Goal: Find contact information: Find contact information

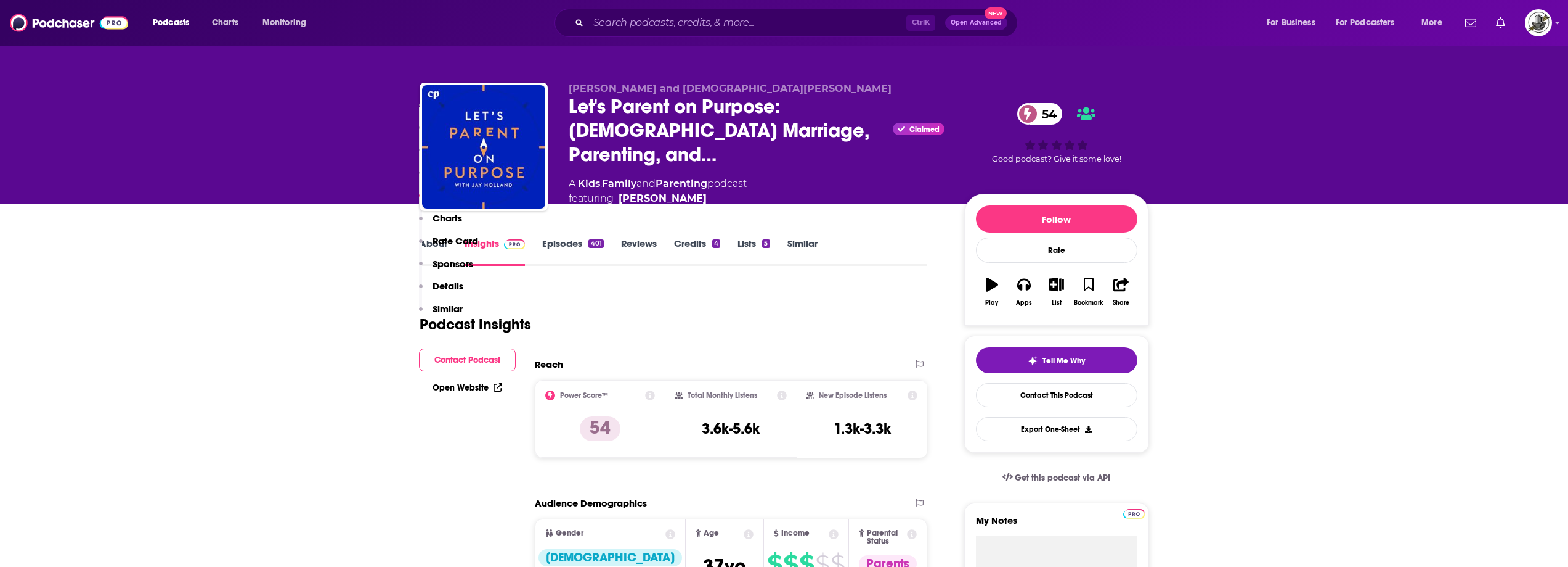
scroll to position [1234, 0]
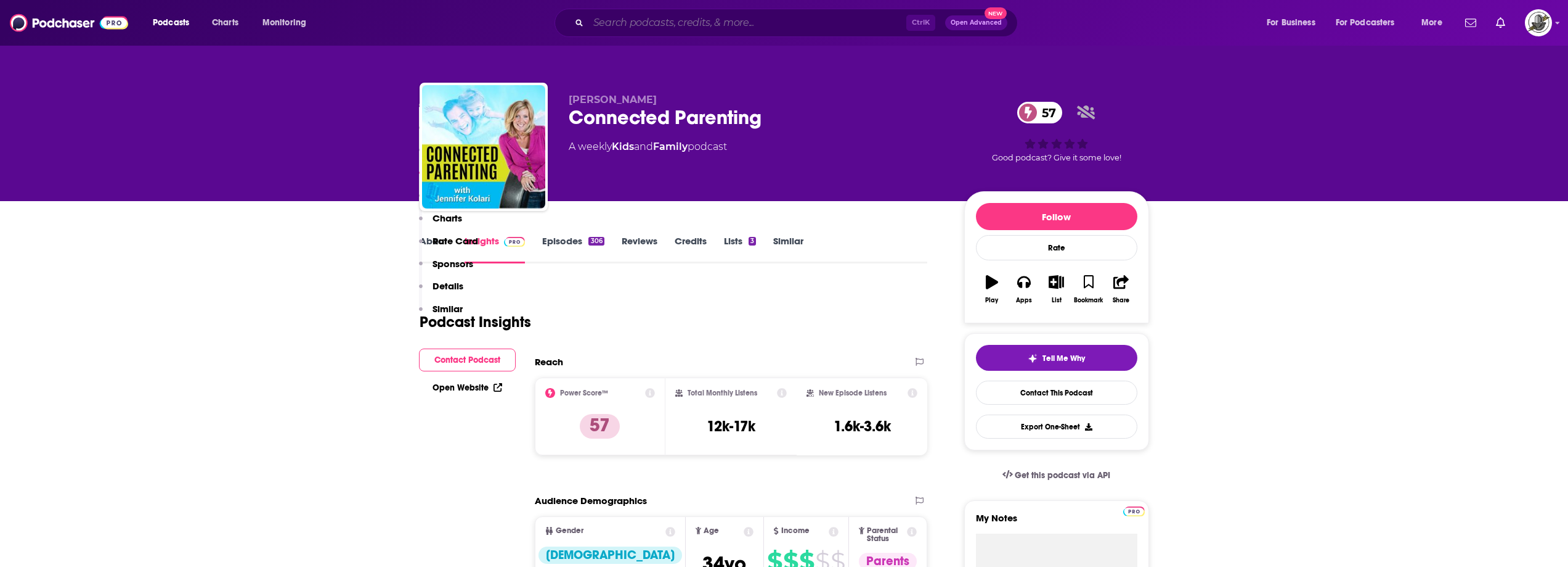
scroll to position [1234, 0]
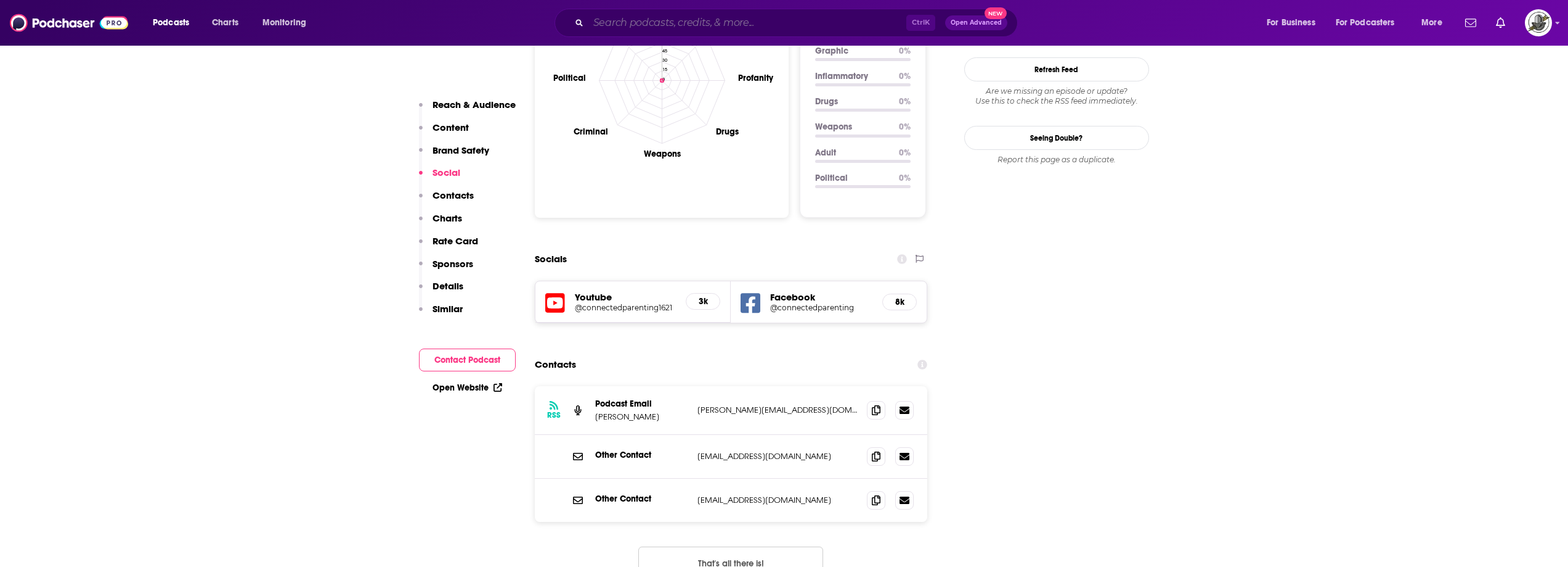
paste input "Parenting Without Power Struggles"
click at [822, 25] on input "Search podcasts, credits, & more..." at bounding box center [747, 22] width 318 height 20
type input "Parenting Without Power Struggles"
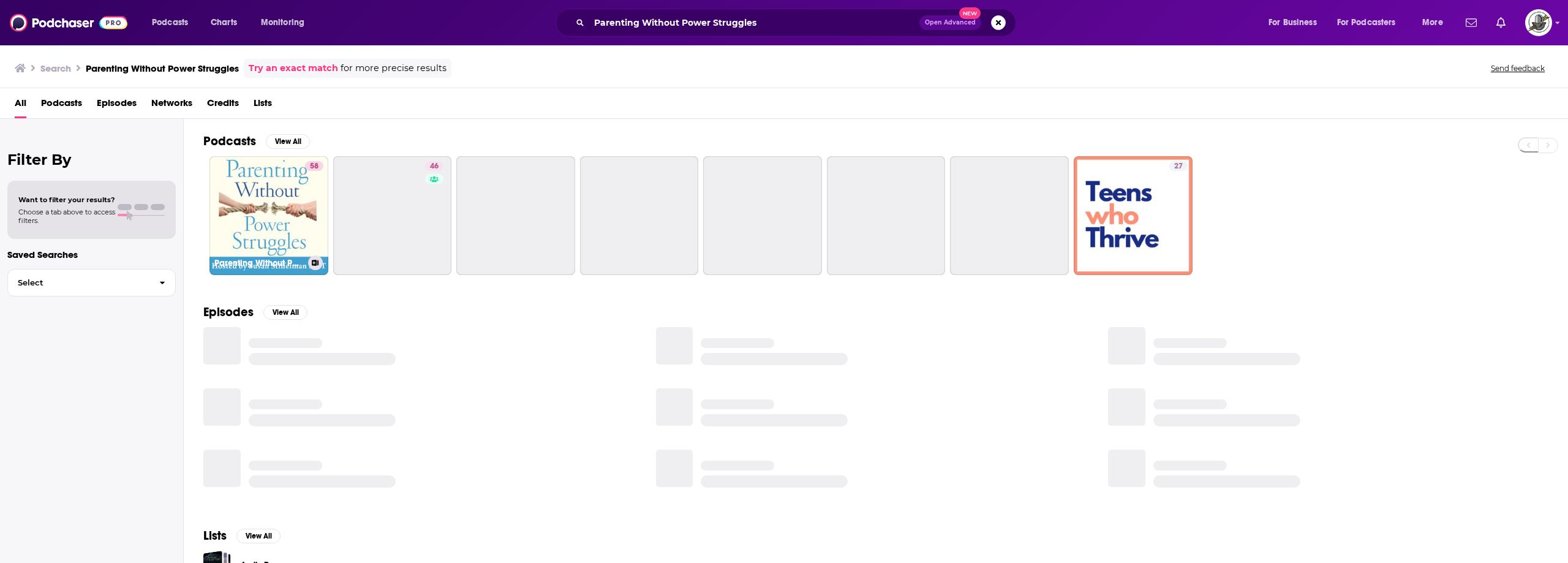
click at [273, 193] on link "58 Parenting Without Power Struggles" at bounding box center [268, 216] width 119 height 119
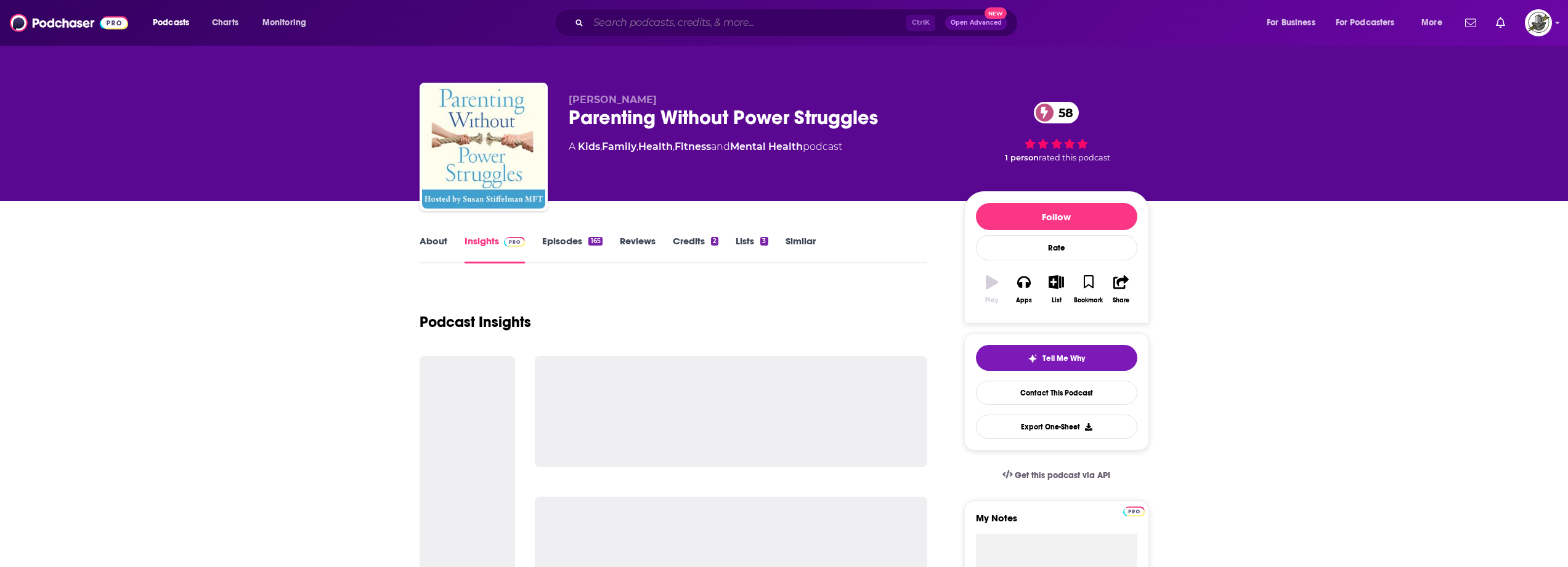
click at [808, 31] on input "Search podcasts, credits, & more..." at bounding box center [747, 22] width 318 height 20
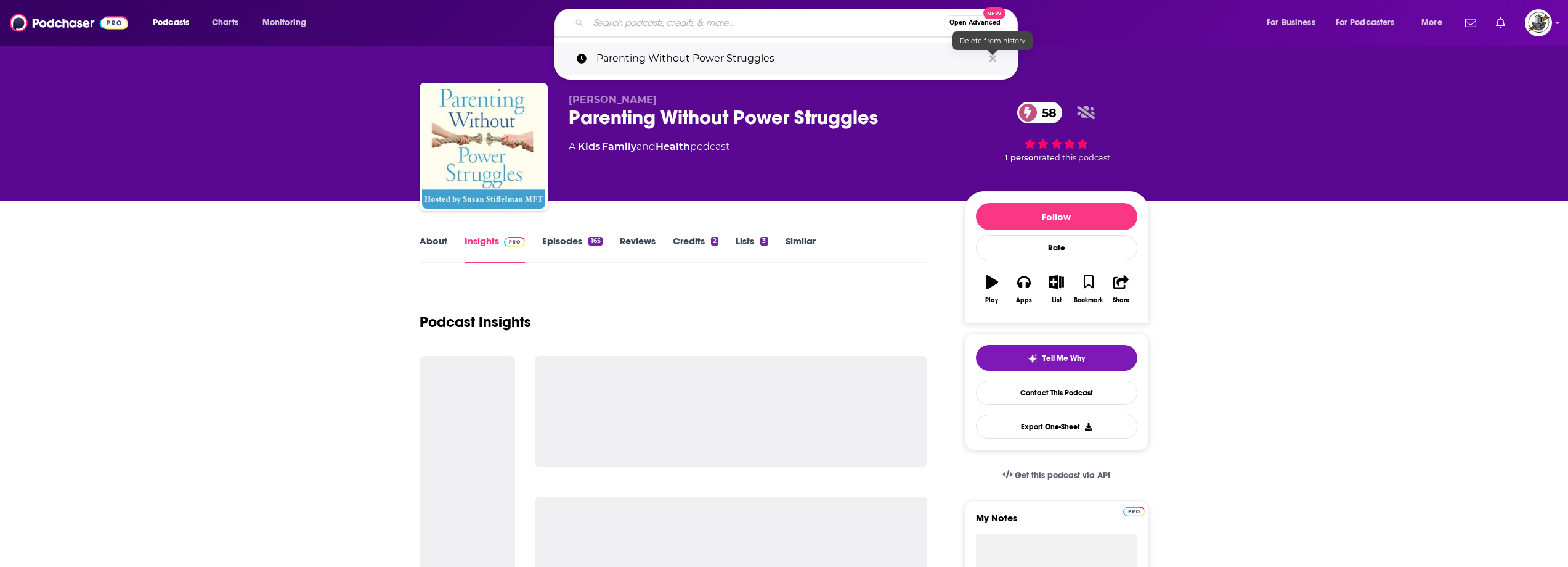
click at [999, 58] on button "Search podcasts, credits, & more..." at bounding box center [993, 59] width 19 height 23
click at [881, 256] on div "About Insights Episodes 165 Reviews Credits 2 Lists 3 Similar" at bounding box center [673, 248] width 508 height 30
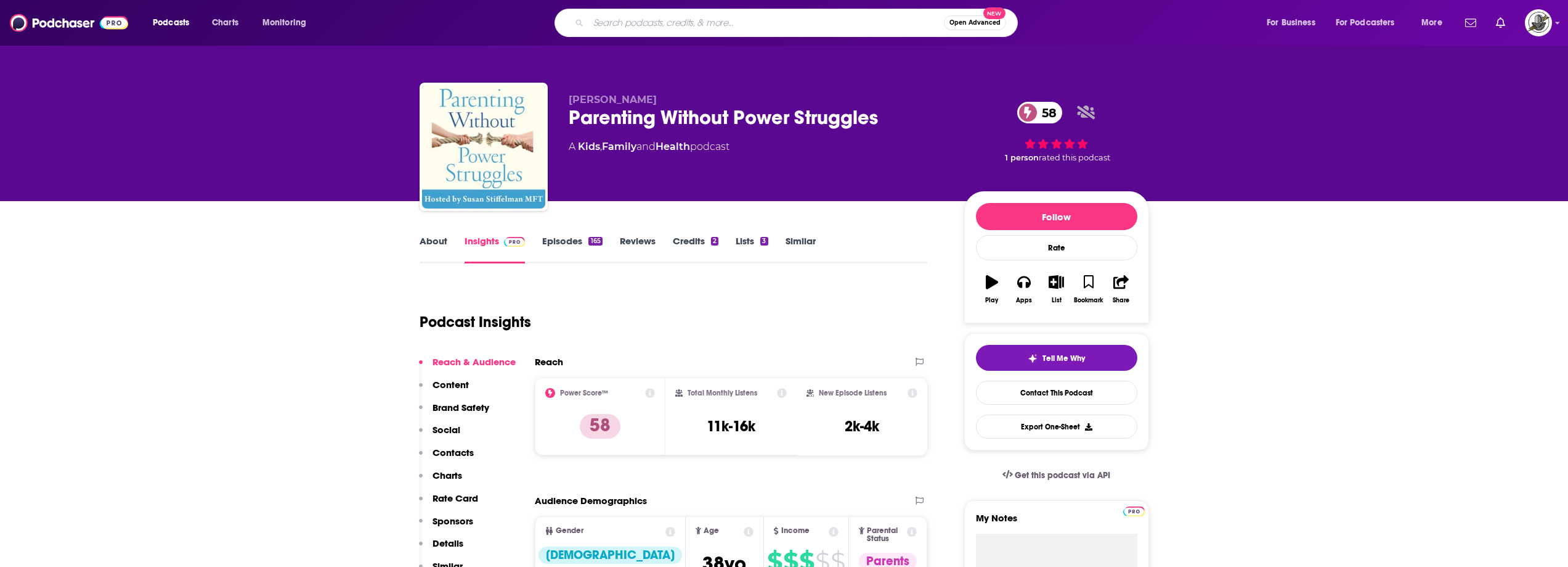
paste input "IMPACT: Parenting with Perspective"
type input "IMPACT: Parenting with Perspective"
click at [764, 25] on input "IMPACT: Parenting with Perspective" at bounding box center [766, 22] width 355 height 20
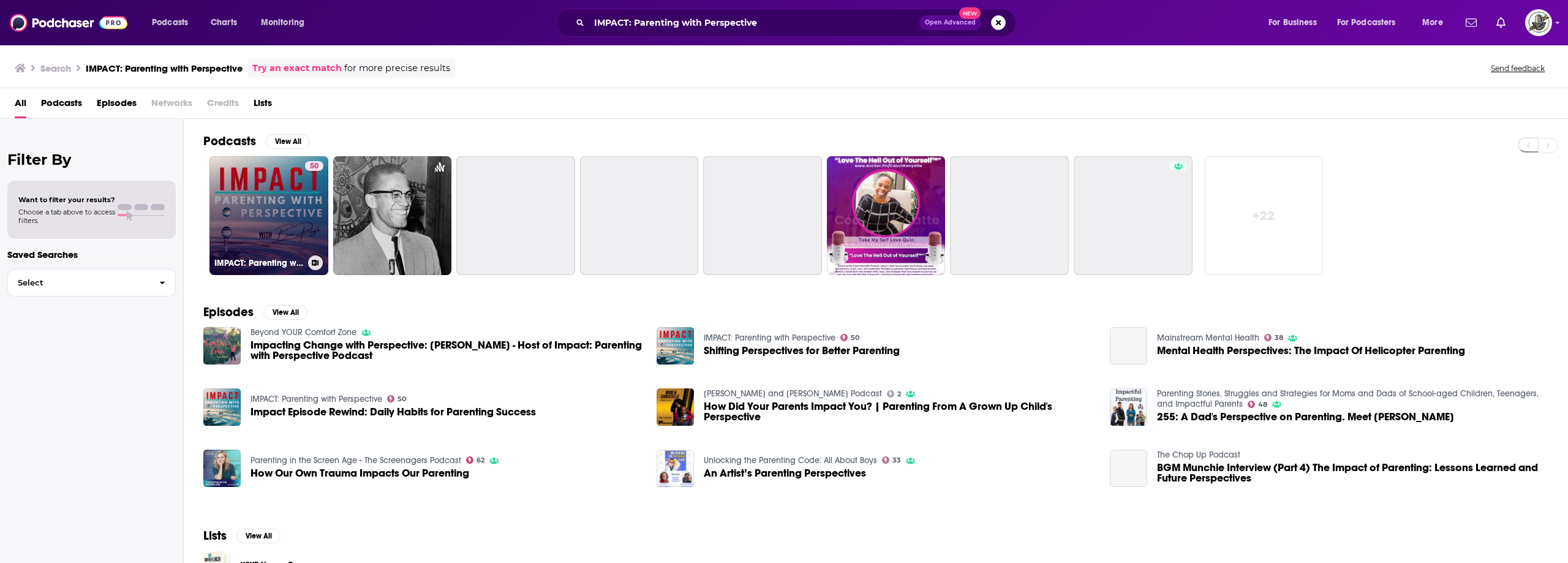
click at [282, 200] on link "50 IMPACT: Parenting with Perspective" at bounding box center [268, 216] width 119 height 119
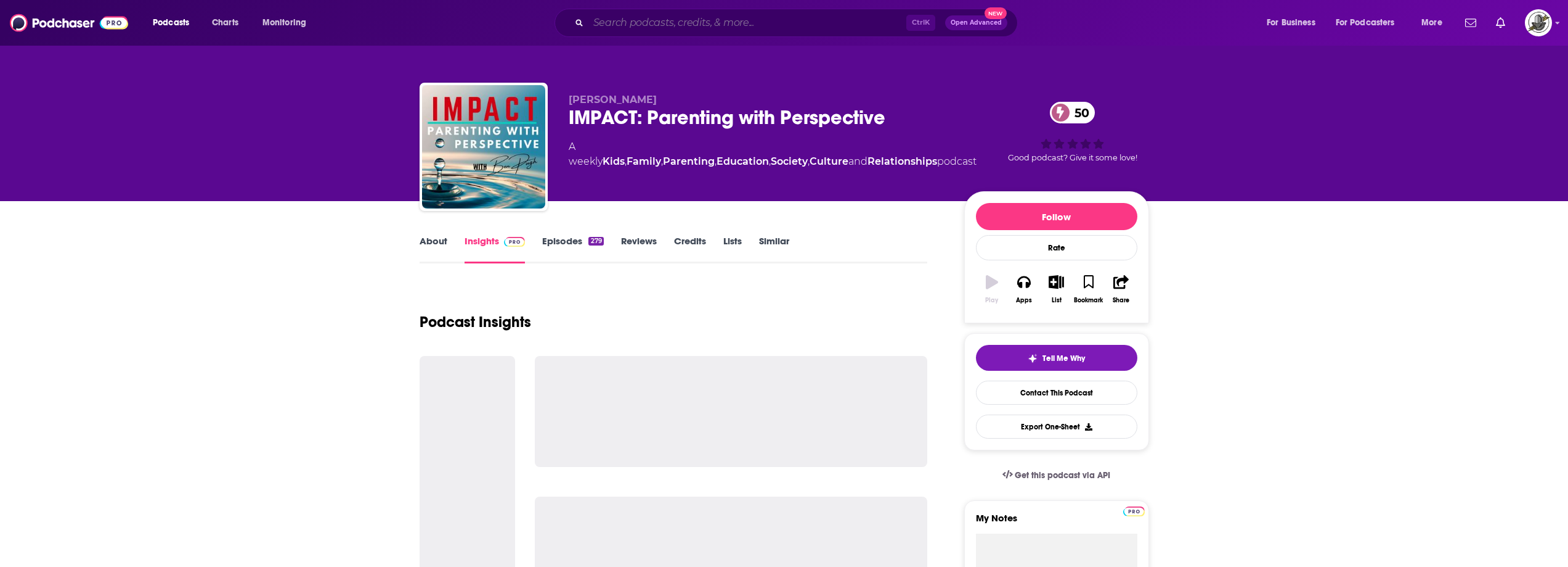
click at [723, 29] on input "Search podcasts, credits, & more..." at bounding box center [747, 22] width 318 height 20
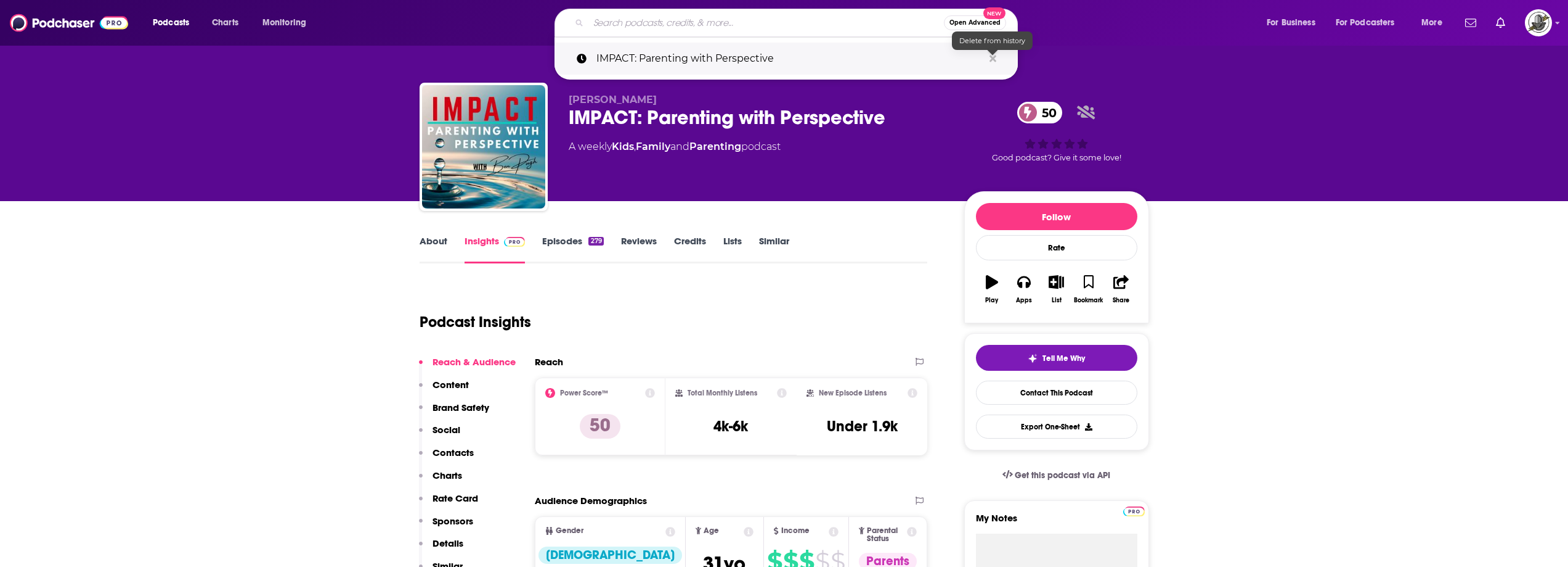
click at [994, 58] on icon "Search podcasts, credits, & more..." at bounding box center [993, 58] width 7 height 7
click at [787, 71] on p "IMPACT: Parenting with Perspective" at bounding box center [789, 58] width 387 height 32
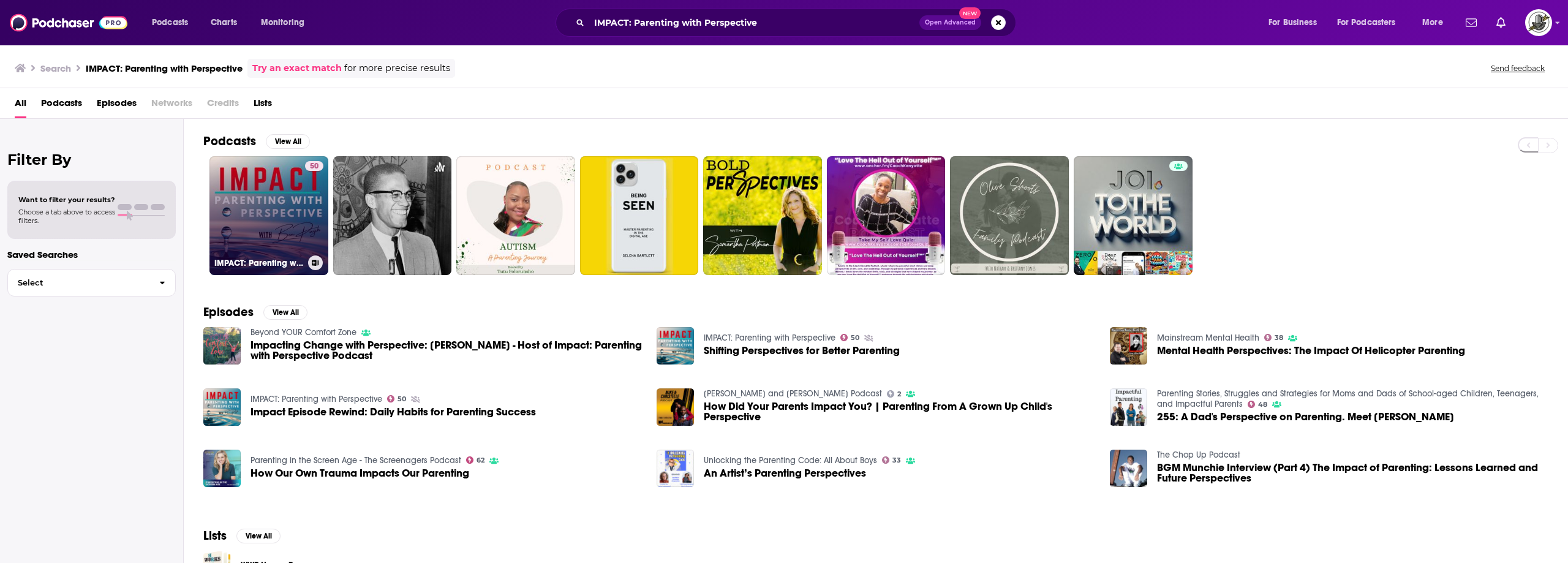
click at [284, 219] on link "50 IMPACT: Parenting with Perspective" at bounding box center [268, 216] width 119 height 119
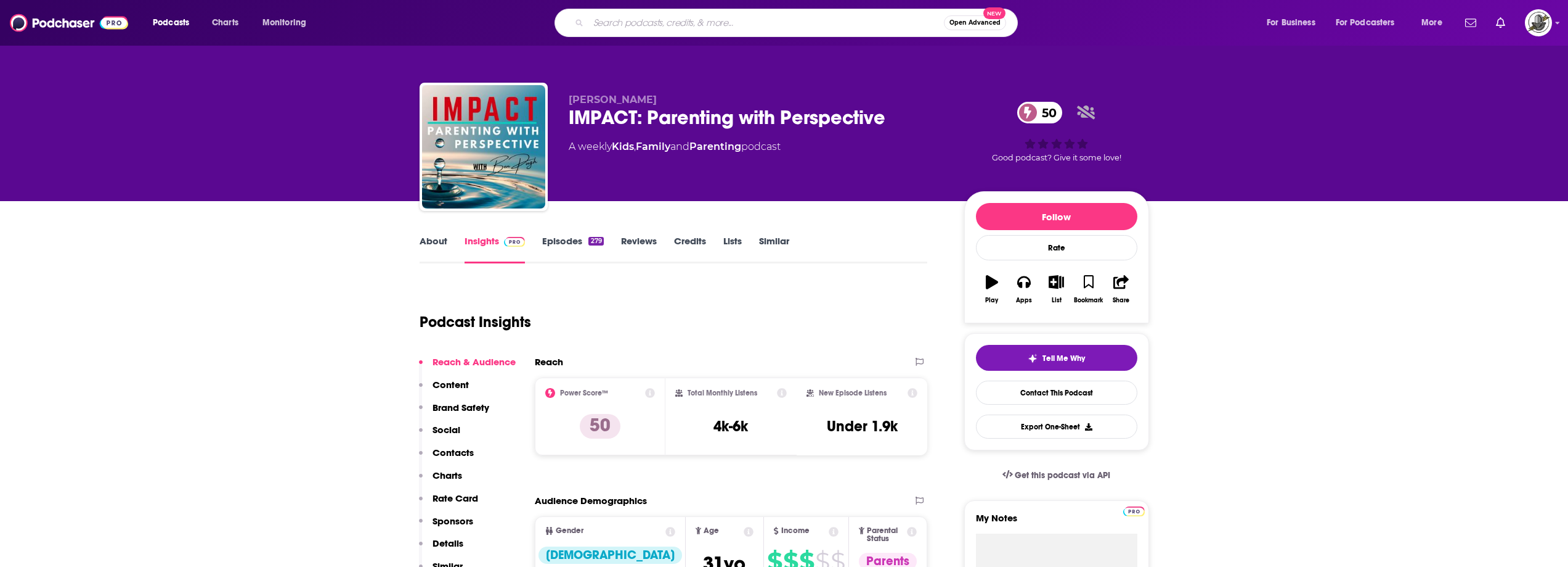
click at [766, 20] on input "Search podcasts, credits, & more..." at bounding box center [766, 22] width 355 height 20
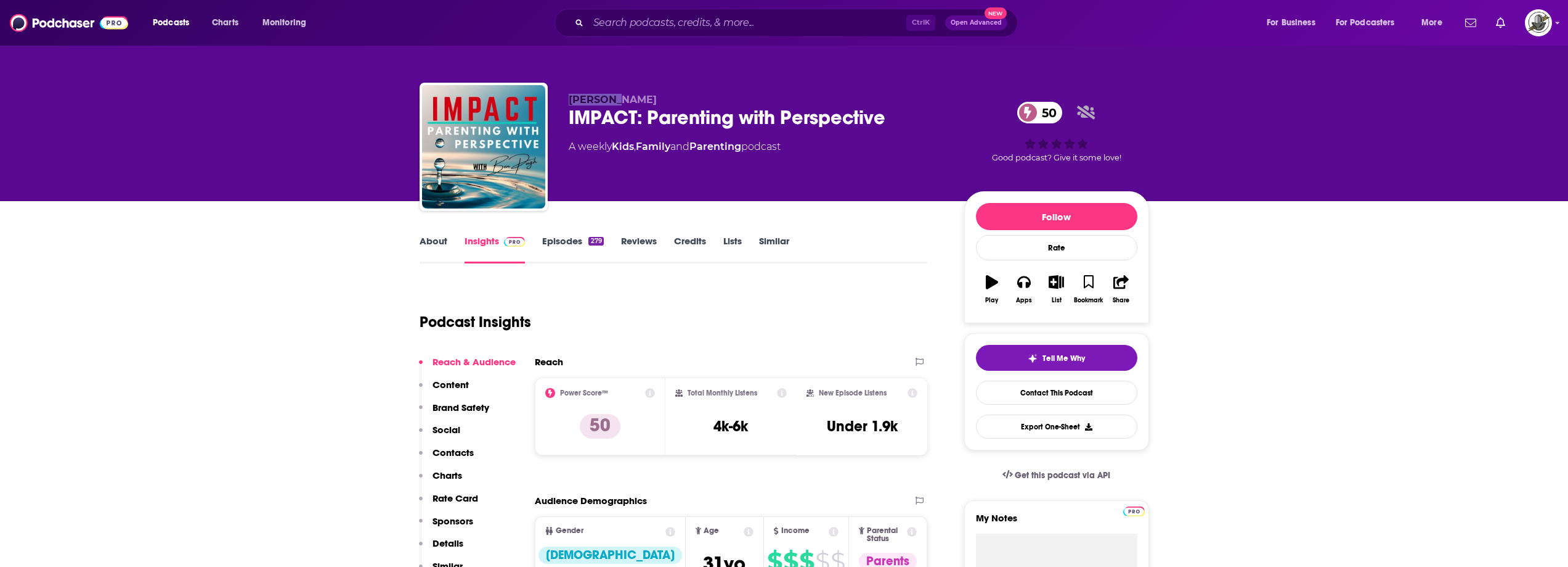
drag, startPoint x: 615, startPoint y: 100, endPoint x: 551, endPoint y: 92, distance: 64.5
click at [551, 92] on div "Ben Pugh IMPACT: Parenting with Perspective 50 A weekly Kids , Family and Paren…" at bounding box center [784, 149] width 730 height 134
copy span "Ben Pugh"
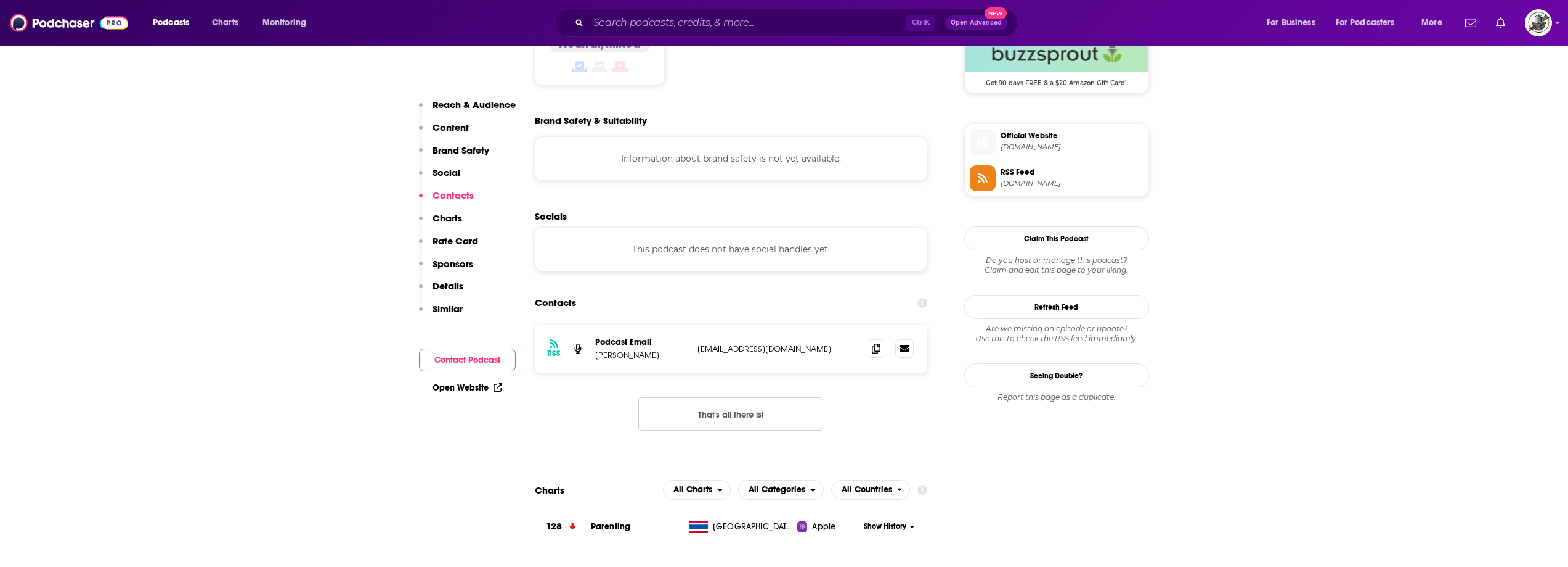
scroll to position [1048, 0]
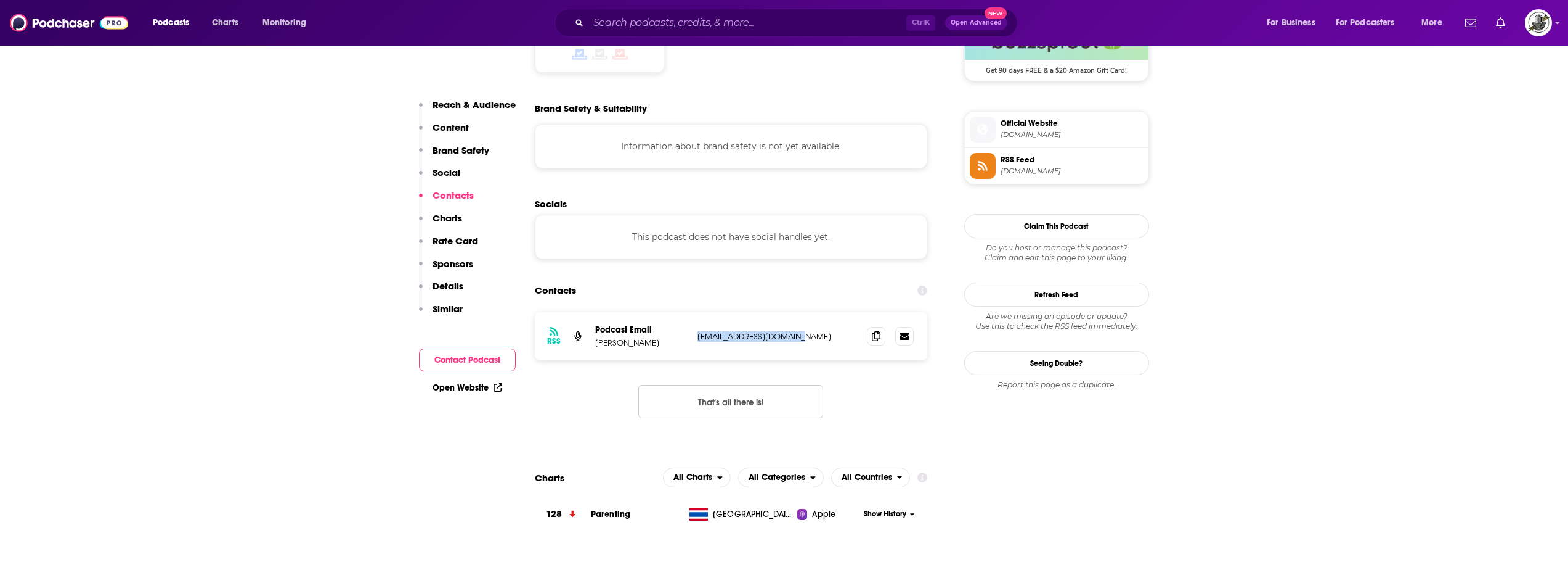
drag, startPoint x: 696, startPoint y: 293, endPoint x: 818, endPoint y: 292, distance: 122.0
click at [818, 312] on div "RSS Podcast Email Ben Pugh ben@benpughcoaching.com ben@benpughcoaching.com" at bounding box center [731, 336] width 393 height 48
copy p "ben@benpughcoaching.com"
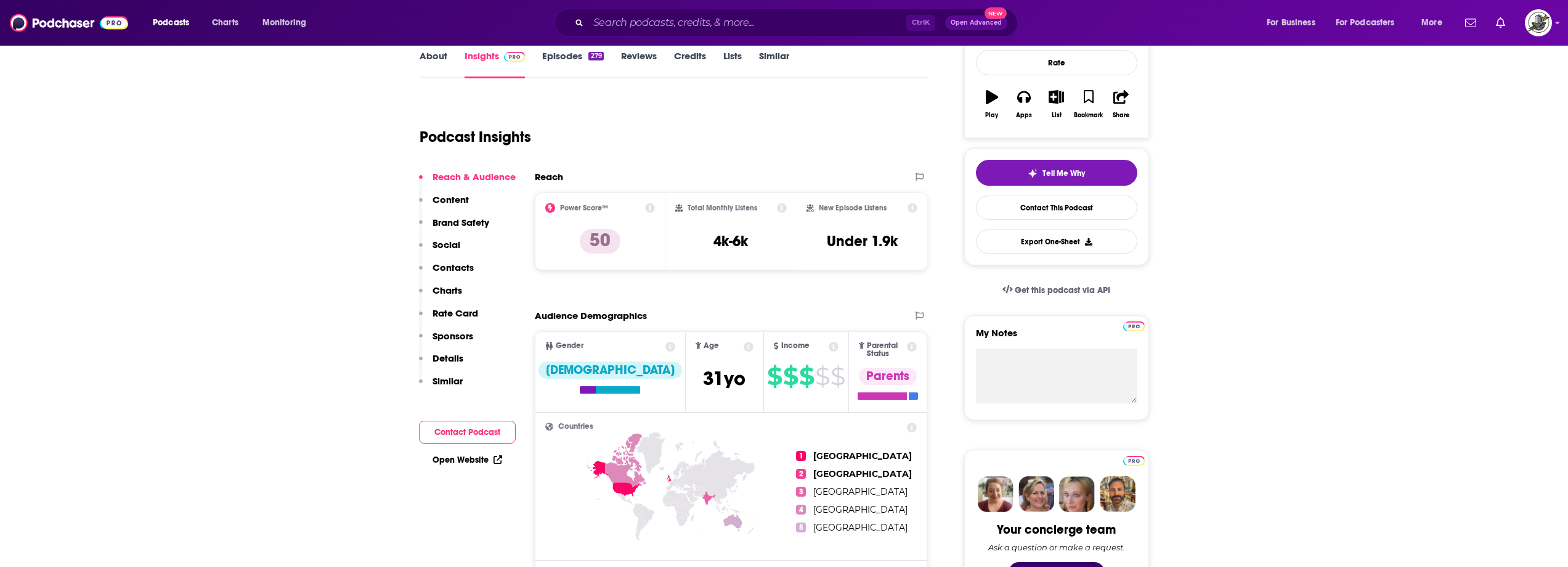
scroll to position [0, 0]
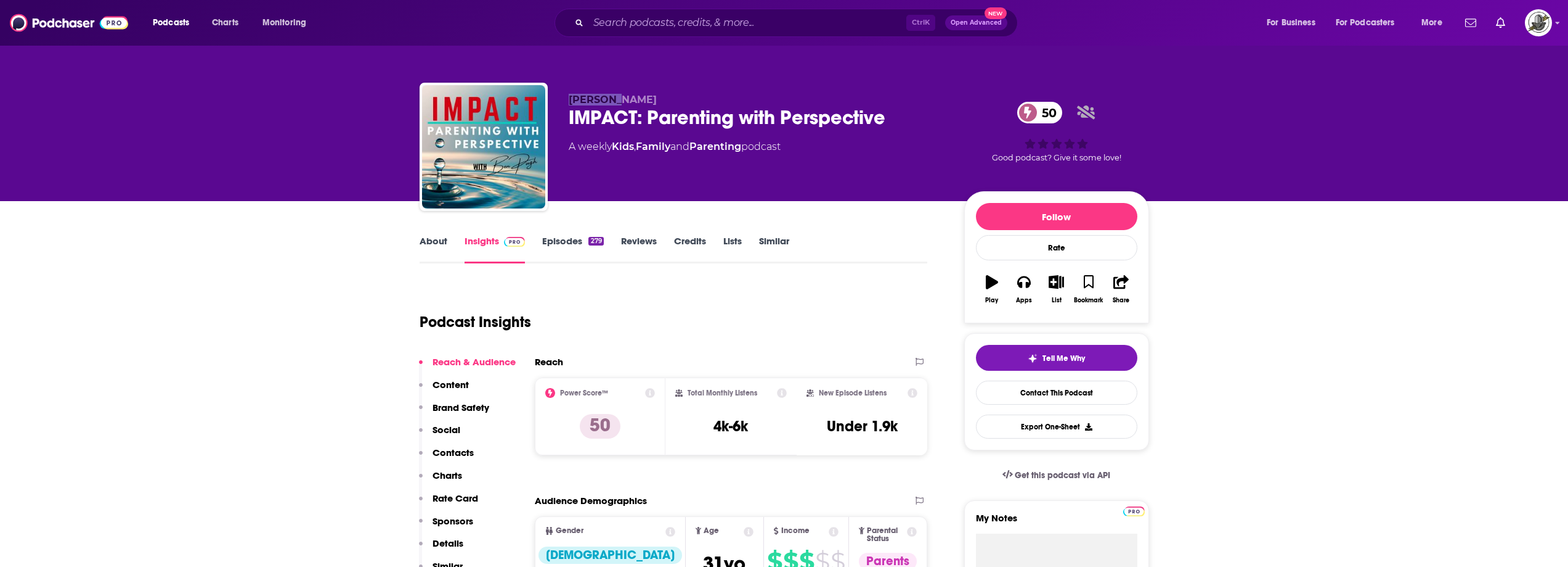
drag, startPoint x: 568, startPoint y: 98, endPoint x: 642, endPoint y: 96, distance: 74.0
click at [642, 96] on p "Ben Pugh" at bounding box center [756, 100] width 375 height 12
copy span "Ben Pugh"
click at [737, 33] on div "Ctrl K Open Advanced New" at bounding box center [786, 23] width 464 height 29
paste input "StrollerCoaster: A Parenting Podcast"
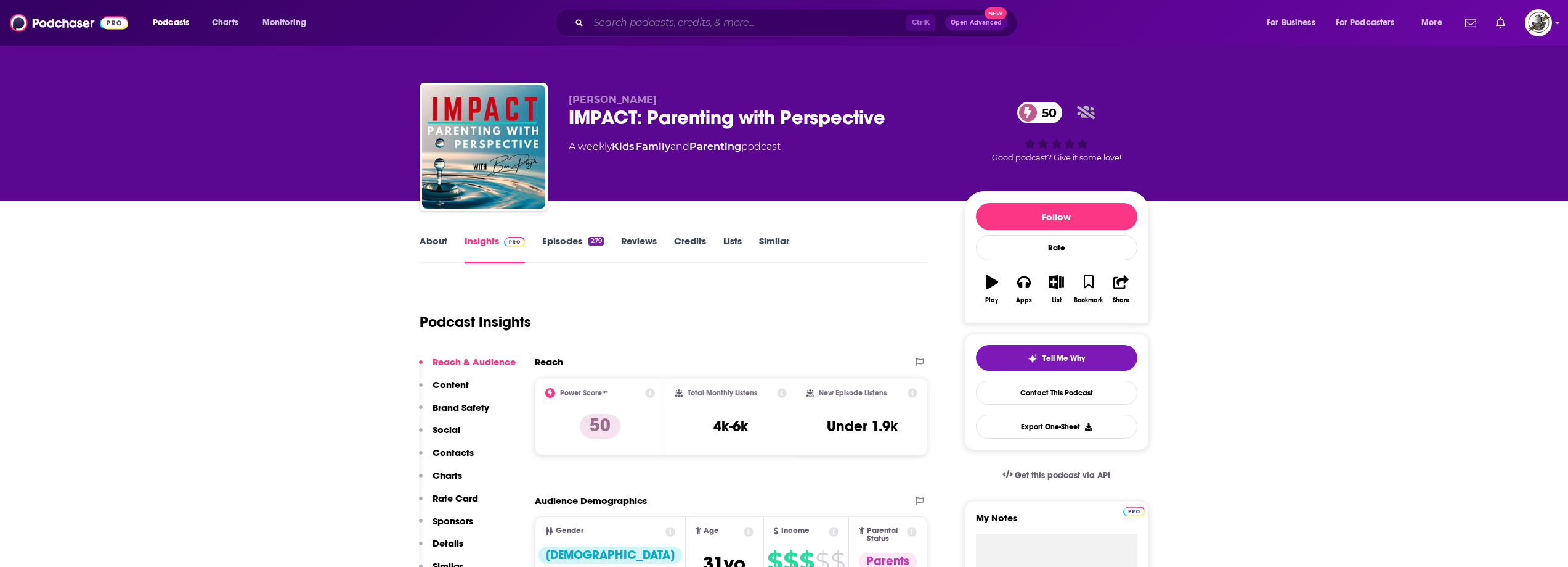
type input "StrollerCoaster: A Parenting Podcast"
click at [740, 28] on input "StrollerCoaster: A Parenting Podcast" at bounding box center [747, 22] width 318 height 20
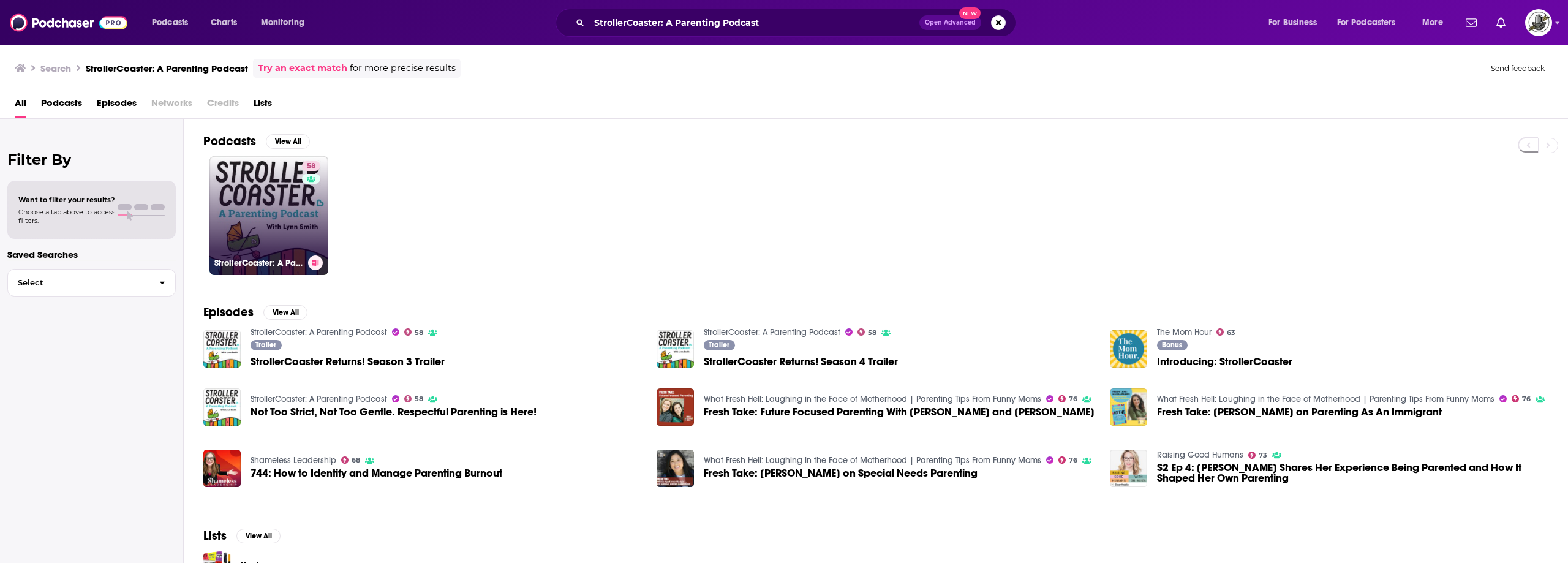
click at [290, 217] on link "58 StrollerCoaster: A Parenting Podcast" at bounding box center [268, 216] width 119 height 119
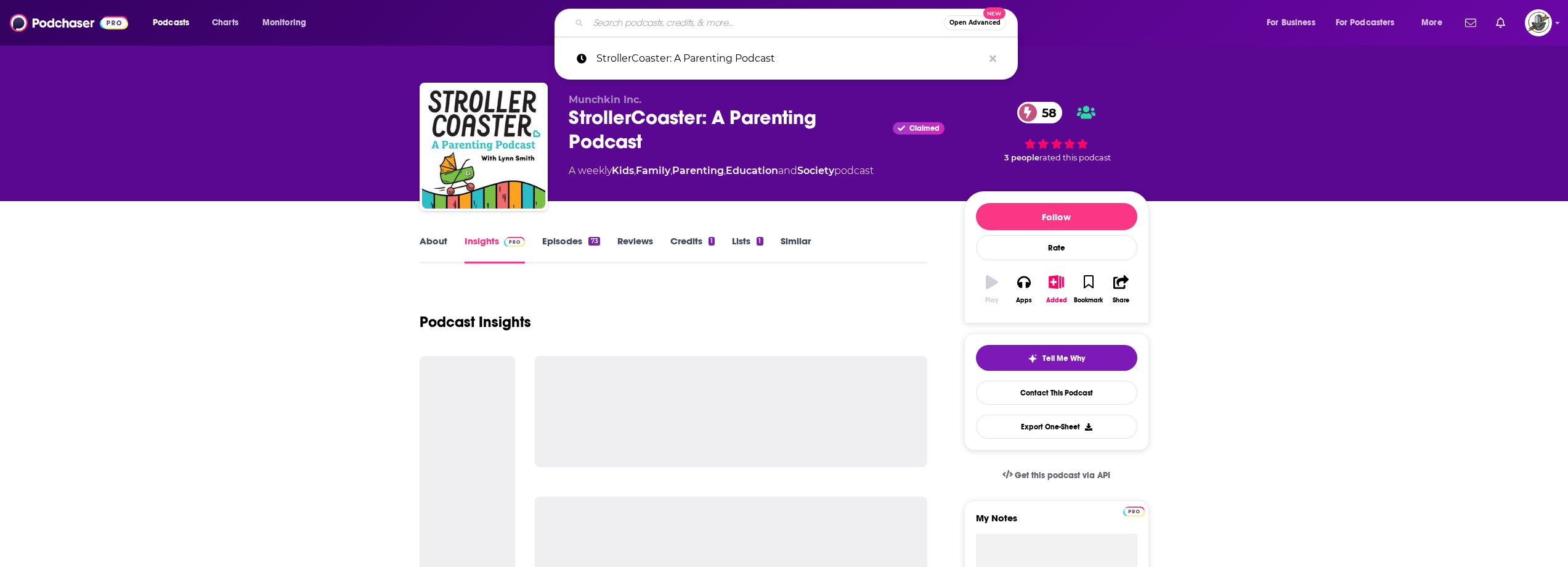
click at [749, 29] on input "Search podcasts, credits, & more..." at bounding box center [766, 22] width 355 height 20
click at [994, 60] on icon "Search podcasts, credits, & more..." at bounding box center [993, 58] width 7 height 7
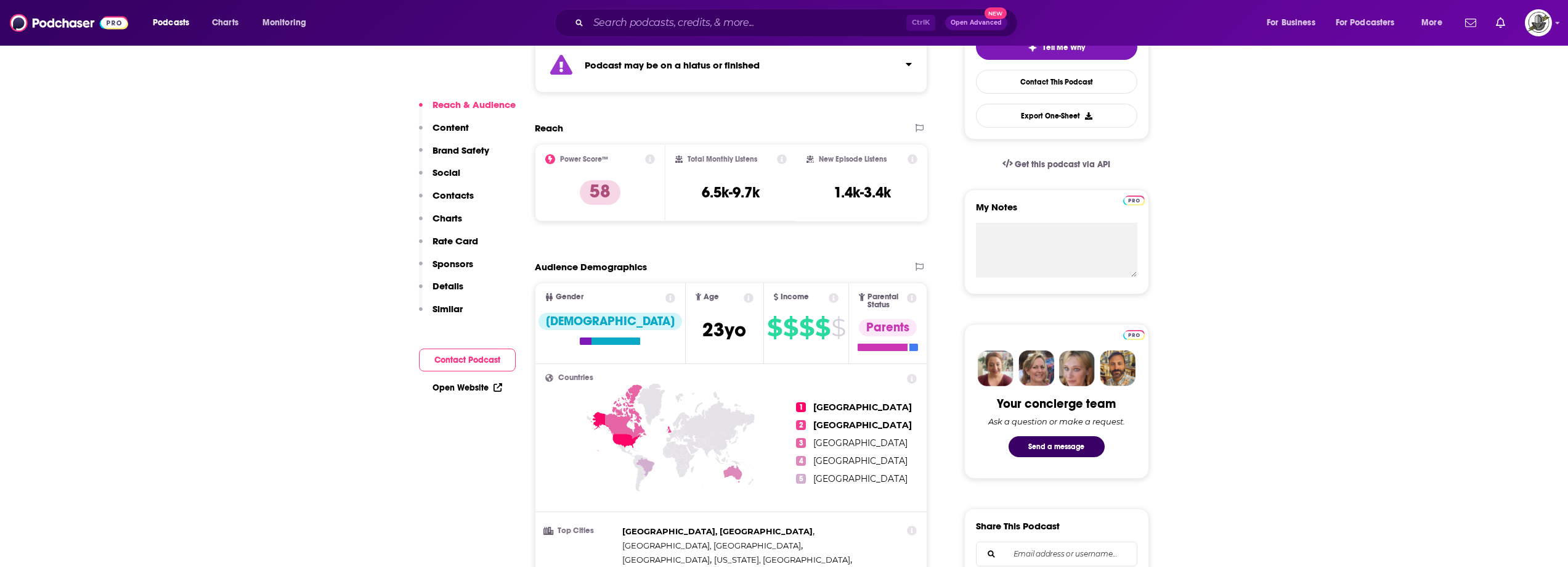
scroll to position [308, 0]
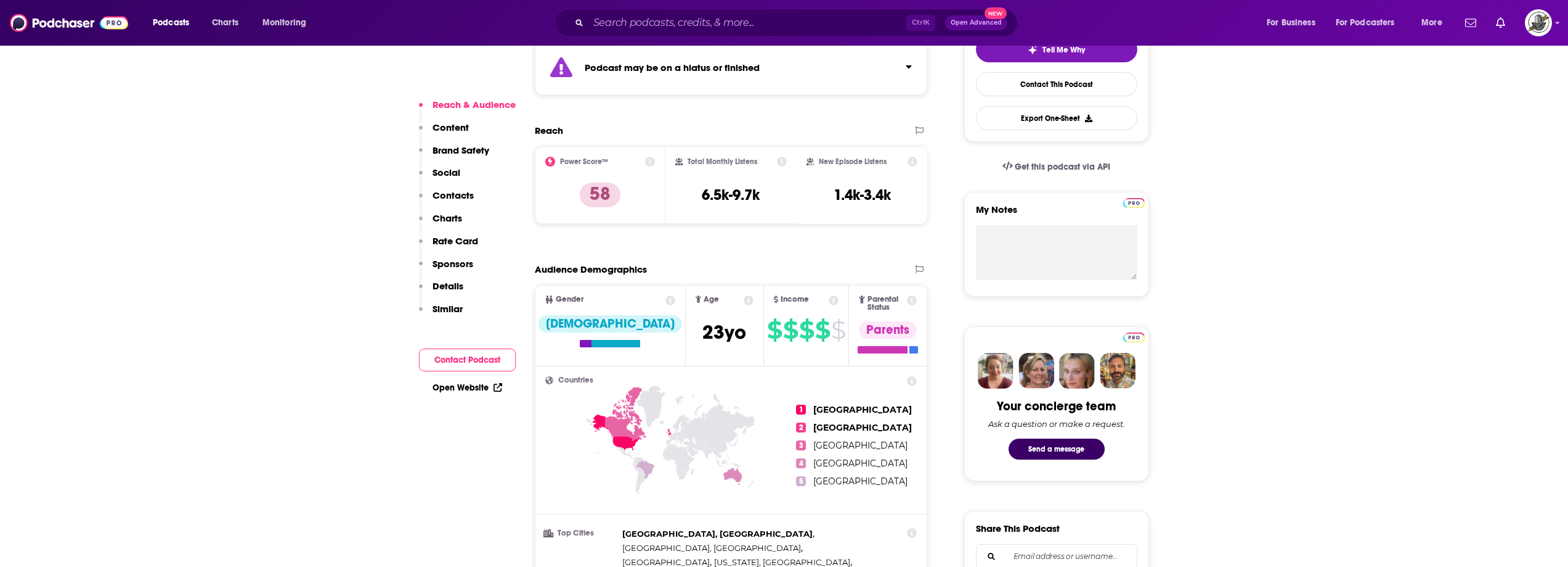
click at [766, 74] on div "Podcast may be on a hiatus or finished" at bounding box center [731, 67] width 393 height 55
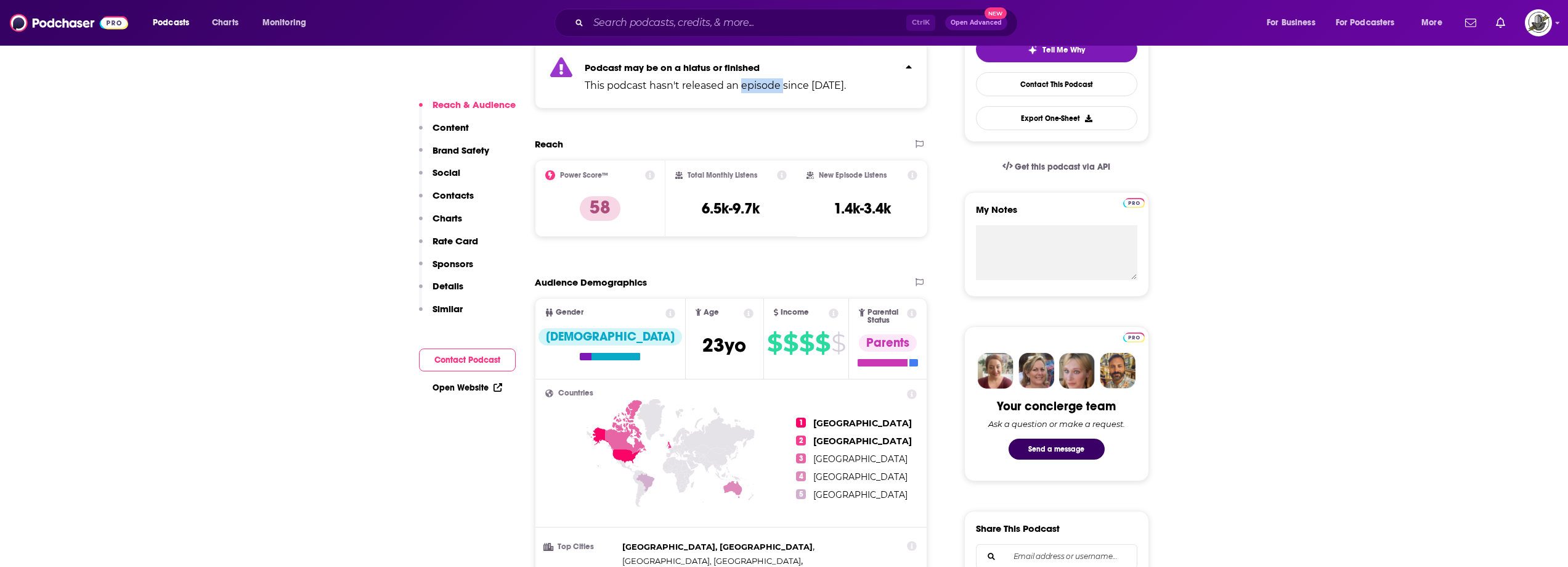
click at [766, 74] on div "Podcast may be on a hiatus or finished This podcast hasn't released an episode …" at bounding box center [715, 74] width 261 height 37
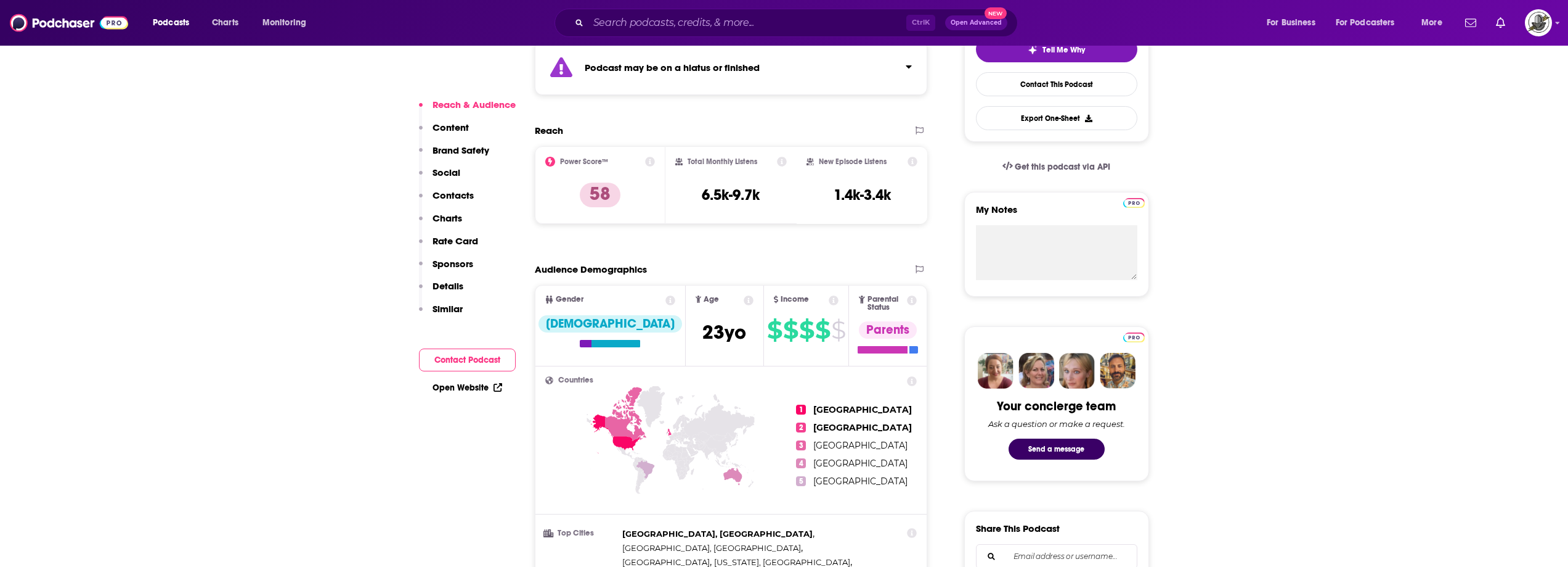
scroll to position [678, 0]
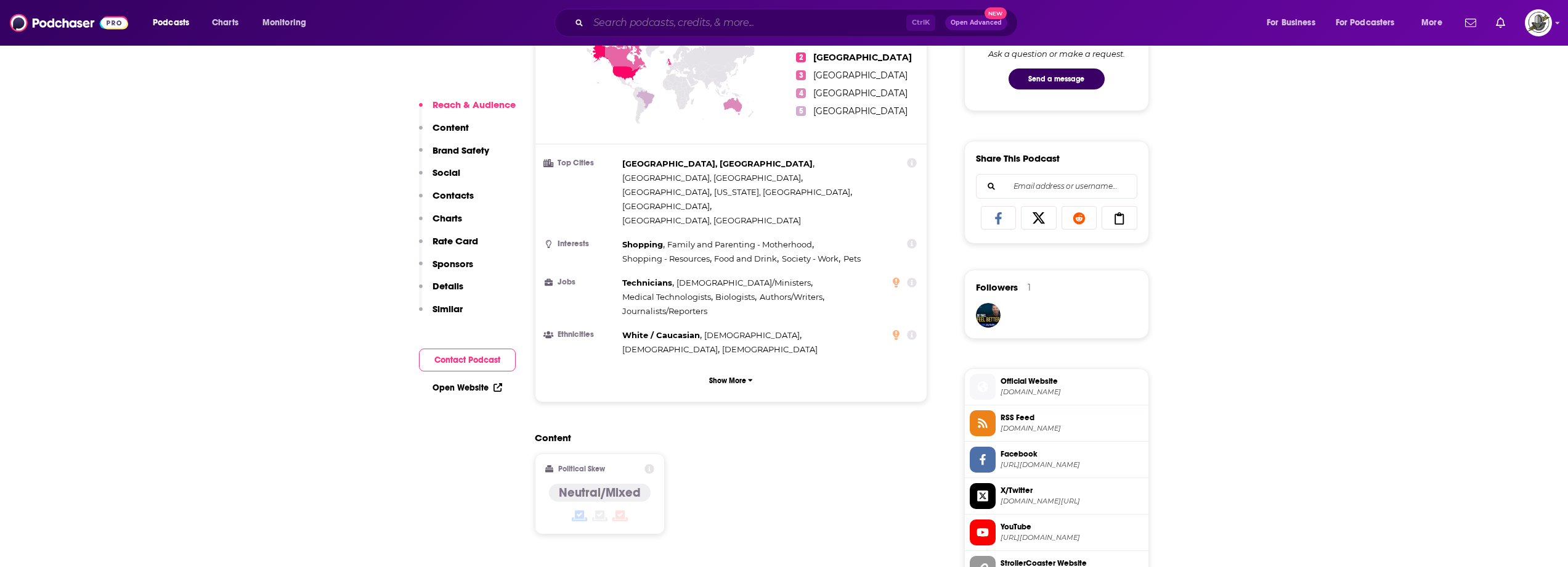
click at [839, 18] on input "Search podcasts, credits, & more..." at bounding box center [747, 22] width 318 height 20
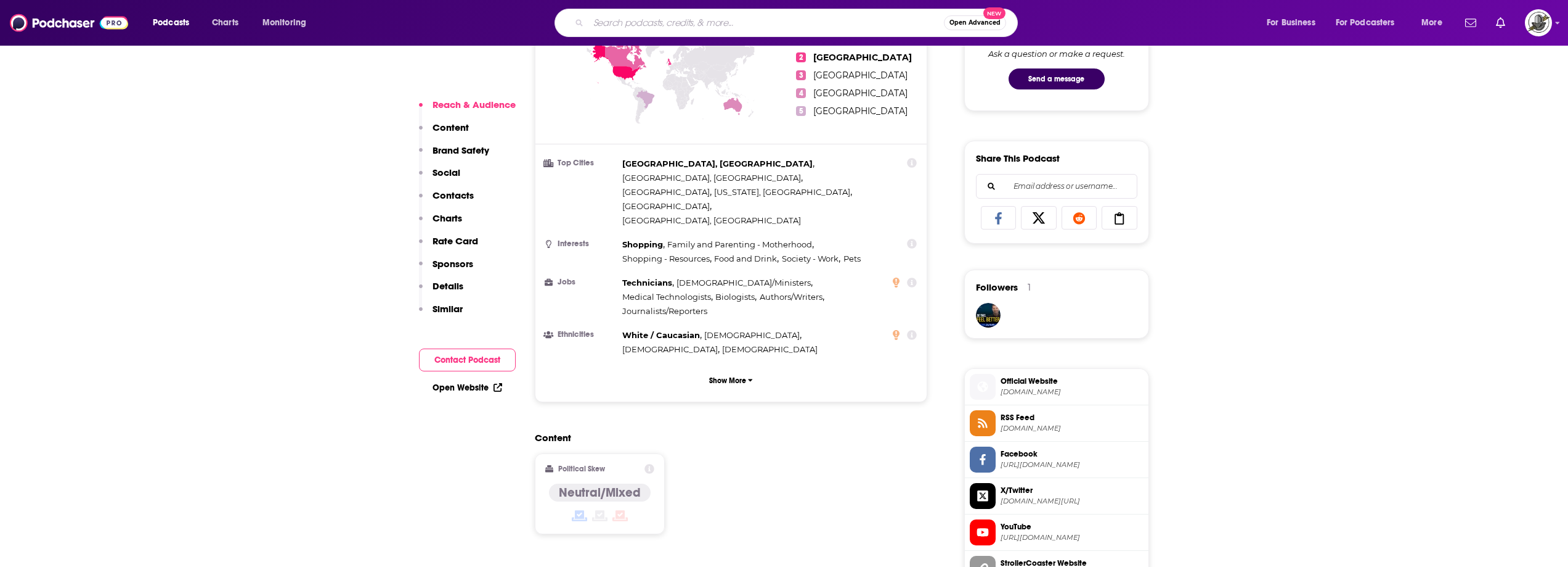
paste input "Parenting Understood"
type input "Parenting Understood"
click at [888, 23] on input "Parenting Understood" at bounding box center [754, 22] width 331 height 20
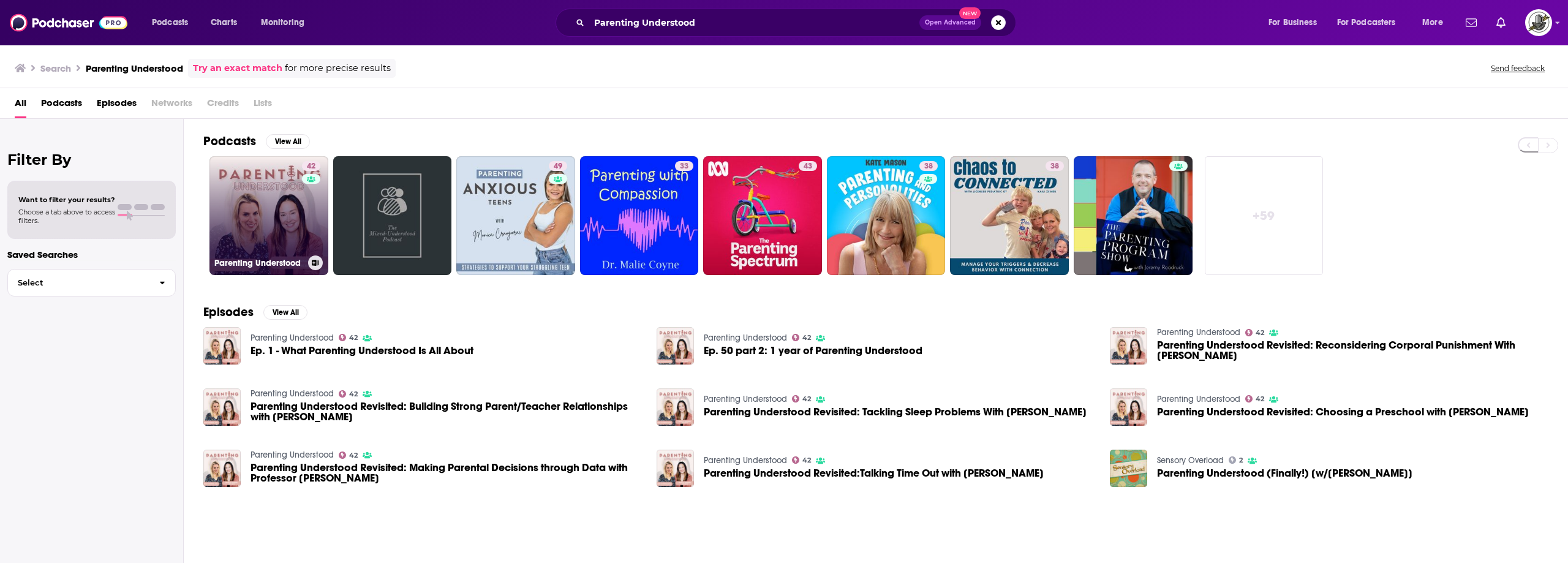
click at [284, 227] on link "42 Parenting Understood" at bounding box center [268, 216] width 119 height 119
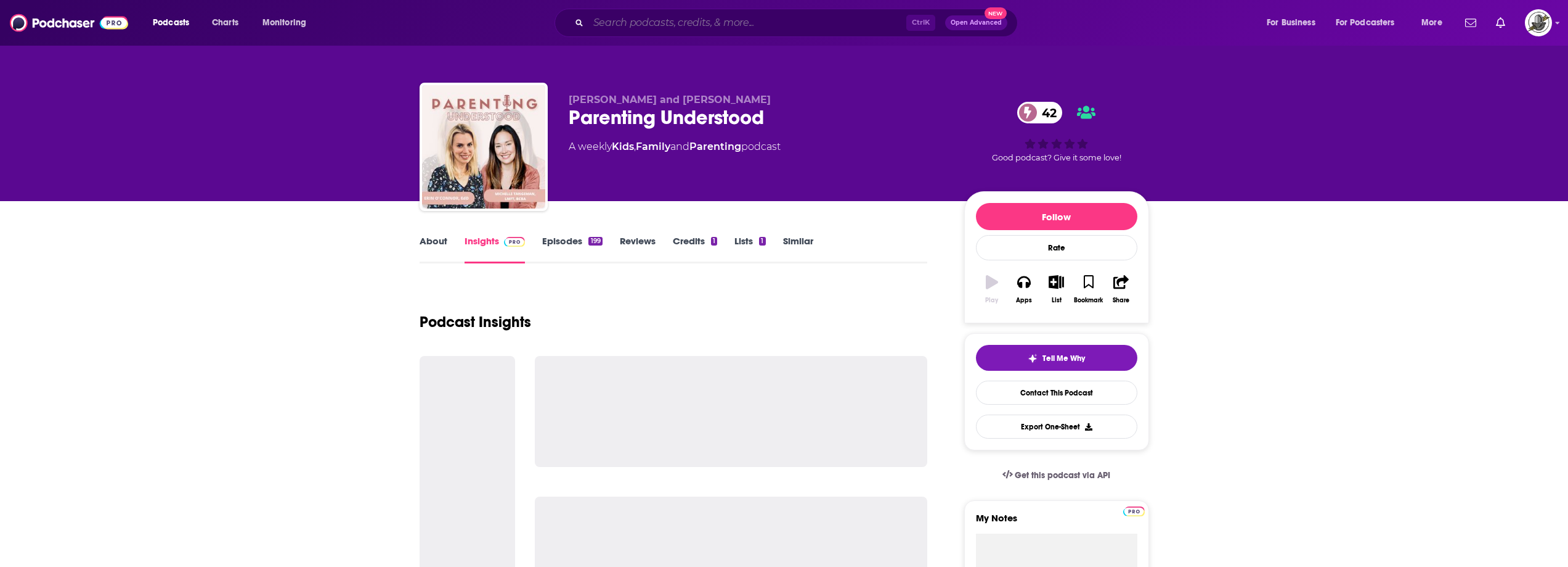
drag, startPoint x: 785, startPoint y: 17, endPoint x: 795, endPoint y: 19, distance: 10.2
click at [785, 17] on input "Search podcasts, credits, & more..." at bounding box center [747, 22] width 318 height 20
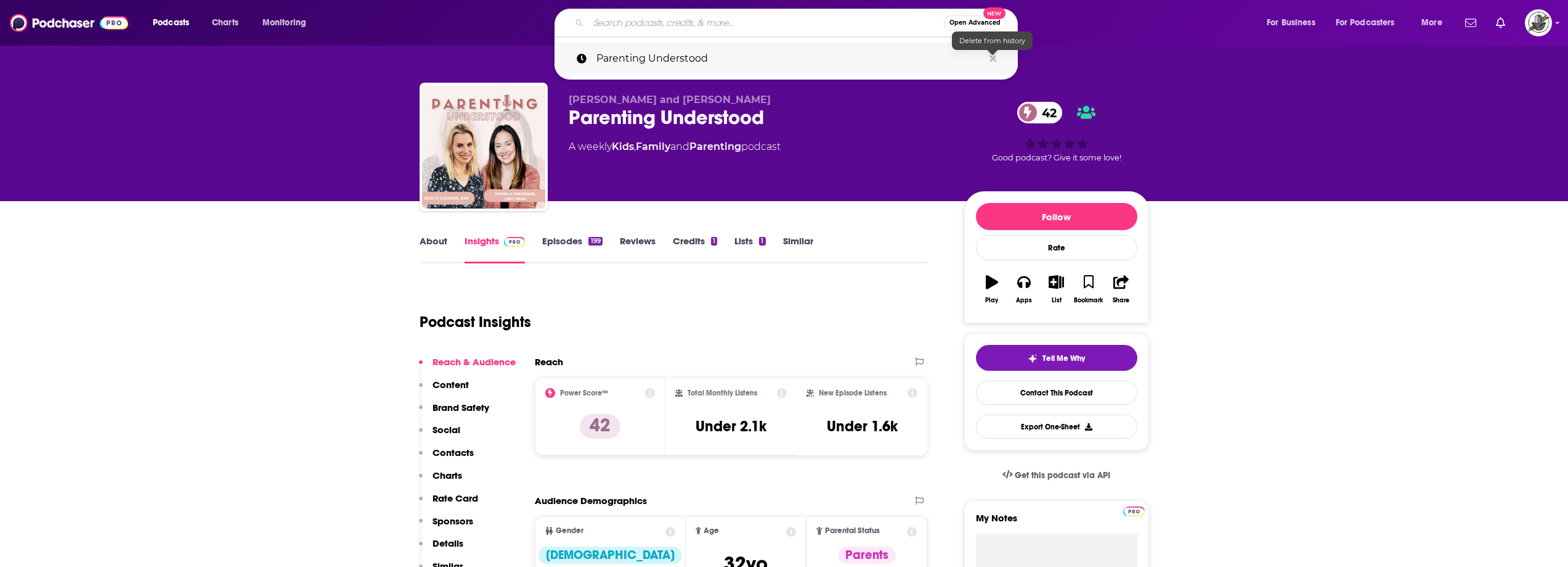
click at [993, 60] on icon "Search podcasts, credits, & more..." at bounding box center [993, 59] width 7 height 10
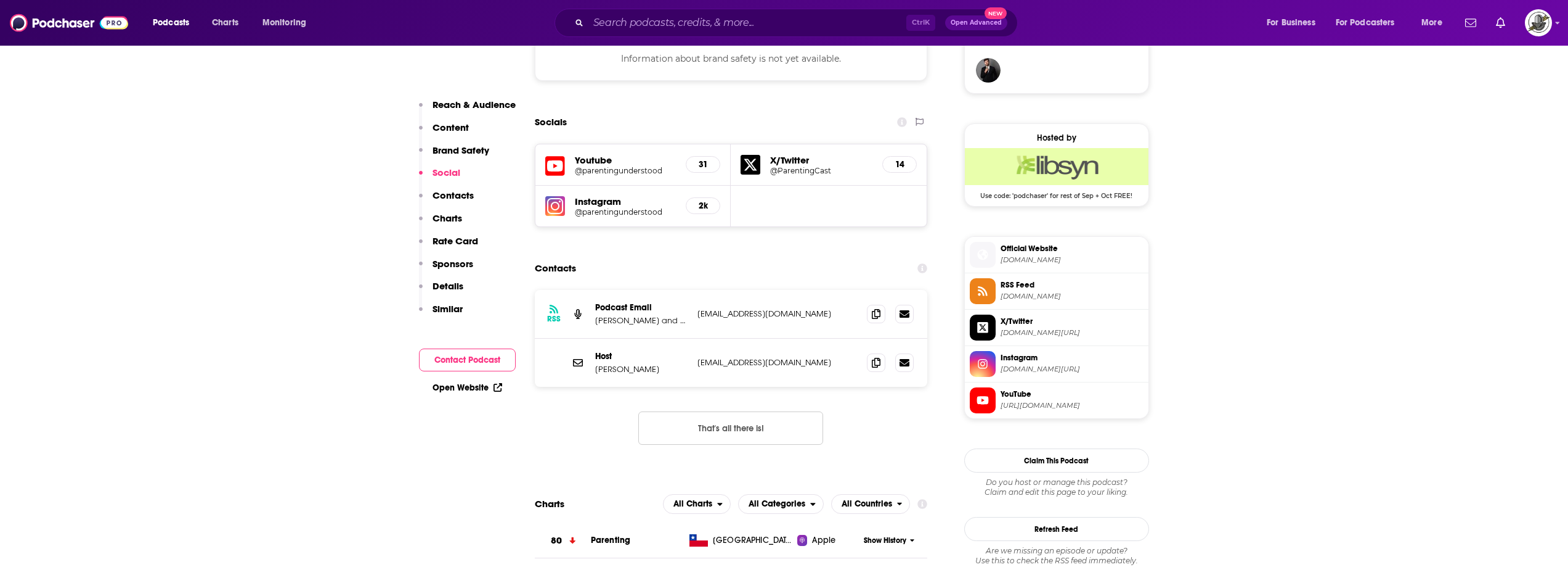
scroll to position [925, 0]
drag, startPoint x: 703, startPoint y: 316, endPoint x: 836, endPoint y: 312, distance: 133.1
click at [836, 312] on p "parentingunderstood@gmail.com" at bounding box center [777, 311] width 160 height 11
copy p "parentingunderstood@gmail.com"
click at [825, 273] on div "Contacts" at bounding box center [731, 266] width 393 height 23
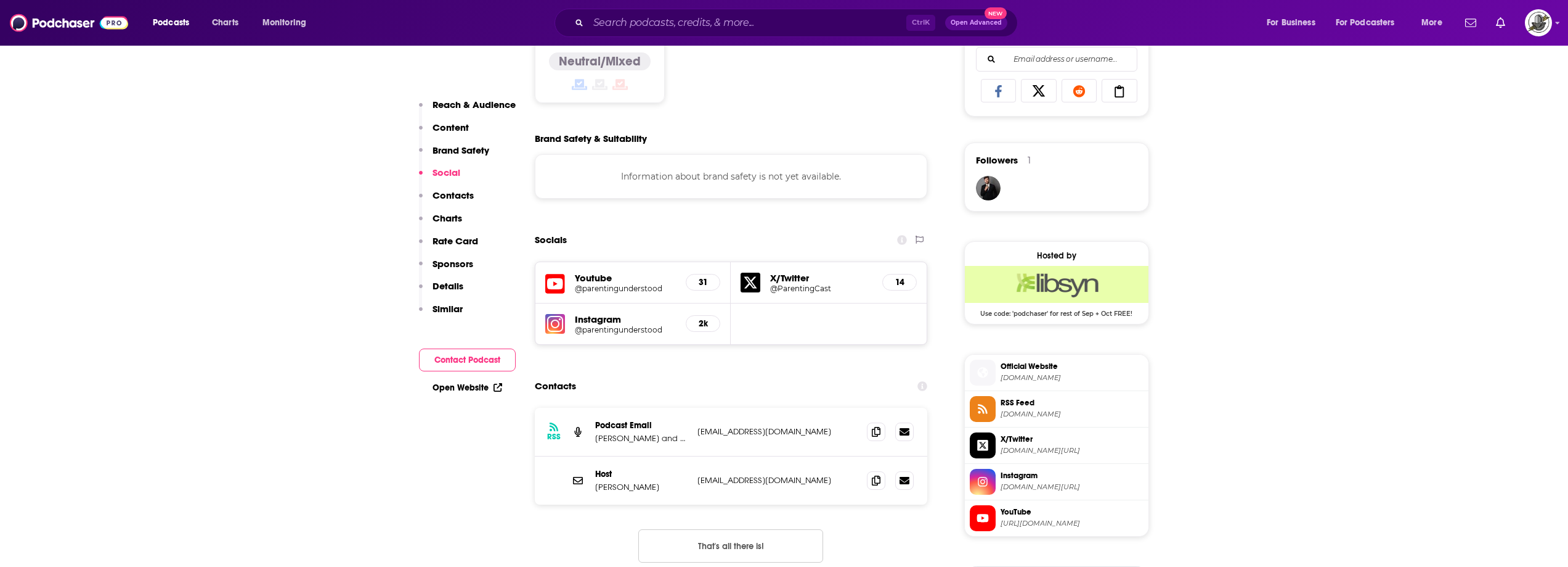
scroll to position [740, 0]
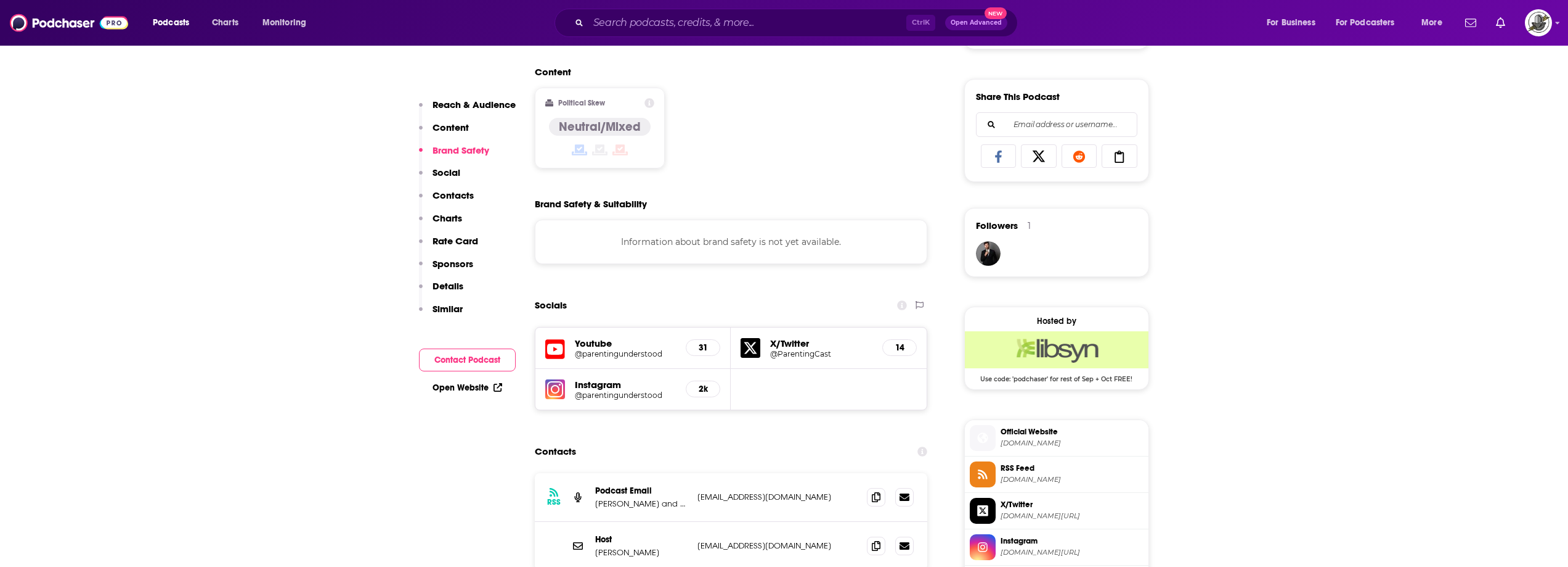
click at [857, 12] on div "Ctrl K Open Advanced New" at bounding box center [786, 23] width 464 height 29
click at [854, 25] on input "Search podcasts, credits, & more..." at bounding box center [747, 22] width 318 height 20
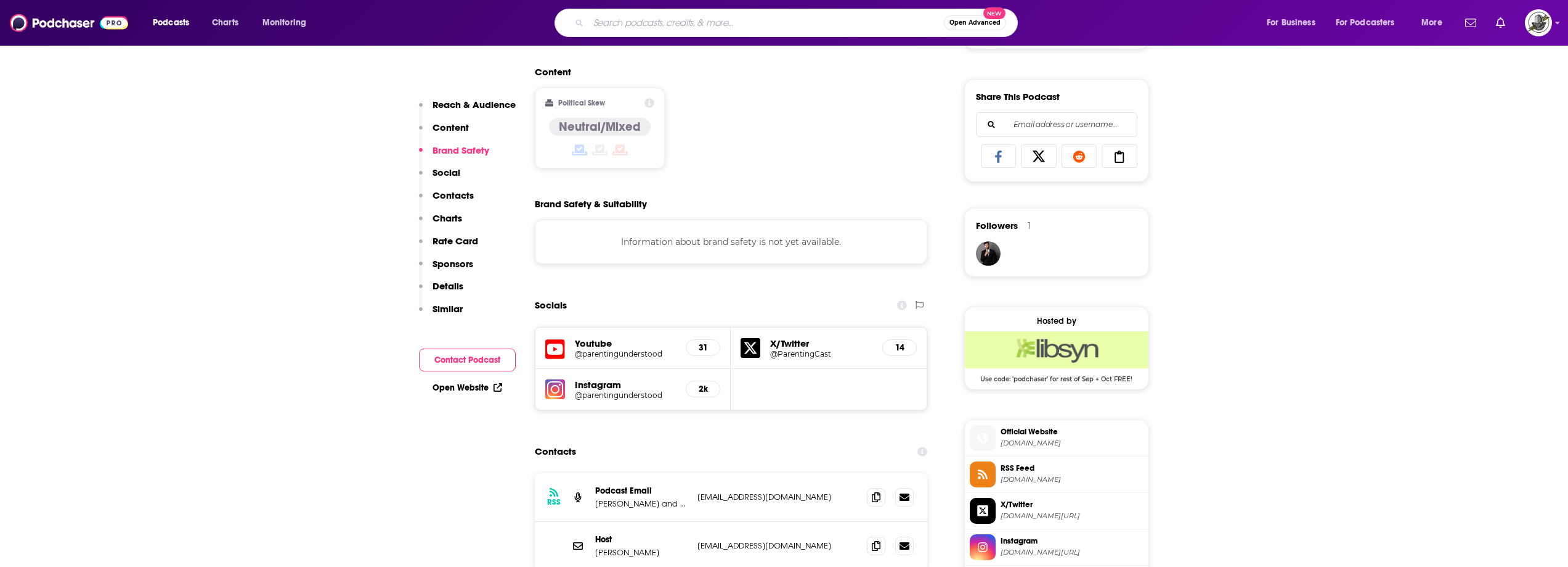
click at [822, 27] on input "Search podcasts, credits, & more..." at bounding box center [766, 22] width 355 height 20
paste input "Peace and Parenting"
type input "Peace and Parenting"
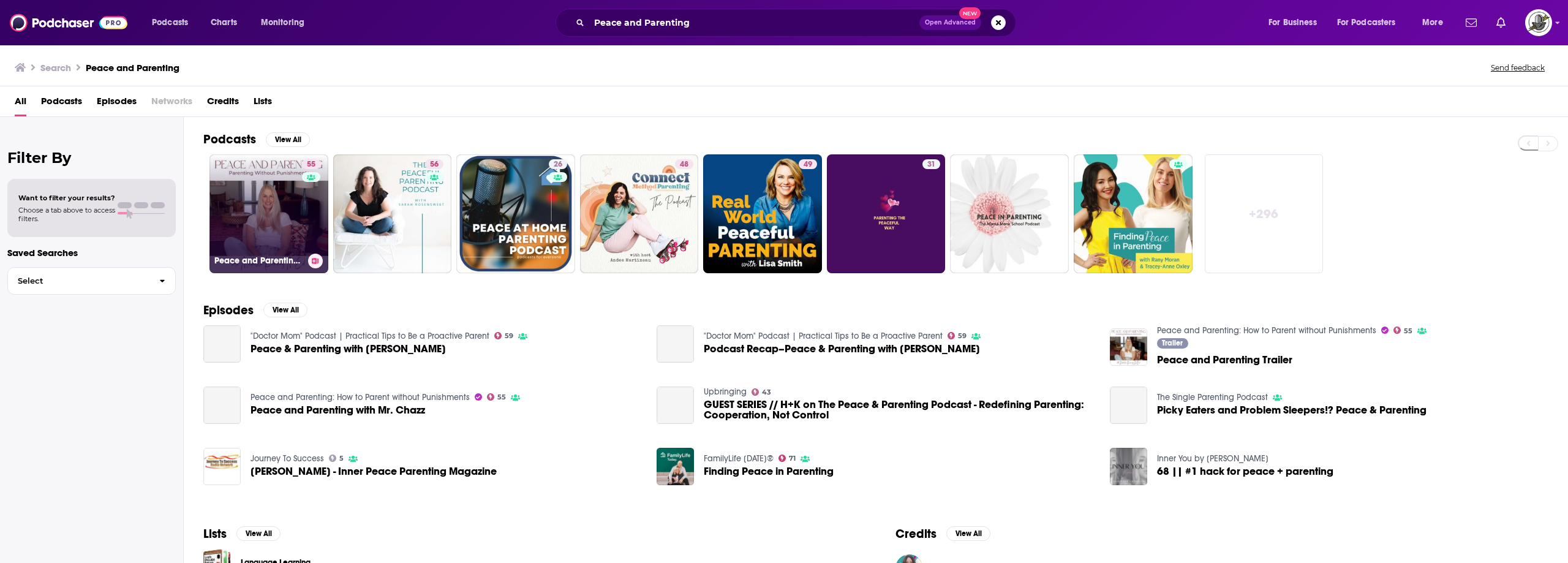
click at [282, 225] on link "55 Peace and Parenting: How to Parent without Punishments" at bounding box center [268, 214] width 119 height 119
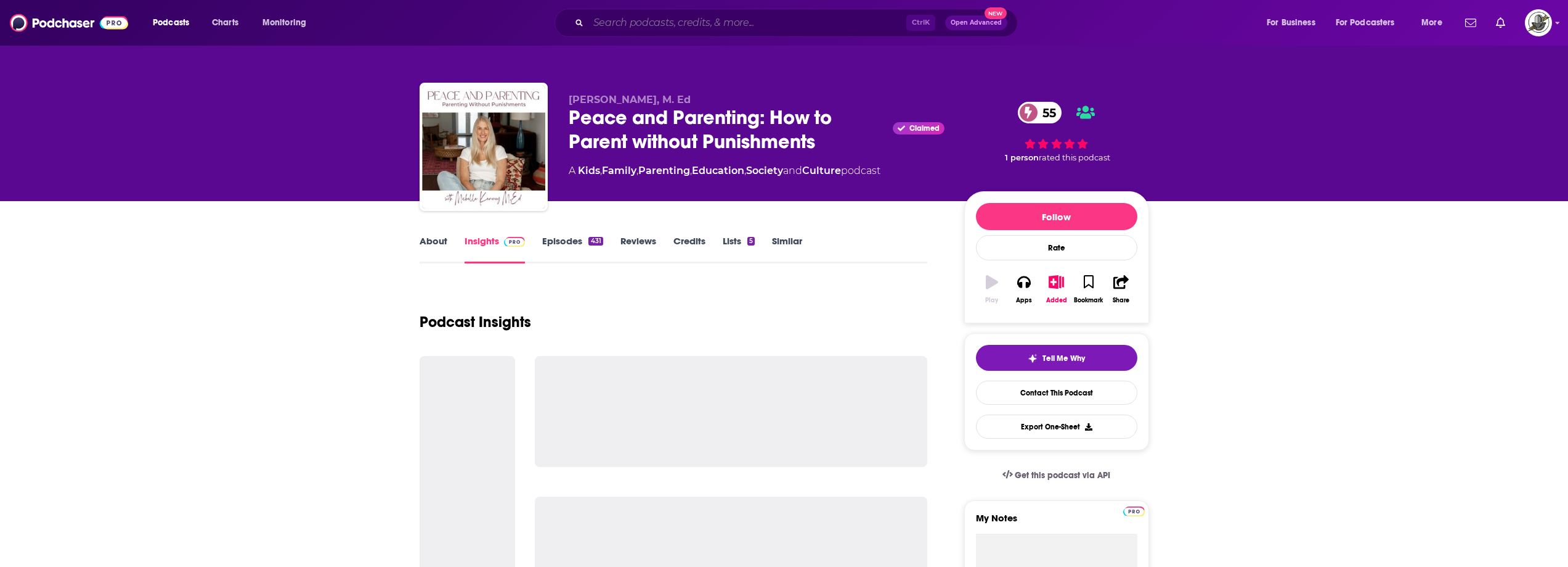
click at [811, 15] on input "Search podcasts, credits, & more..." at bounding box center [747, 22] width 318 height 20
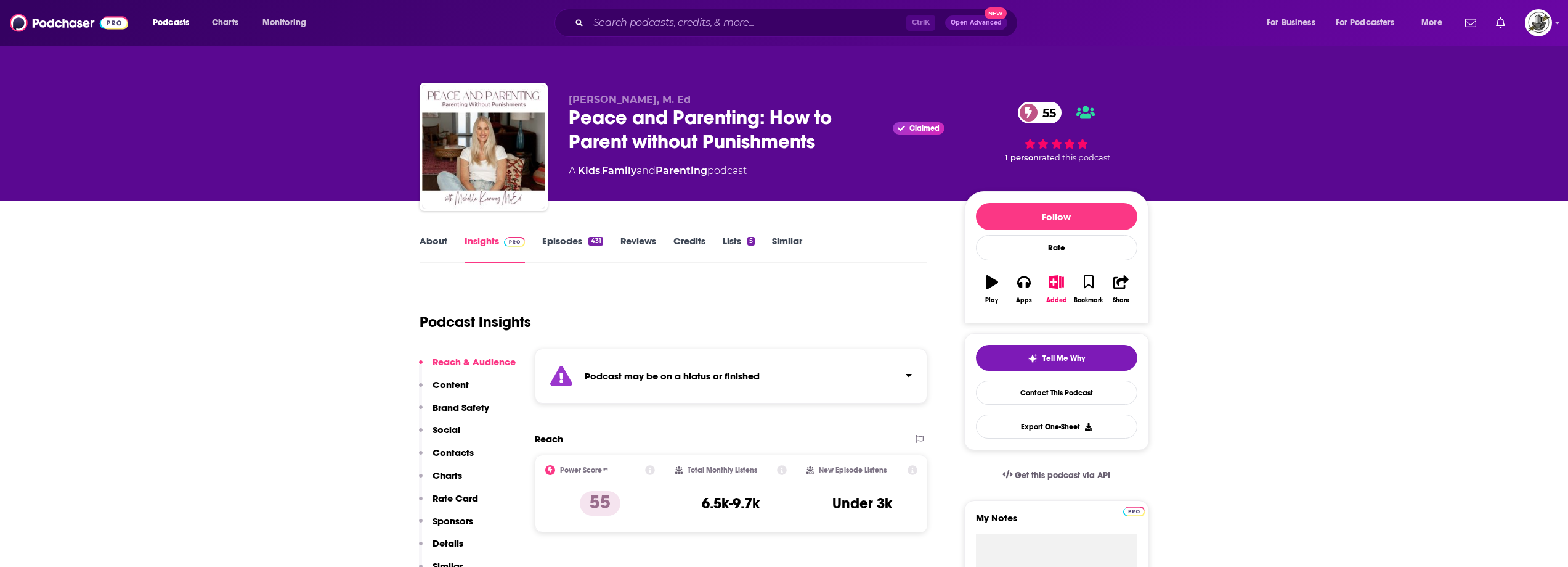
click at [794, 364] on div "Podcast may be on a hiatus or finished" at bounding box center [731, 376] width 393 height 55
click at [794, 364] on div "Podcast may be on a hiatus or finished This podcast hasn't released an episode …" at bounding box center [715, 382] width 261 height 37
drag, startPoint x: 614, startPoint y: 101, endPoint x: 653, endPoint y: 101, distance: 39.0
click at [653, 101] on div "Michelle Kenney, M. Ed Peace and Parenting: How to Parent without Punishments C…" at bounding box center [784, 149] width 730 height 134
copy span "Michelle Kenney"
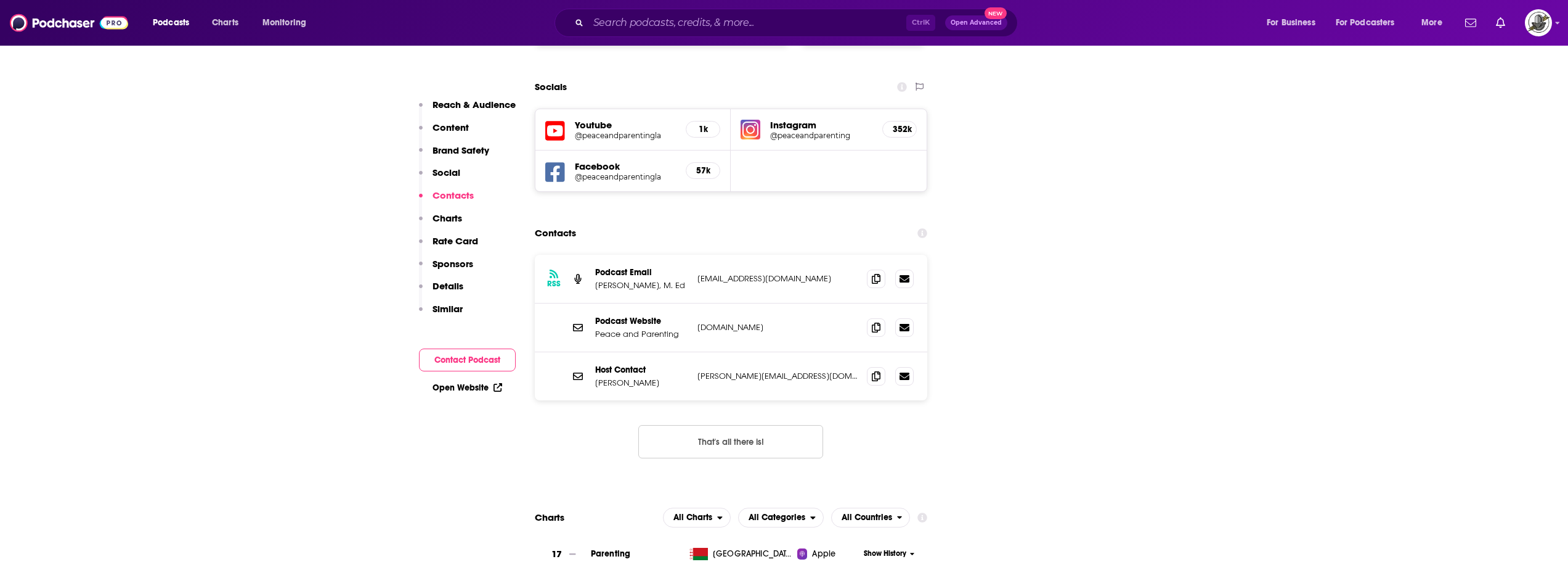
scroll to position [1480, 0]
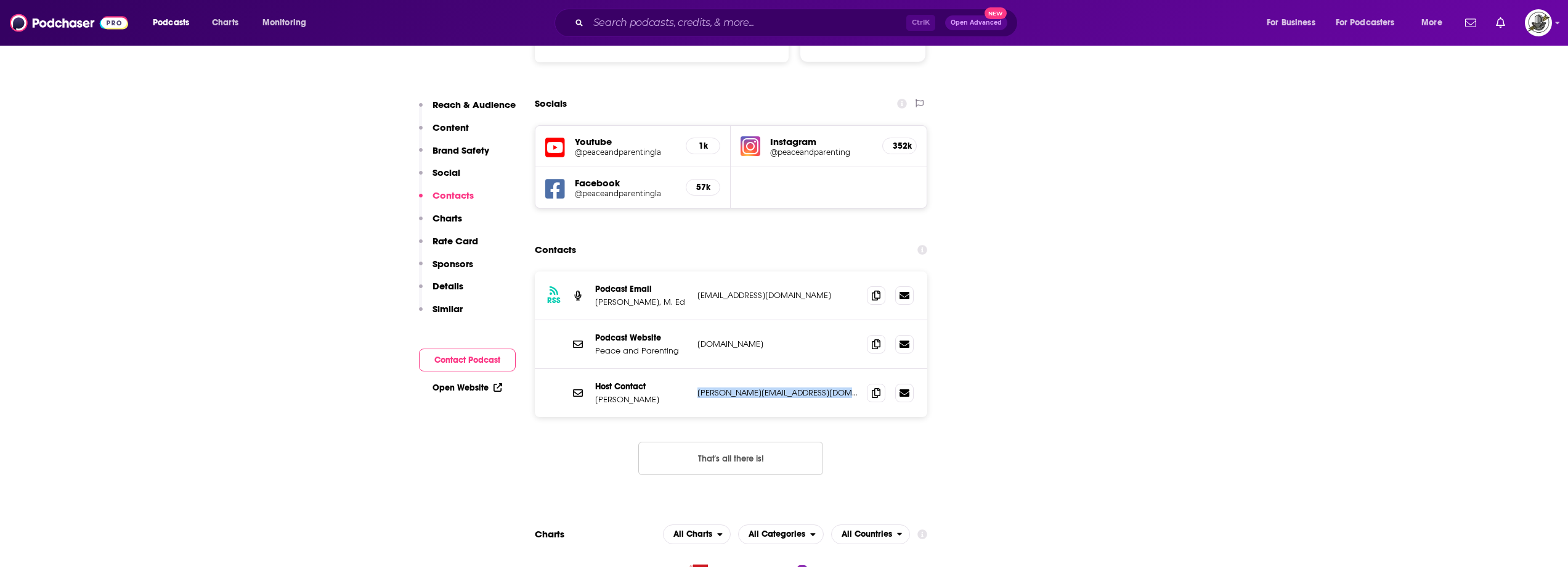
drag, startPoint x: 712, startPoint y: 334, endPoint x: 841, endPoint y: 339, distance: 129.1
click at [841, 369] on div "Host Contact Michelle Kenney michelle@peaceandparentingla.com michelle@peaceand…" at bounding box center [731, 393] width 393 height 48
click at [718, 271] on div "RSS Podcast Email Michelle Kenney, M. Ed peaceandparentingpodcast@gmail.com pea…" at bounding box center [731, 295] width 393 height 49
drag, startPoint x: 694, startPoint y: 239, endPoint x: 854, endPoint y: 243, distance: 160.0
click at [854, 271] on div "RSS Podcast Email Michelle Kenney, M. Ed peaceandparentingpodcast@gmail.com pea…" at bounding box center [731, 295] width 393 height 49
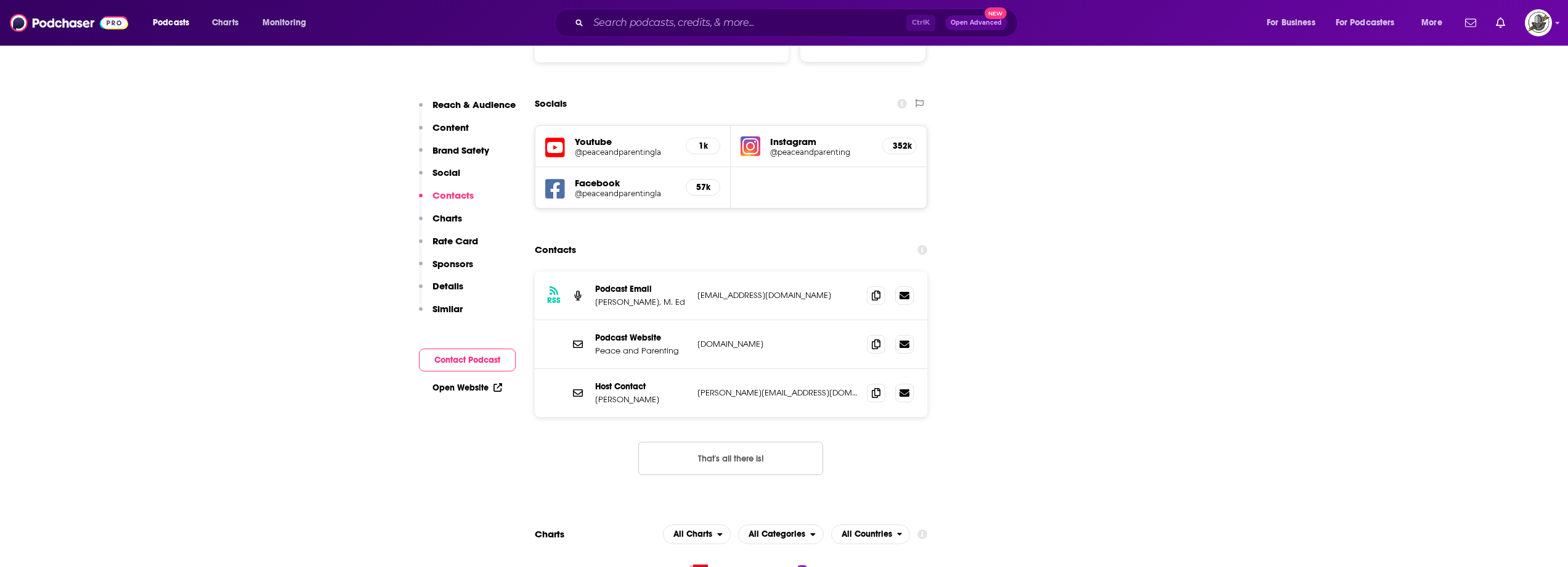
copy p "peaceandparentingpodcast@gmail.com"
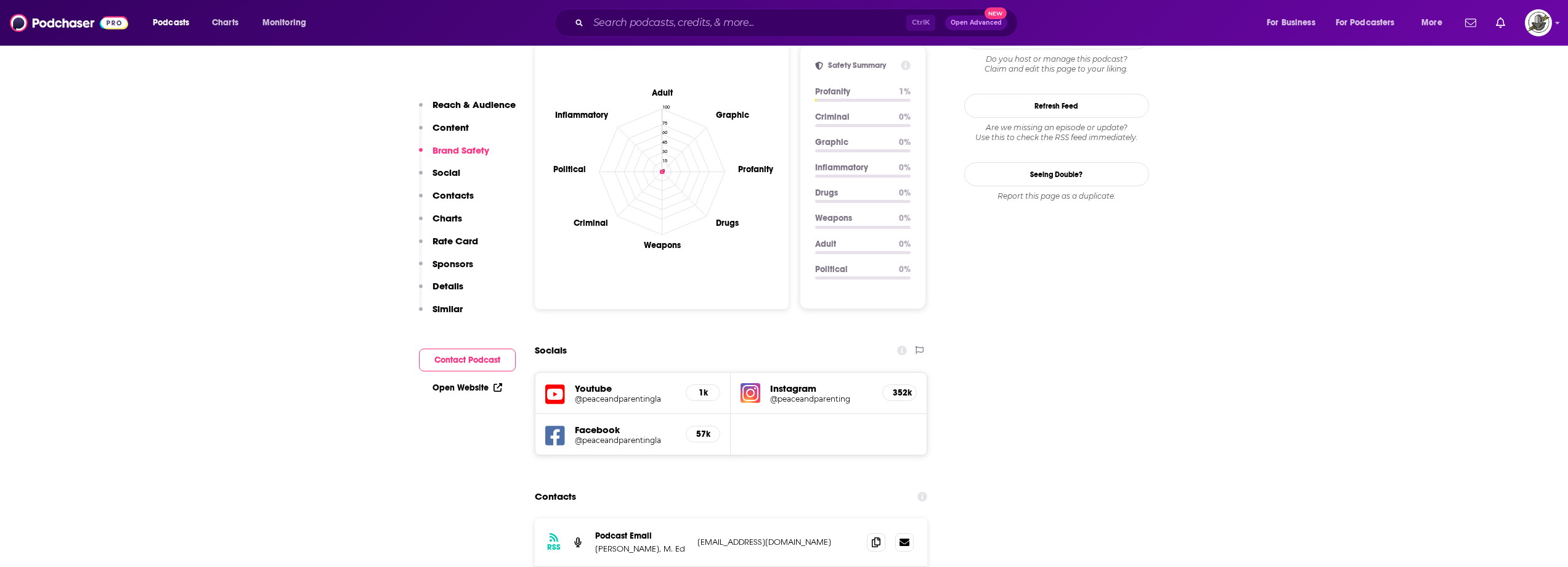
scroll to position [1541, 0]
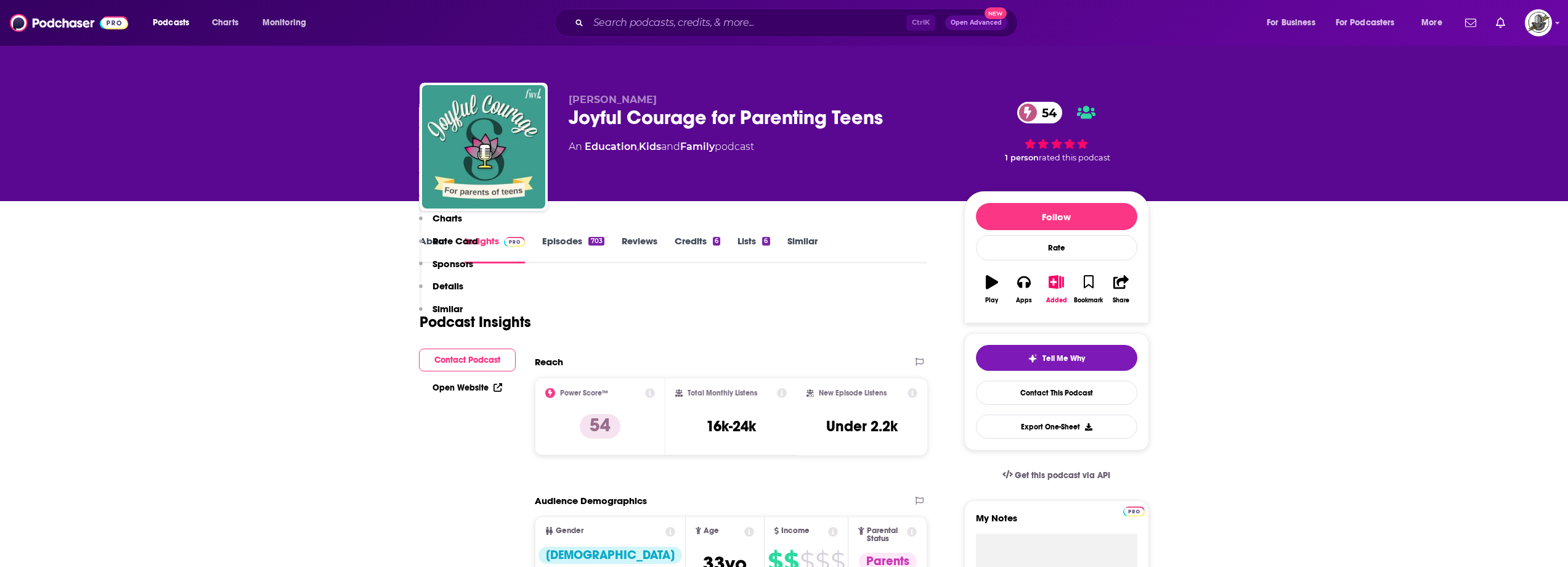
scroll to position [1480, 0]
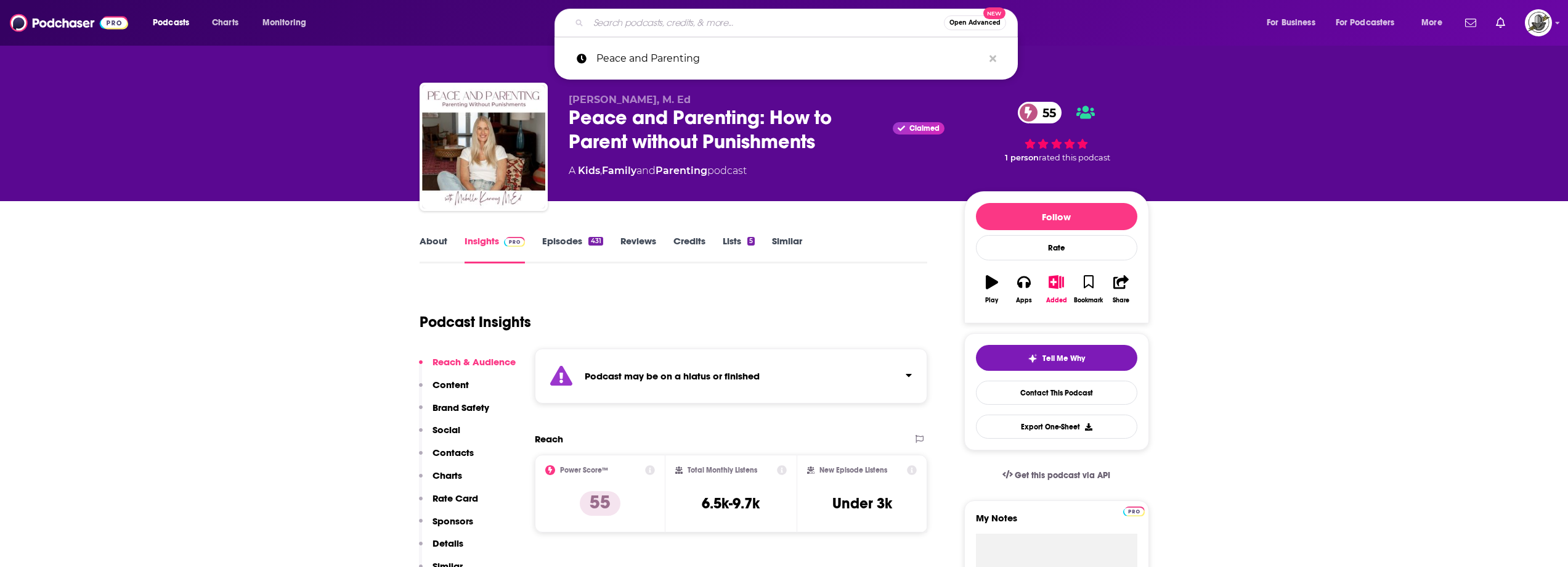
click at [728, 25] on input "Search podcasts, credits, & more..." at bounding box center [766, 22] width 355 height 20
click at [993, 61] on icon "Search podcasts, credits, & more..." at bounding box center [993, 59] width 7 height 10
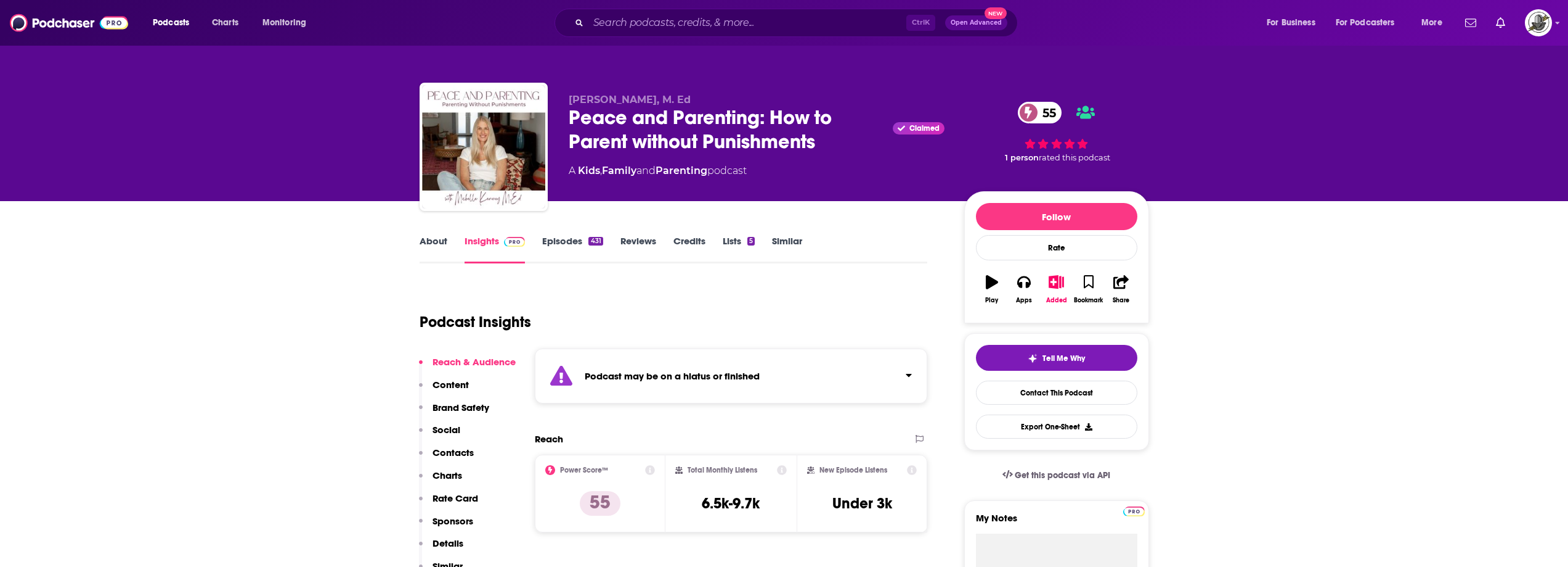
click at [720, 36] on div "Ctrl K Open Advanced New" at bounding box center [786, 23] width 464 height 29
click at [734, 22] on input "Search podcasts, credits, & more..." at bounding box center [747, 22] width 318 height 20
paste input "Rebel Parenting with Ryan & Laura Dobson"
type input "Rebel Parenting with Ryan & Laura Dobson"
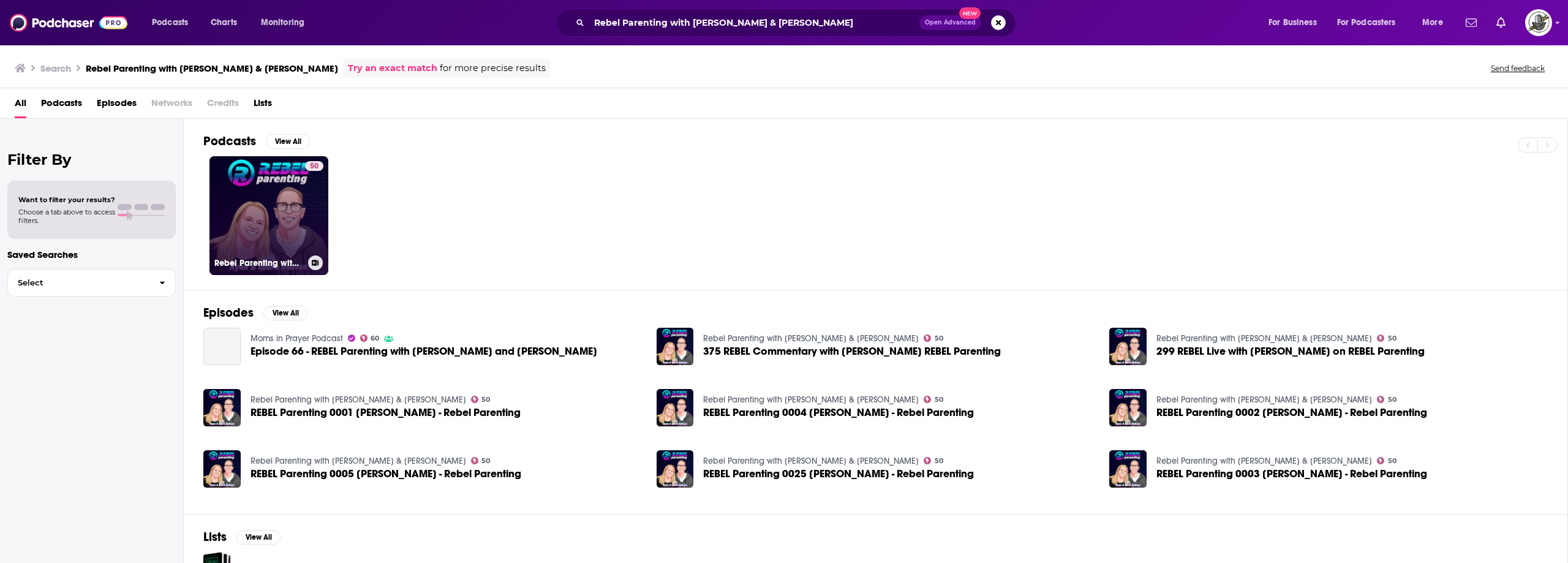
click at [252, 202] on link "50 Rebel Parenting with Ryan & Laura Dobson" at bounding box center [268, 216] width 119 height 119
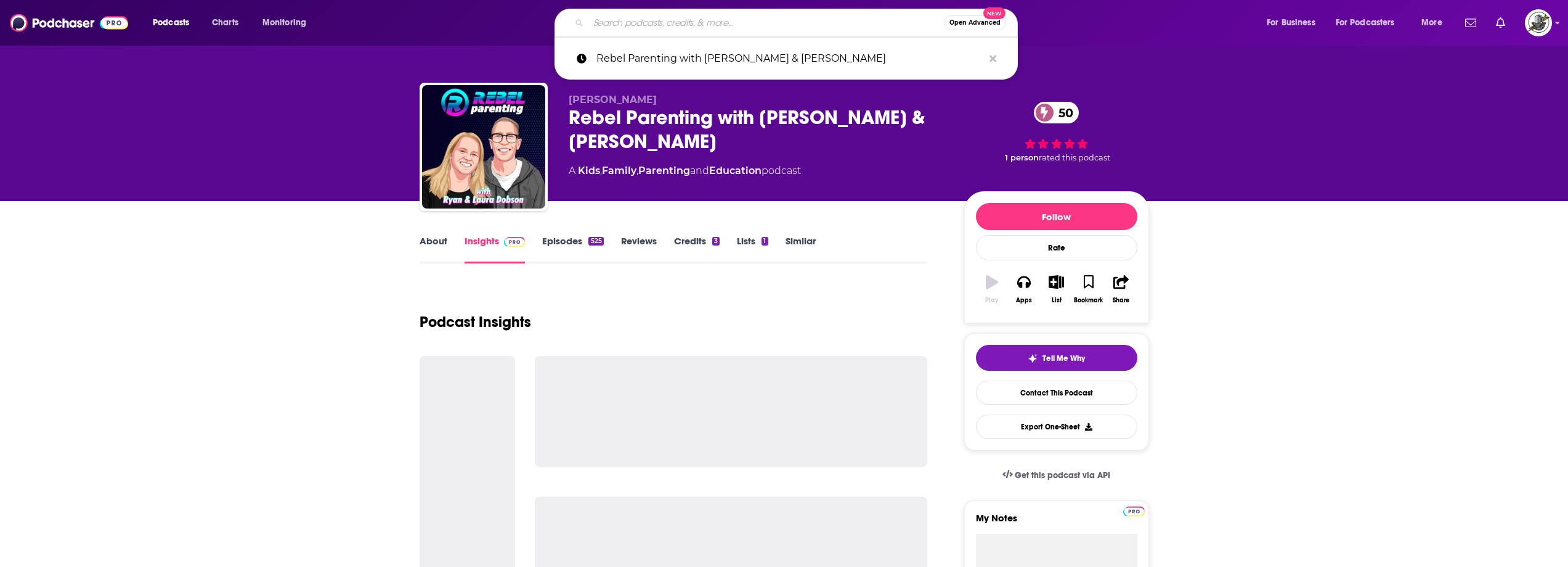
click at [761, 23] on input "Search podcasts, credits, & more..." at bounding box center [766, 22] width 355 height 20
click at [992, 58] on icon "Search podcasts, credits, & more..." at bounding box center [993, 58] width 7 height 7
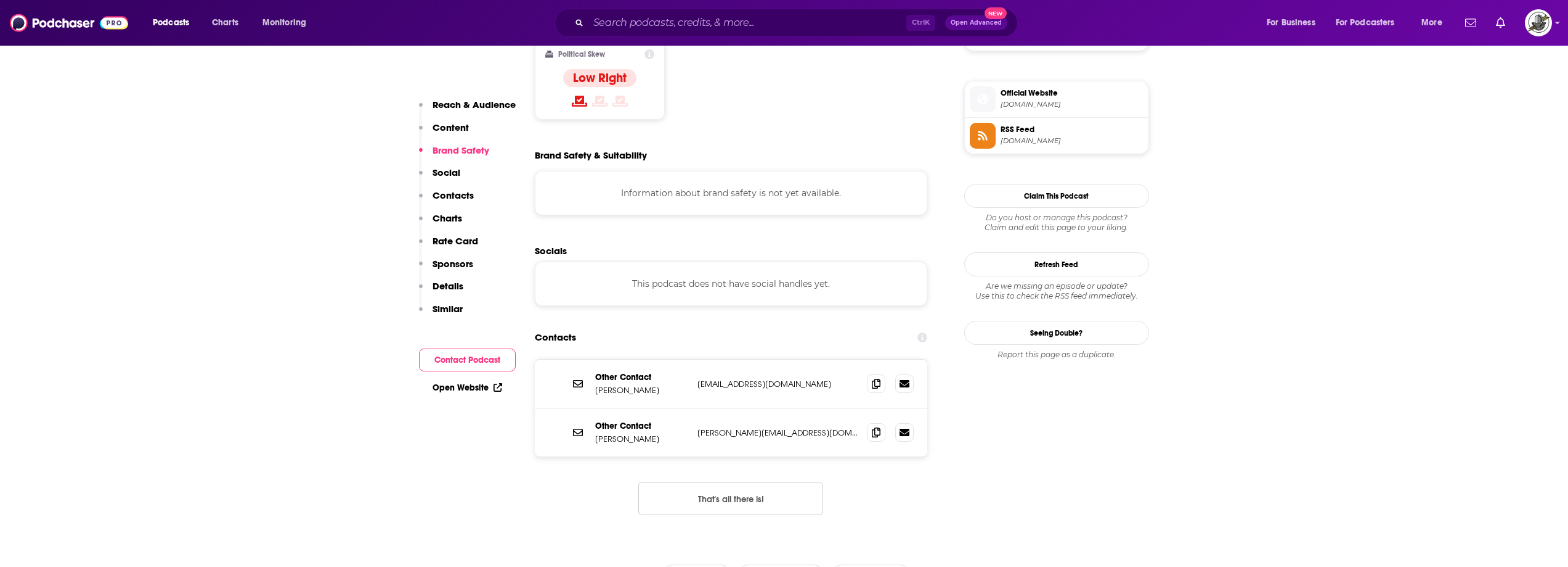
scroll to position [1110, 0]
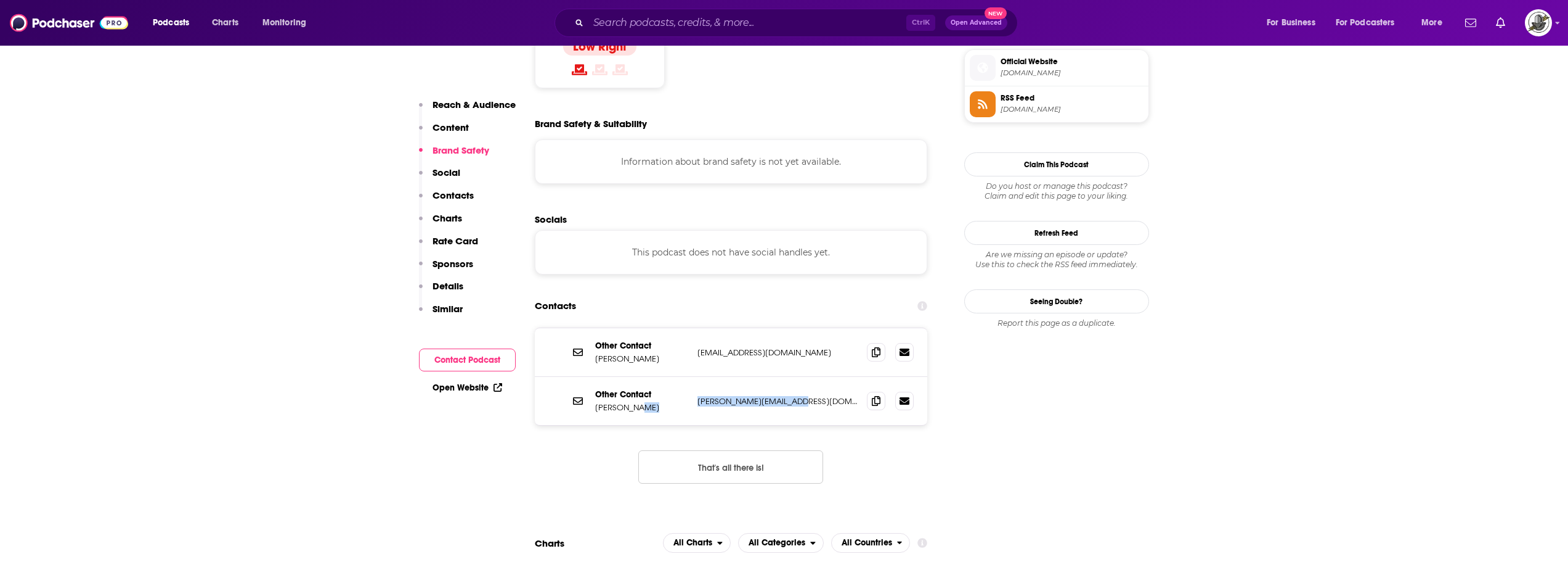
drag, startPoint x: 692, startPoint y: 356, endPoint x: 827, endPoint y: 349, distance: 135.2
click at [827, 377] on div "Other Contact Ryan Laura ryan@rebelparenting.org ryan@rebelparenting.org" at bounding box center [731, 401] width 393 height 48
copy div "ryan@rebelparenting.org"
click at [739, 34] on div "Ctrl K Open Advanced New" at bounding box center [786, 23] width 464 height 29
click at [766, 27] on input "Search podcasts, credits, & more..." at bounding box center [747, 22] width 318 height 20
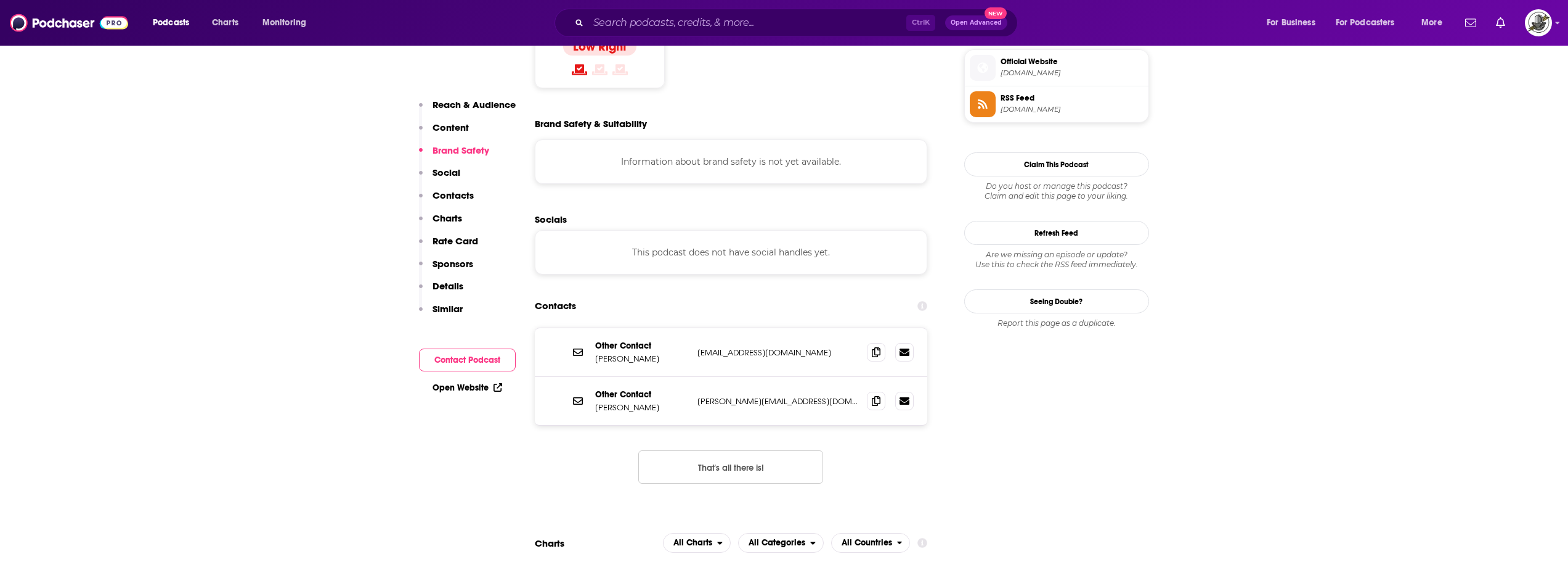
click at [816, 33] on div "Ctrl K Open Advanced New" at bounding box center [786, 23] width 464 height 29
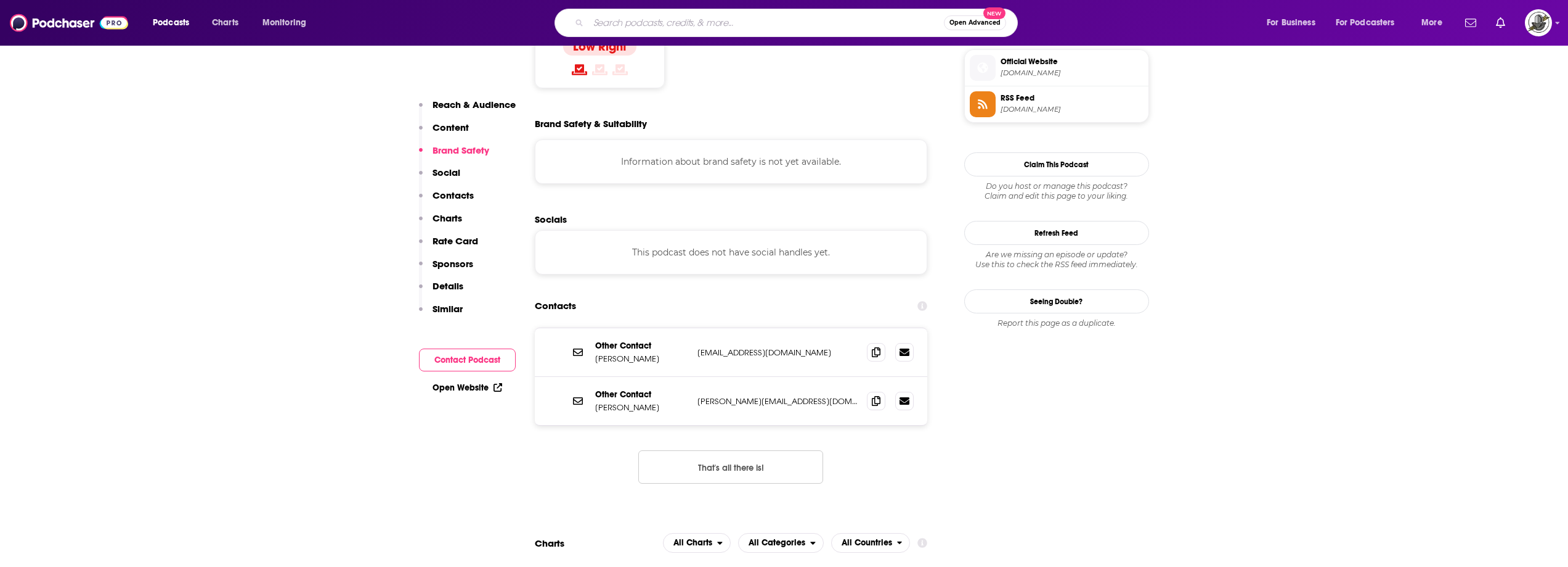
click at [818, 29] on input "Search podcasts, credits, & more..." at bounding box center [766, 22] width 355 height 20
paste input "Parenting Impossible"
type input "Parenting Impossible"
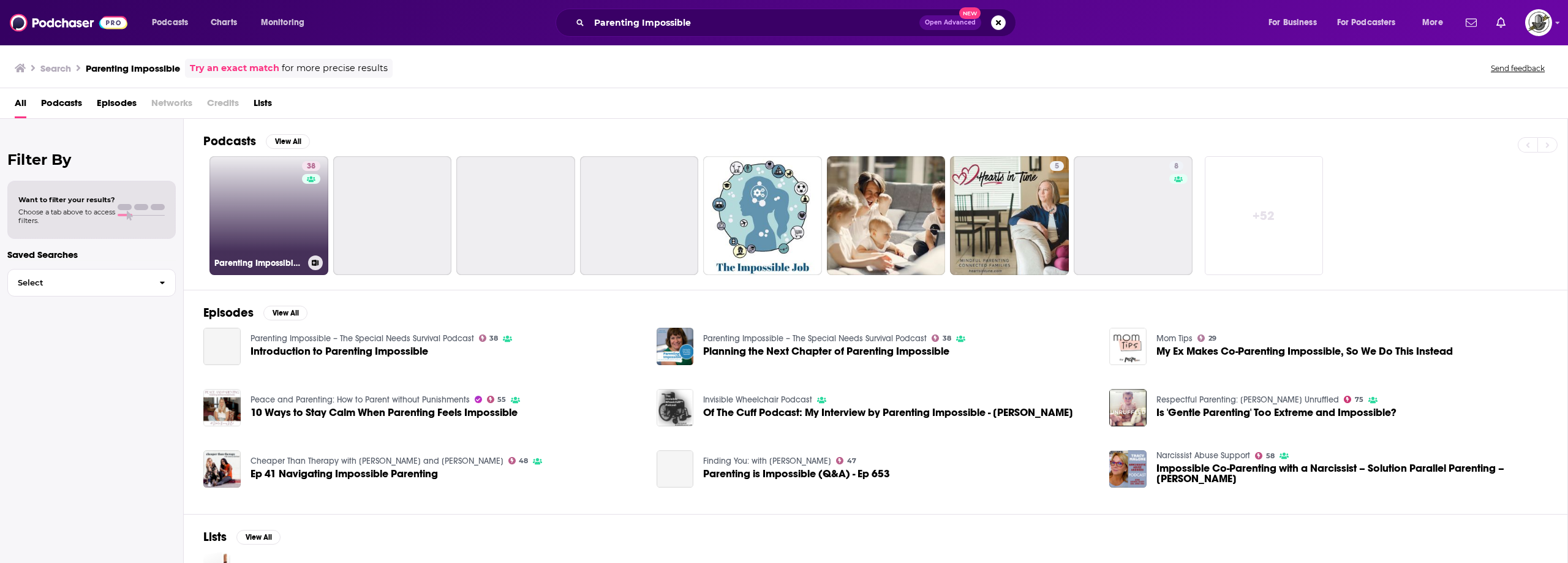
click at [273, 240] on link "38 Parenting Impossible – The Special Needs Survival Podcast" at bounding box center [268, 216] width 119 height 119
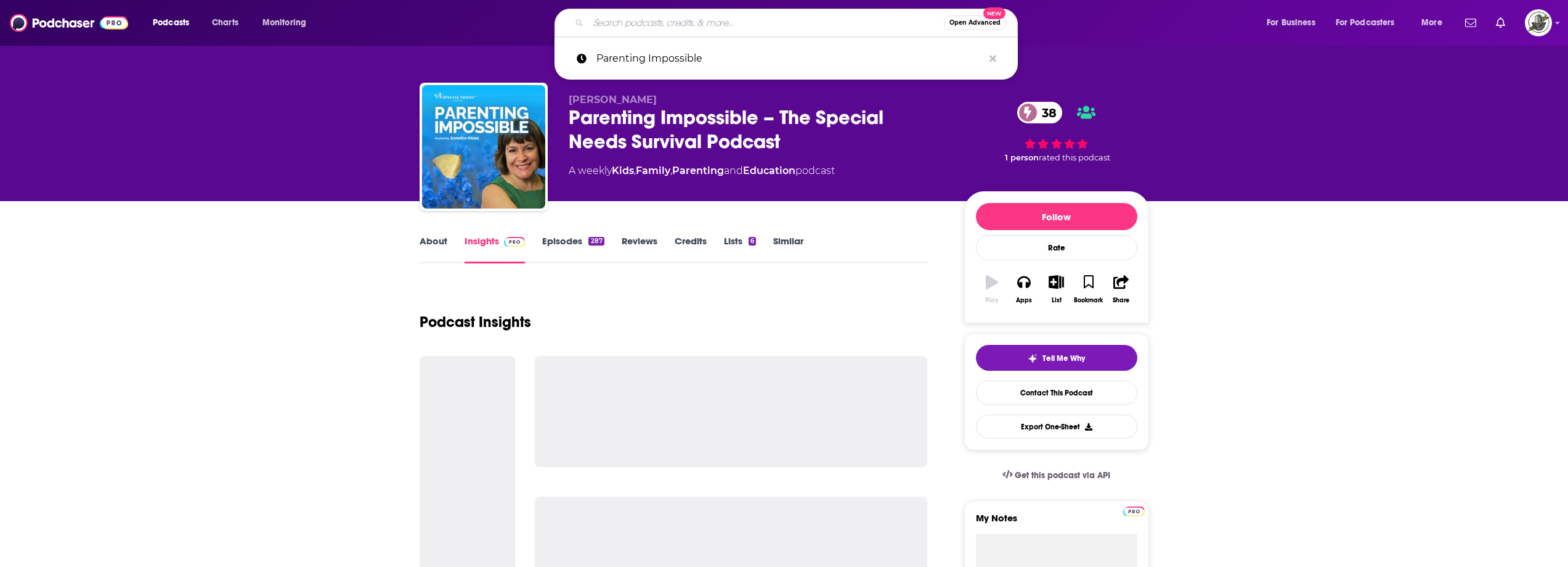
drag, startPoint x: 726, startPoint y: 18, endPoint x: 618, endPoint y: 95, distance: 132.6
click at [725, 19] on input "Search podcasts, credits, & more..." at bounding box center [766, 22] width 355 height 20
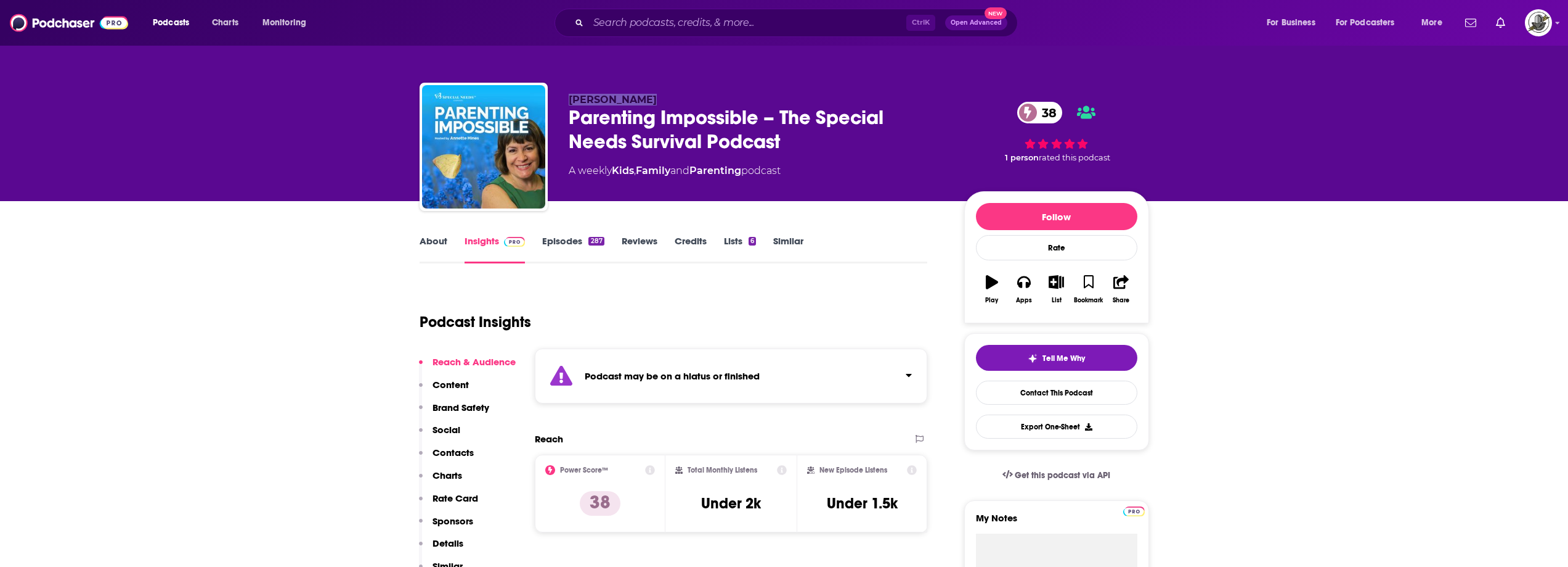
drag, startPoint x: 576, startPoint y: 95, endPoint x: 645, endPoint y: 95, distance: 69.0
click at [645, 95] on p "Annette Hines" at bounding box center [756, 100] width 375 height 12
copy span "Annette Hines"
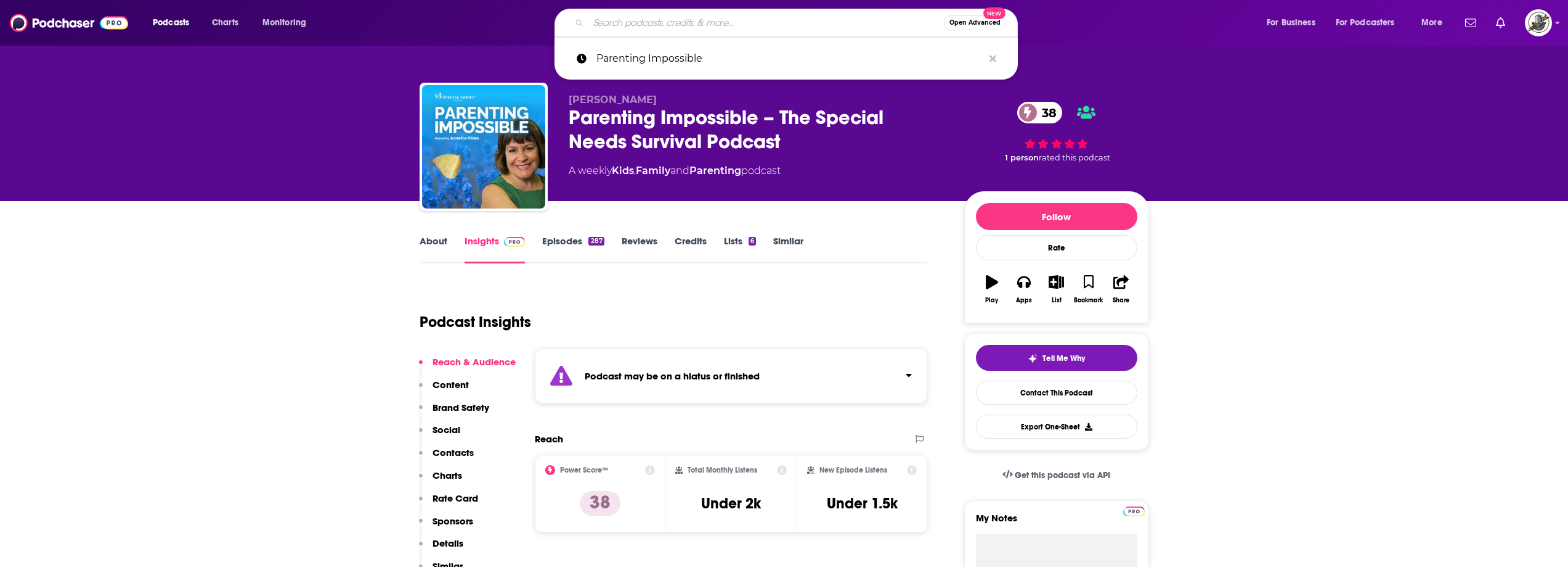
click at [739, 27] on input "Search podcasts, credits, & more..." at bounding box center [766, 22] width 355 height 20
click at [995, 56] on icon "Search podcasts, credits, & more..." at bounding box center [993, 58] width 7 height 7
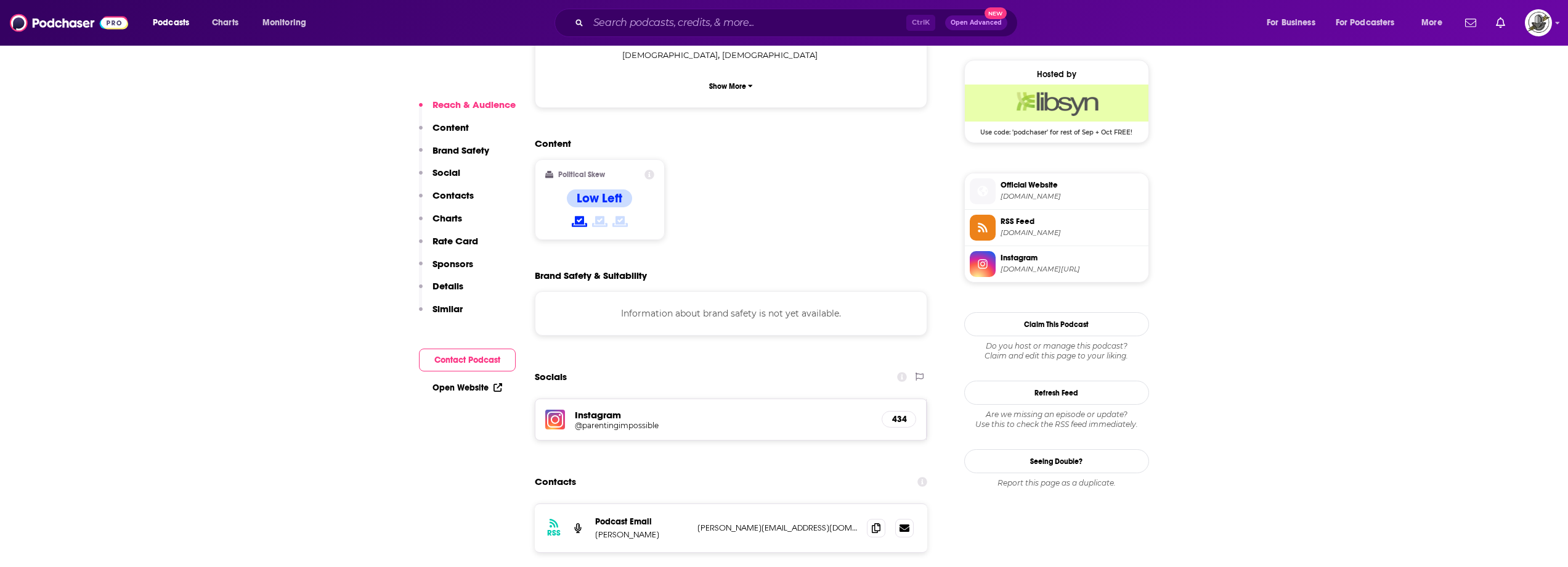
scroll to position [1048, 0]
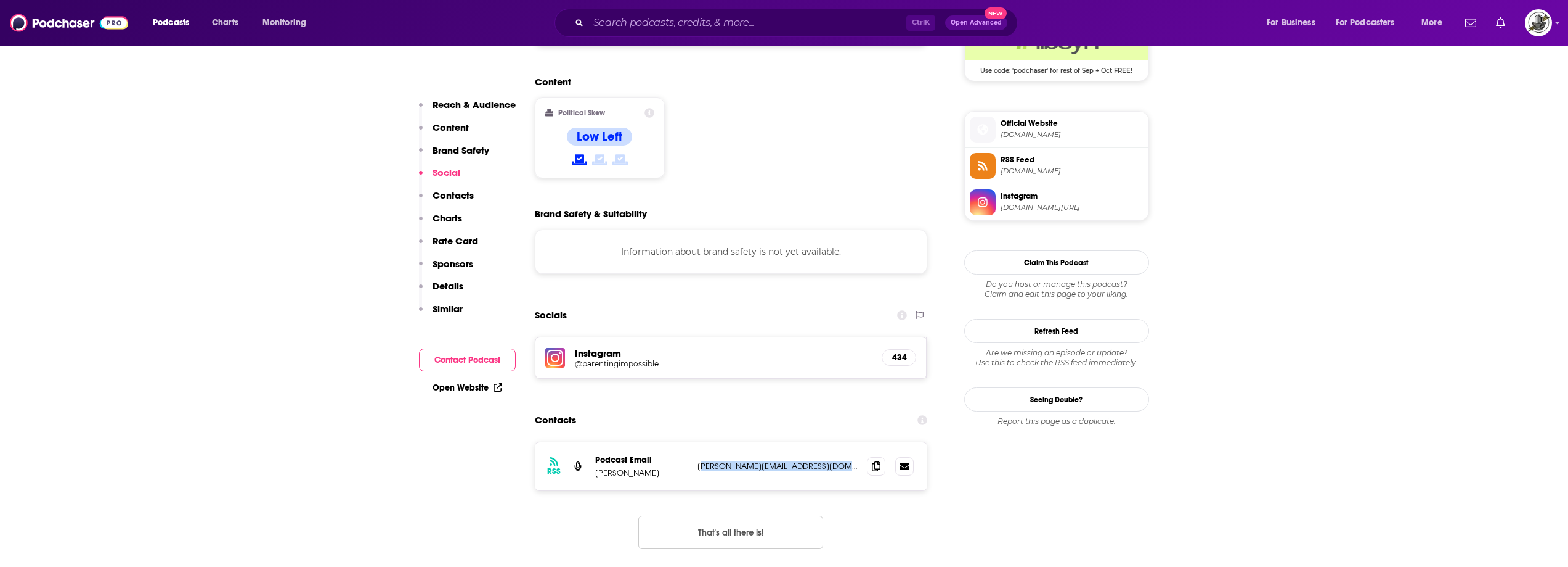
drag, startPoint x: 700, startPoint y: 392, endPoint x: 842, endPoint y: 389, distance: 142.0
click at [842, 460] on p "annette@specialneedscompanies.com" at bounding box center [777, 465] width 160 height 11
drag, startPoint x: 764, startPoint y: 398, endPoint x: 726, endPoint y: 396, distance: 38.1
click at [764, 442] on div "RSS Podcast Email Annette Hines annette@specialneedscompanies.com annette@speci…" at bounding box center [731, 466] width 393 height 48
drag, startPoint x: 692, startPoint y: 388, endPoint x: 849, endPoint y: 393, distance: 157.1
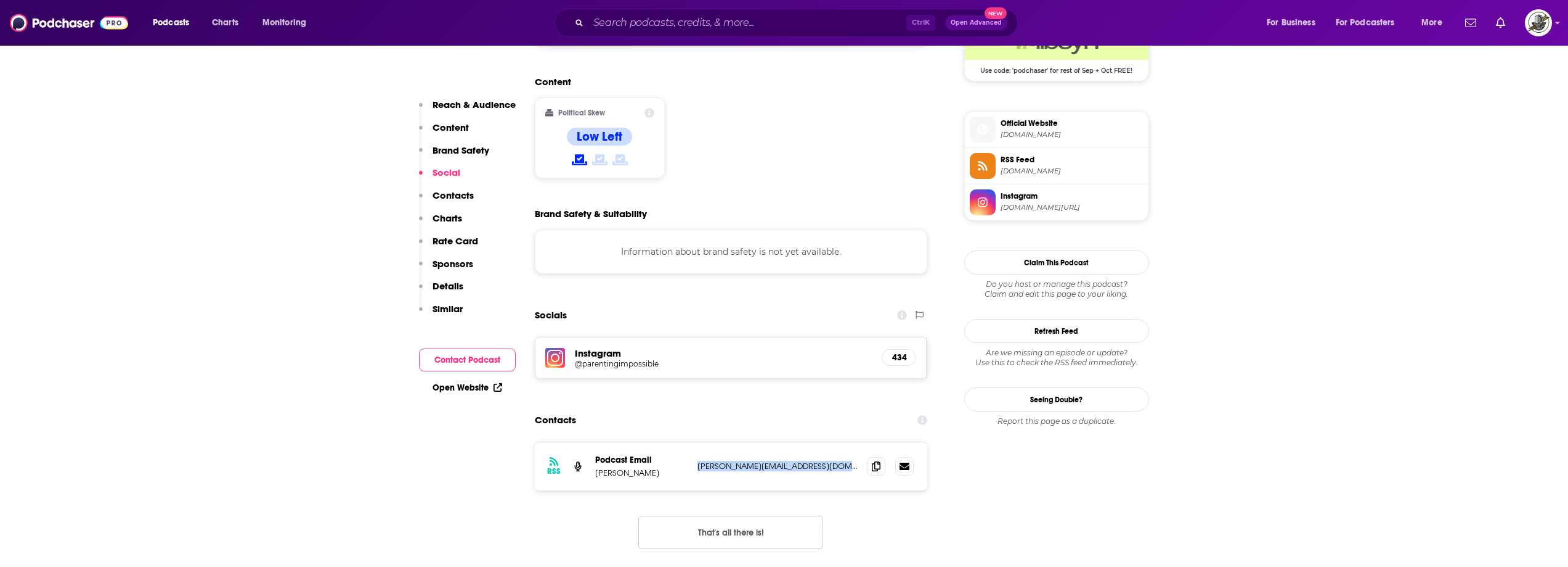
click at [849, 442] on div "RSS Podcast Email Annette Hines annette@specialneedscompanies.com annette@speci…" at bounding box center [731, 466] width 393 height 48
copy p "annette@specialneedscompanies.com"
paste input "Play Therapy Parenting Podcast"
click at [854, 26] on input "Search podcasts, credits, & more..." at bounding box center [747, 22] width 318 height 20
type input "Play Therapy Parenting Podcast"
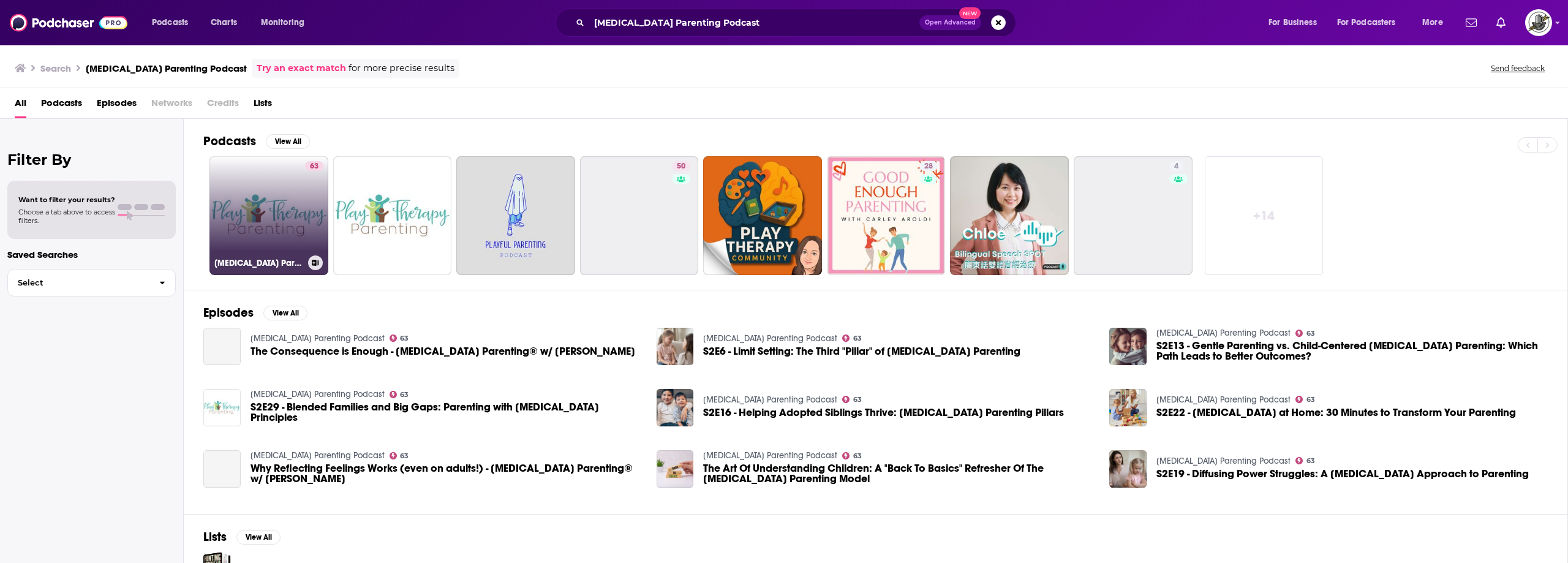
click at [288, 220] on link "63 Play Therapy Parenting Podcast" at bounding box center [268, 216] width 119 height 119
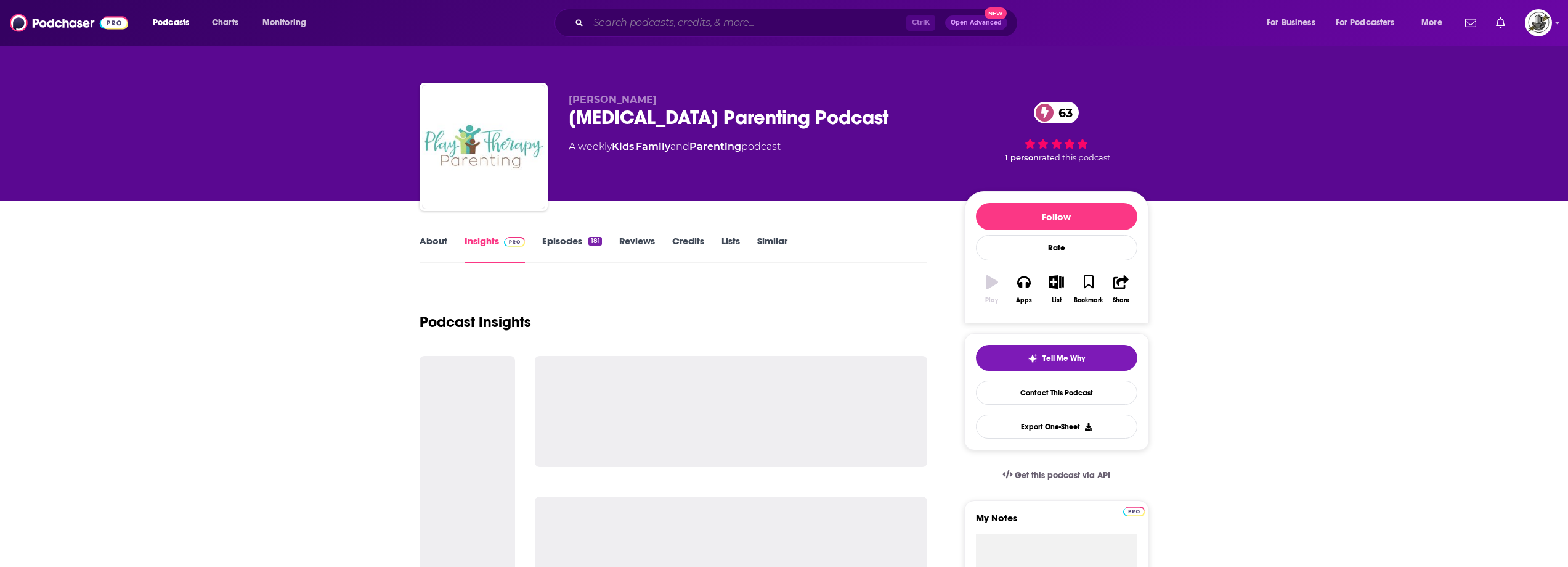
click at [794, 25] on input "Search podcasts, credits, & more..." at bounding box center [747, 22] width 318 height 20
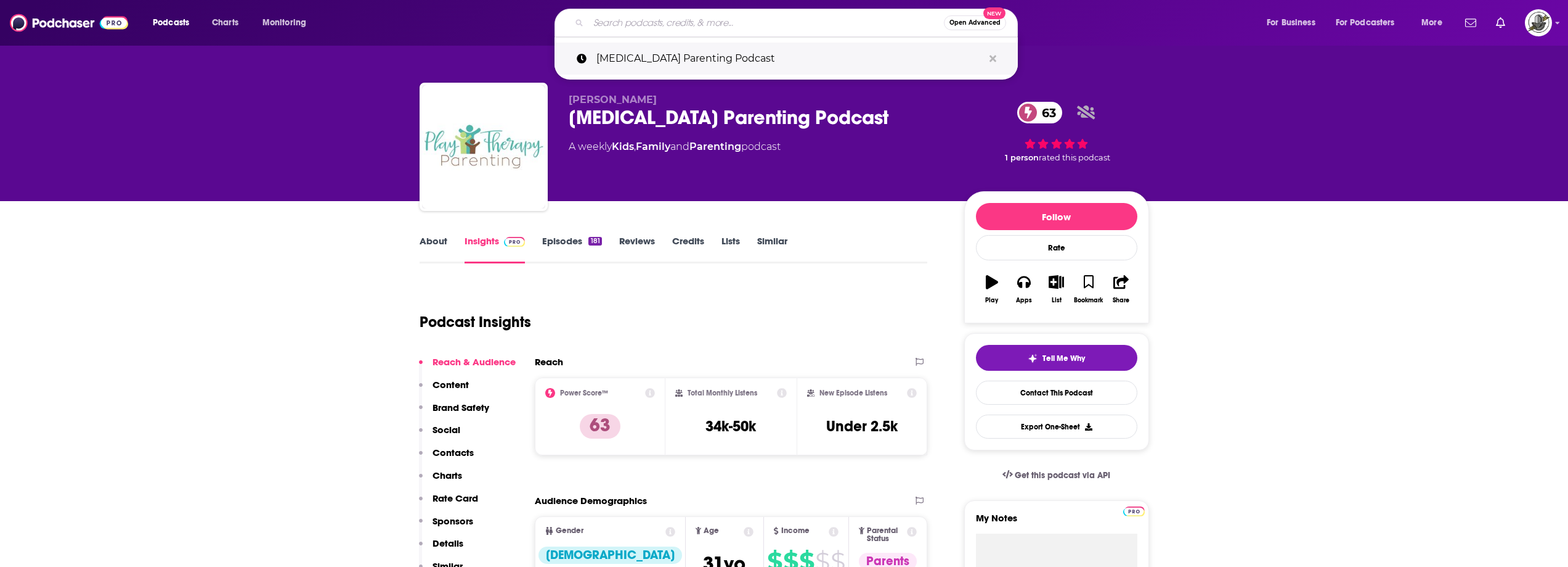
click at [997, 60] on button "Search podcasts, credits, & more..." at bounding box center [993, 59] width 19 height 23
drag, startPoint x: 923, startPoint y: 156, endPoint x: 875, endPoint y: 164, distance: 48.7
click at [916, 158] on div "Dr. Brenna Hicks Play Therapy Parenting Podcast 63 A weekly Kids , Family and P…" at bounding box center [756, 143] width 375 height 99
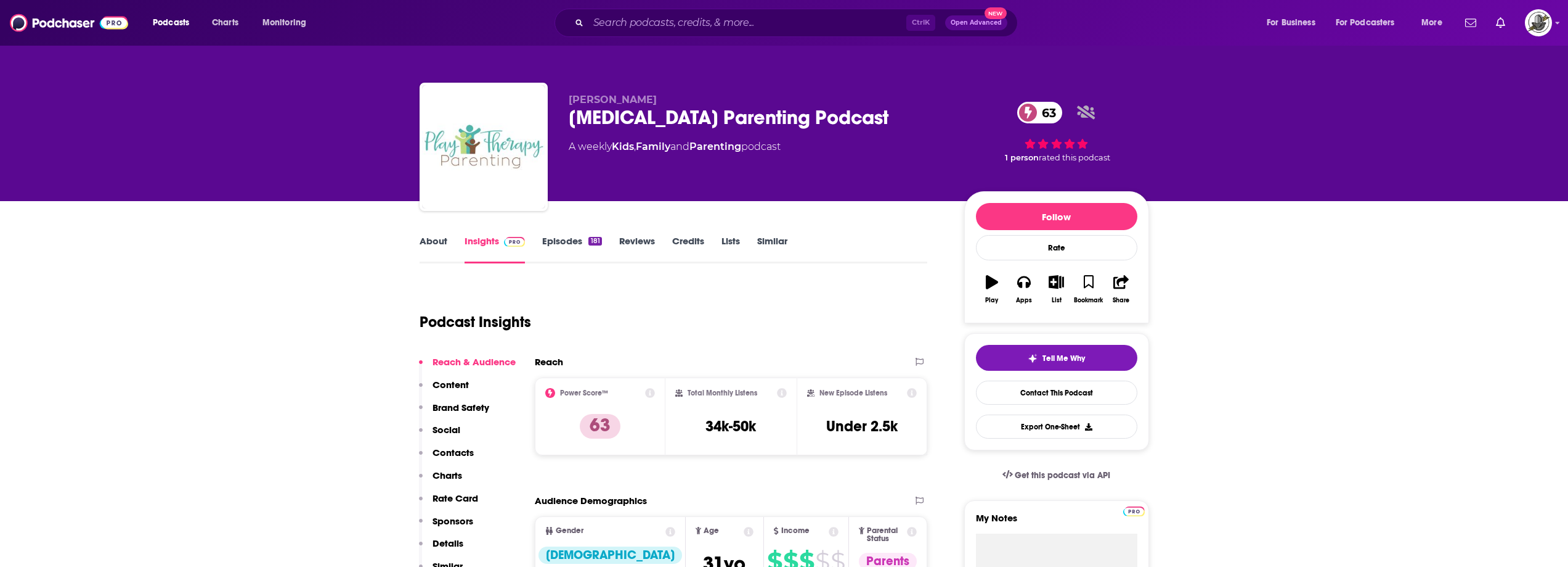
drag, startPoint x: 567, startPoint y: 99, endPoint x: 672, endPoint y: 95, distance: 105.1
click at [672, 95] on div "Dr. Brenna Hicks Play Therapy Parenting Podcast 63 A weekly Kids , Family and P…" at bounding box center [784, 149] width 730 height 134
copy span "Dr. Brenna Hicks"
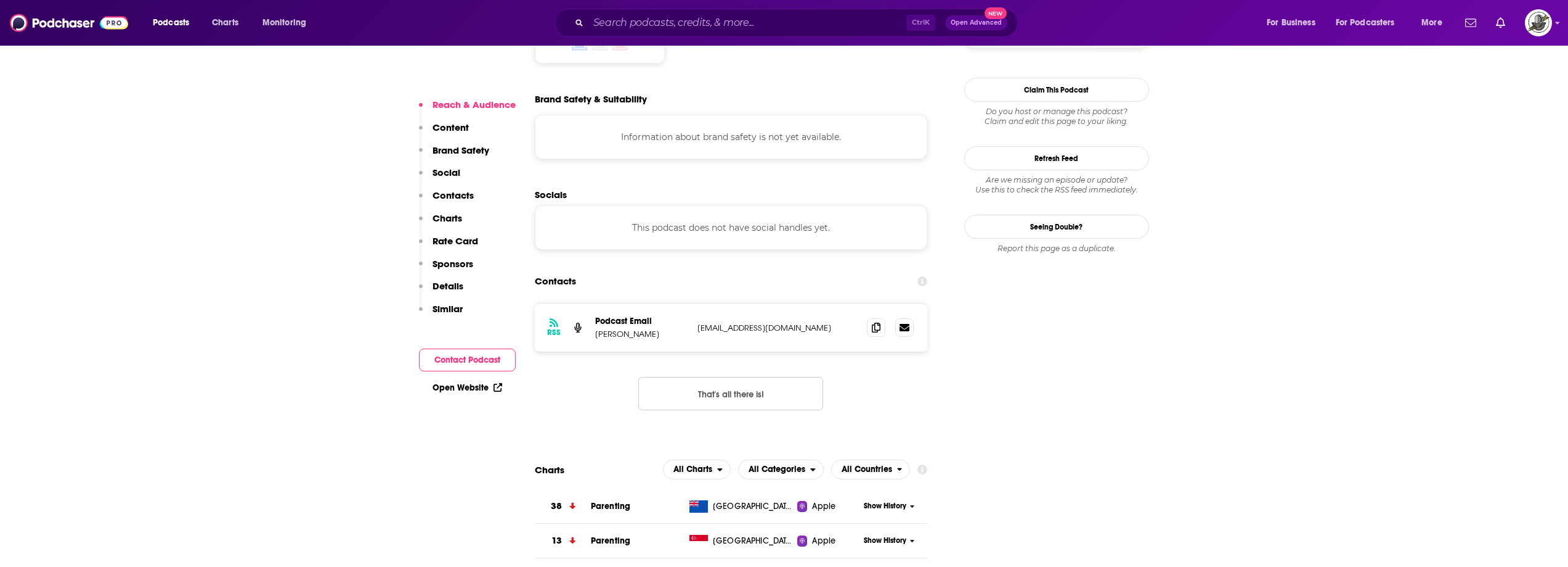
scroll to position [1110, 0]
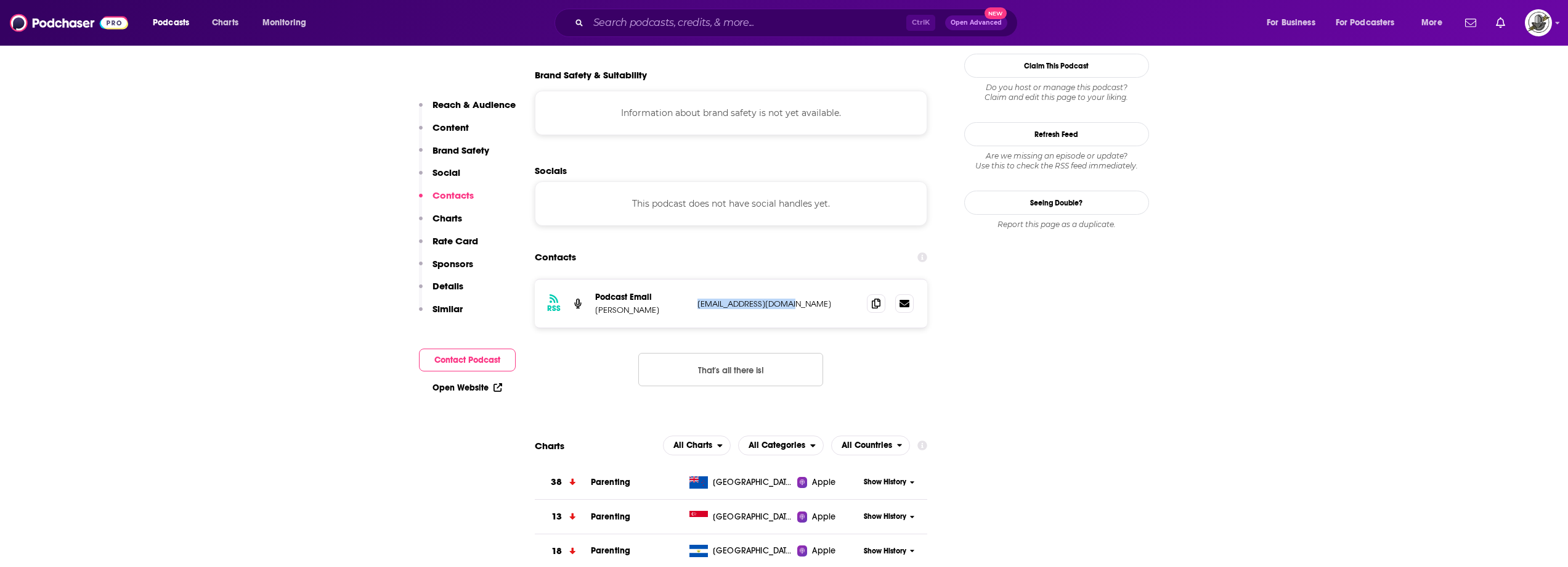
drag, startPoint x: 692, startPoint y: 243, endPoint x: 806, endPoint y: 240, distance: 114.0
click at [806, 280] on div "RSS Podcast Email Brenna Hicks brennahicks@gmail.com brennahicks@gmail.com" at bounding box center [731, 304] width 393 height 48
copy p "brennahicks@gmail.com"
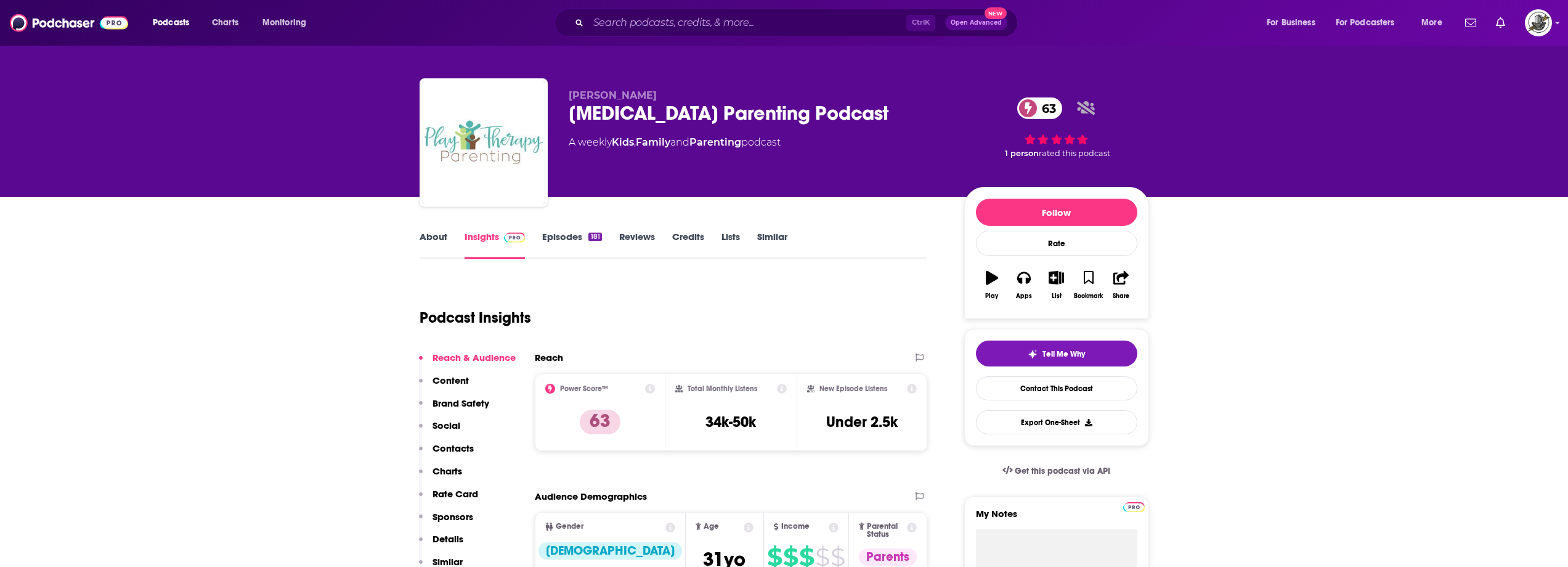
scroll to position [0, 0]
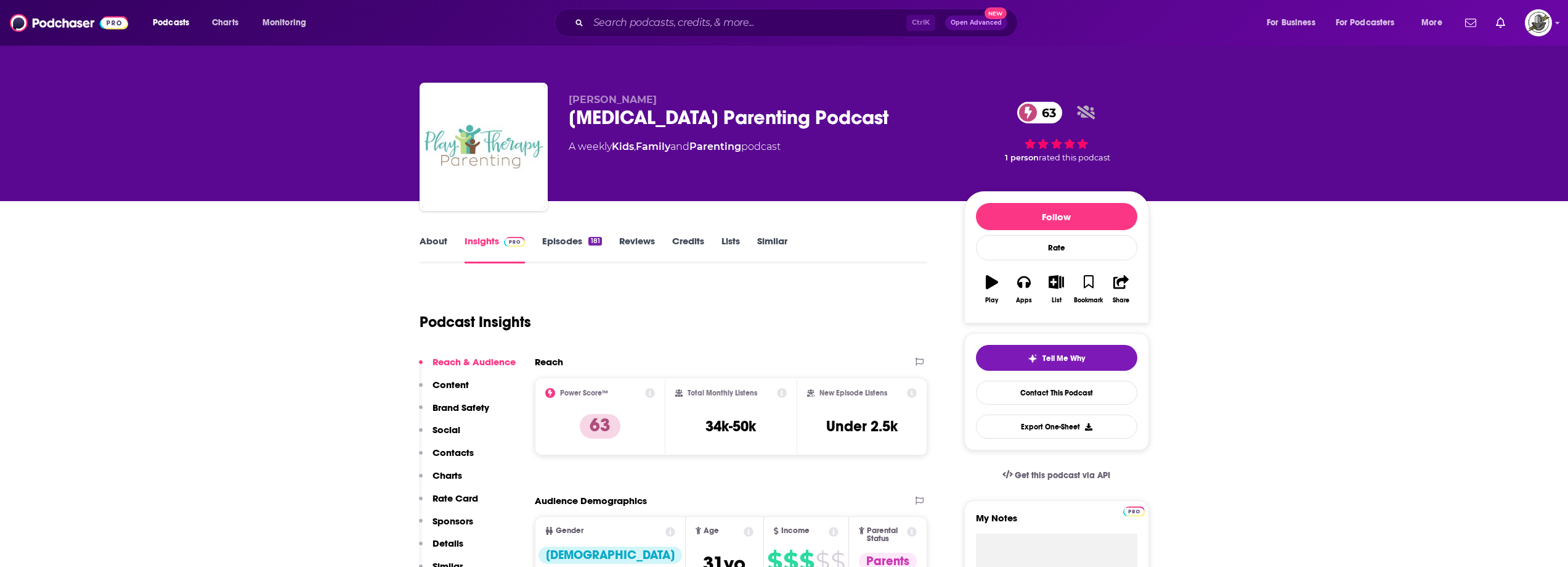
drag, startPoint x: 567, startPoint y: 106, endPoint x: 712, endPoint y: 101, distance: 145.1
click at [712, 101] on div "Dr. Brenna Hicks Play Therapy Parenting Podcast 63 A weekly Kids , Family and P…" at bounding box center [784, 149] width 730 height 134
click at [568, 105] on span "Dr. Brenna Hicks" at bounding box center [613, 100] width 88 height 12
drag, startPoint x: 640, startPoint y: 99, endPoint x: 693, endPoint y: 98, distance: 53.0
click at [693, 98] on div "Dr. Brenna Hicks Play Therapy Parenting Podcast 63 A weekly Kids , Family and P…" at bounding box center [784, 149] width 730 height 134
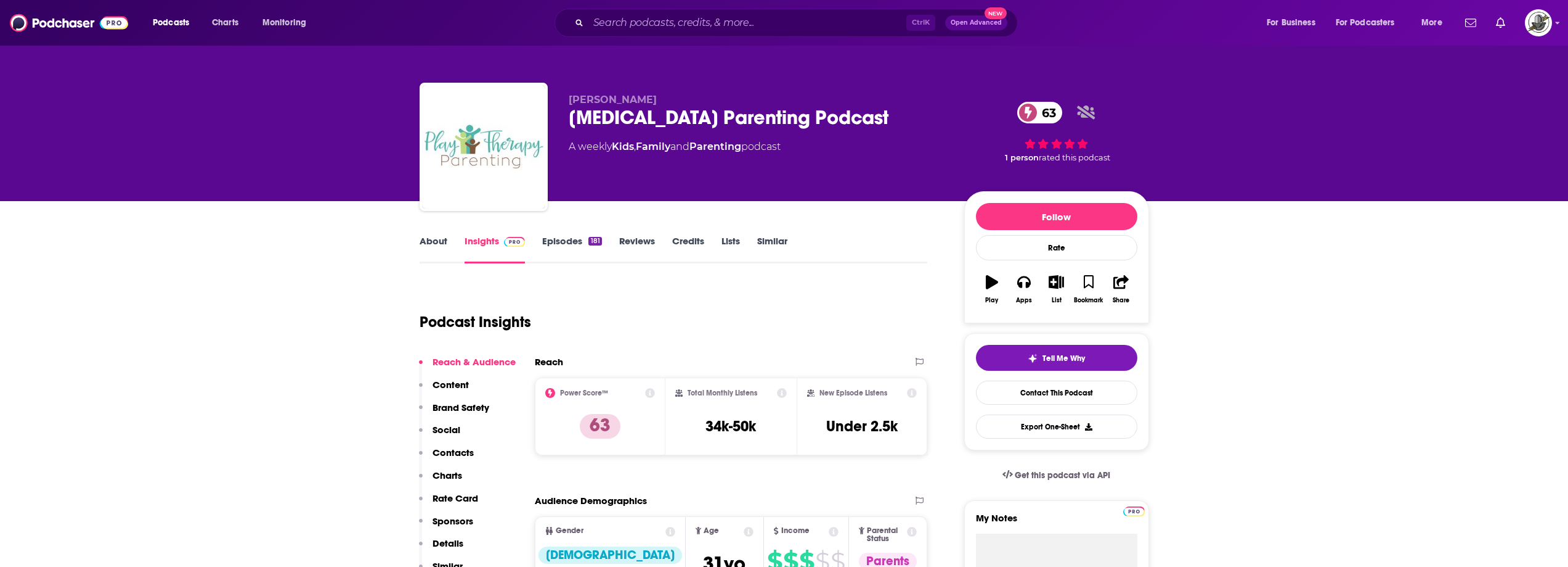
copy span "Dr. Brenna Hicks"
paste input "Your Parenting Long Game"
type input "Your Parenting Long Game"
click at [805, 24] on input "Your Parenting Long Game" at bounding box center [747, 22] width 318 height 20
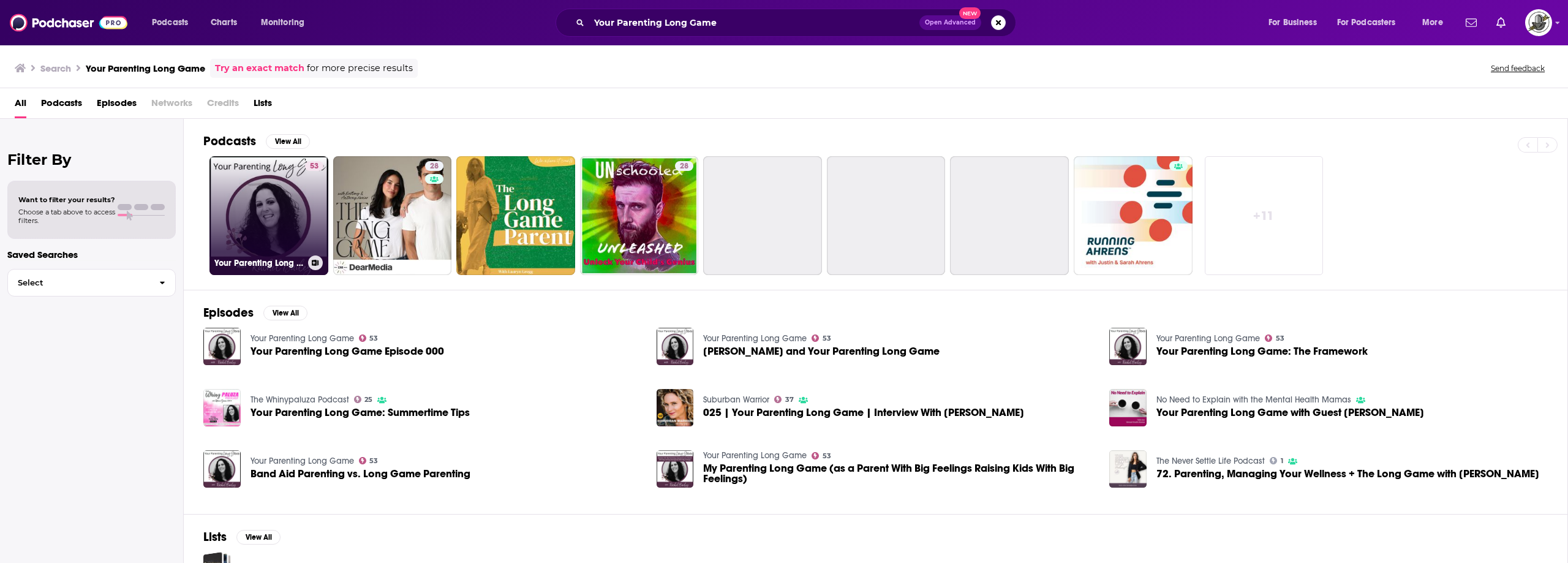
click at [287, 231] on link "53 Your Parenting Long Game" at bounding box center [268, 216] width 119 height 119
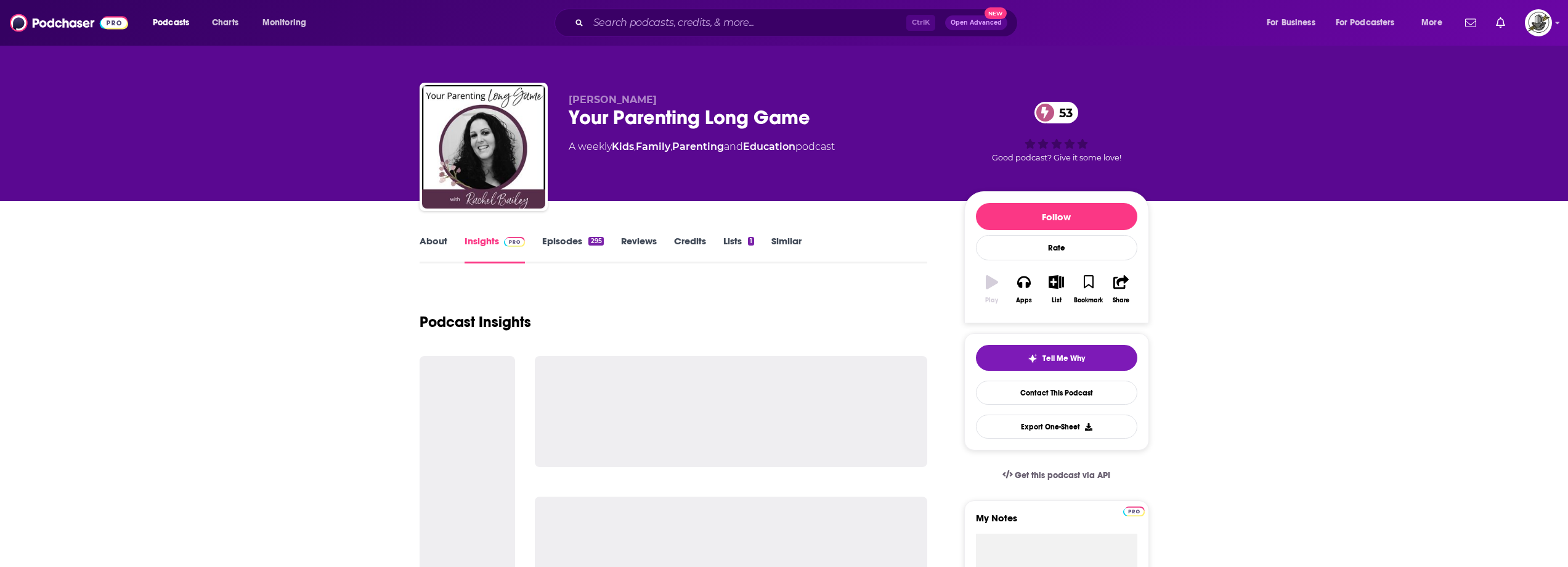
click at [726, 33] on div "Ctrl K Open Advanced New" at bounding box center [786, 23] width 464 height 29
click at [785, 30] on input "Search podcasts, credits, & more..." at bounding box center [747, 22] width 318 height 20
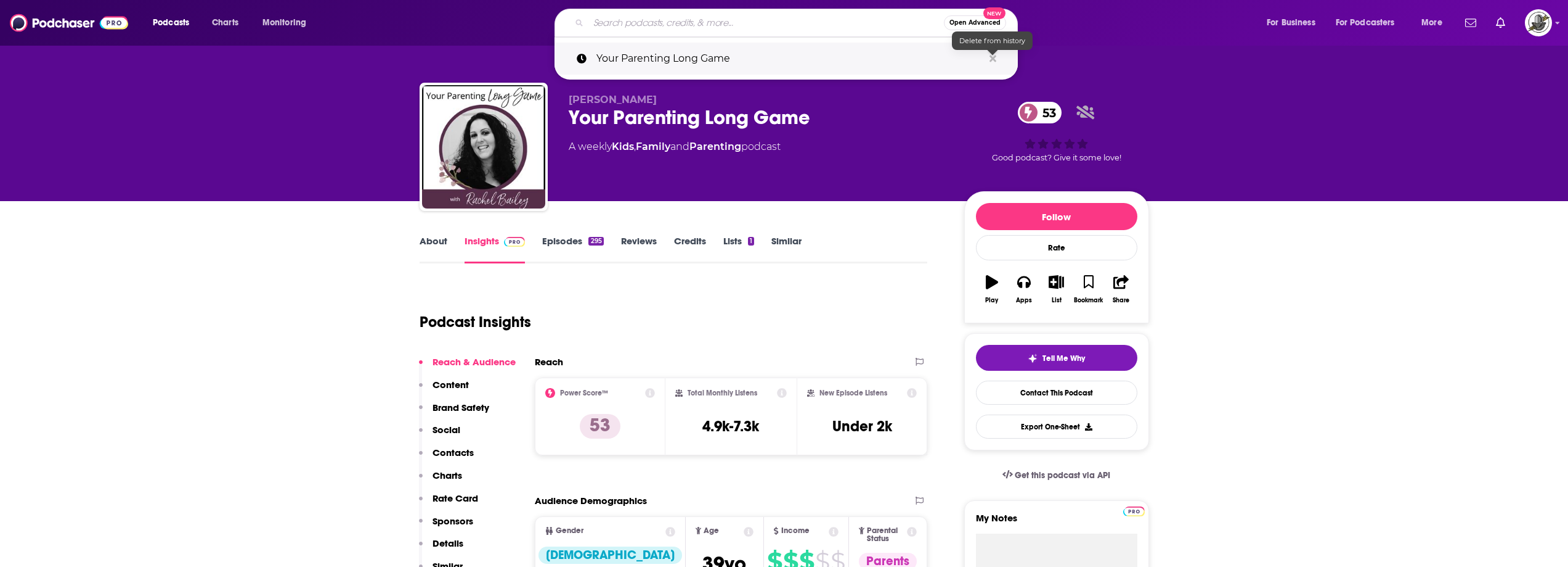
click at [994, 55] on icon "Search podcasts, credits, & more..." at bounding box center [993, 59] width 7 height 10
click at [892, 156] on div "Rachel Bailey Your Parenting Long Game 53 A weekly Kids , Family and Parenting …" at bounding box center [756, 143] width 375 height 99
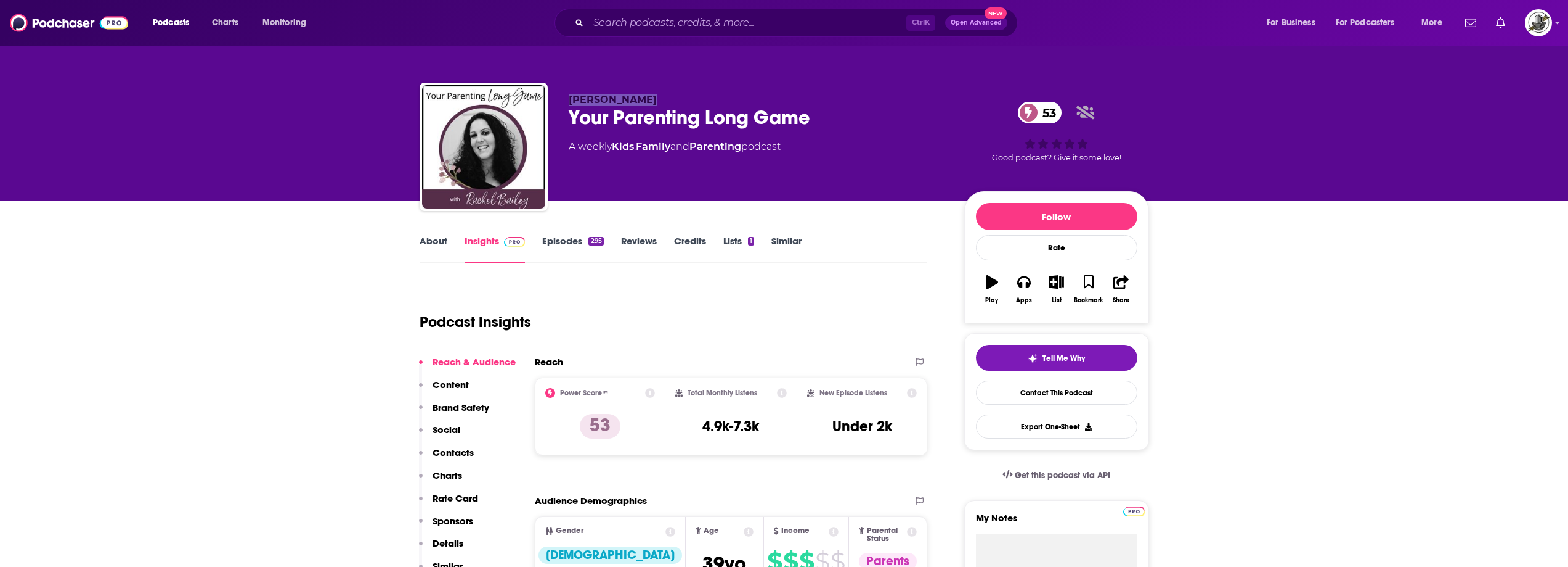
drag, startPoint x: 568, startPoint y: 101, endPoint x: 647, endPoint y: 101, distance: 79.0
click at [647, 101] on p "Rachel Bailey" at bounding box center [756, 100] width 375 height 12
copy span "Rachel Bailey"
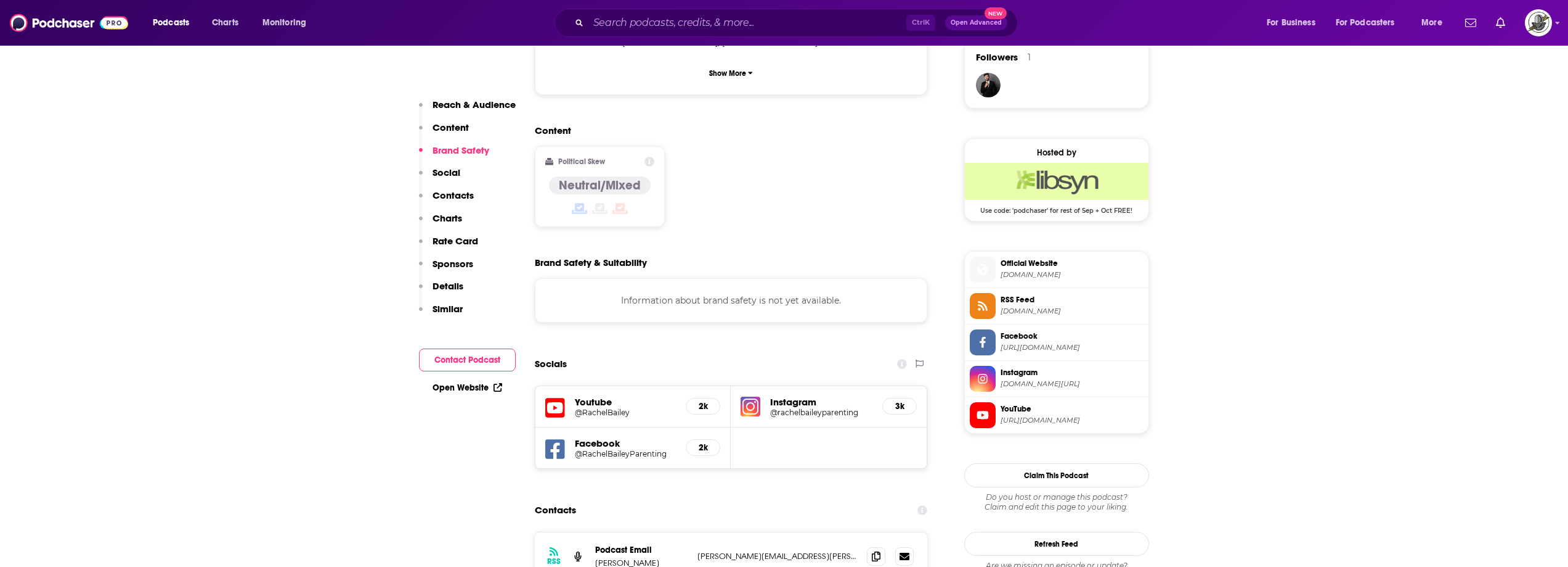
scroll to position [925, 0]
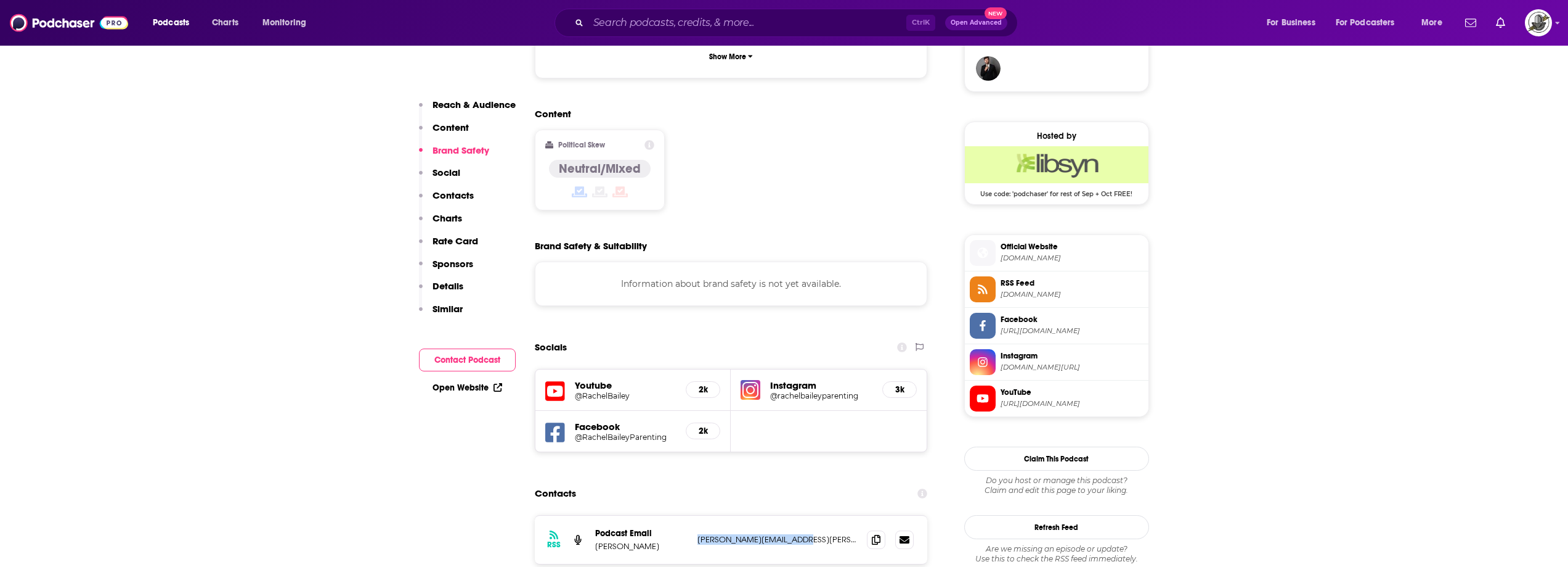
drag, startPoint x: 692, startPoint y: 480, endPoint x: 809, endPoint y: 482, distance: 117.0
click at [809, 516] on div "RSS Podcast Email Rachel Bailey Rachel@Rachel-Bailey.com Rachel@Rachel-Bailey.c…" at bounding box center [731, 540] width 393 height 48
copy div "Rachel@Rachel-Bailey.com"
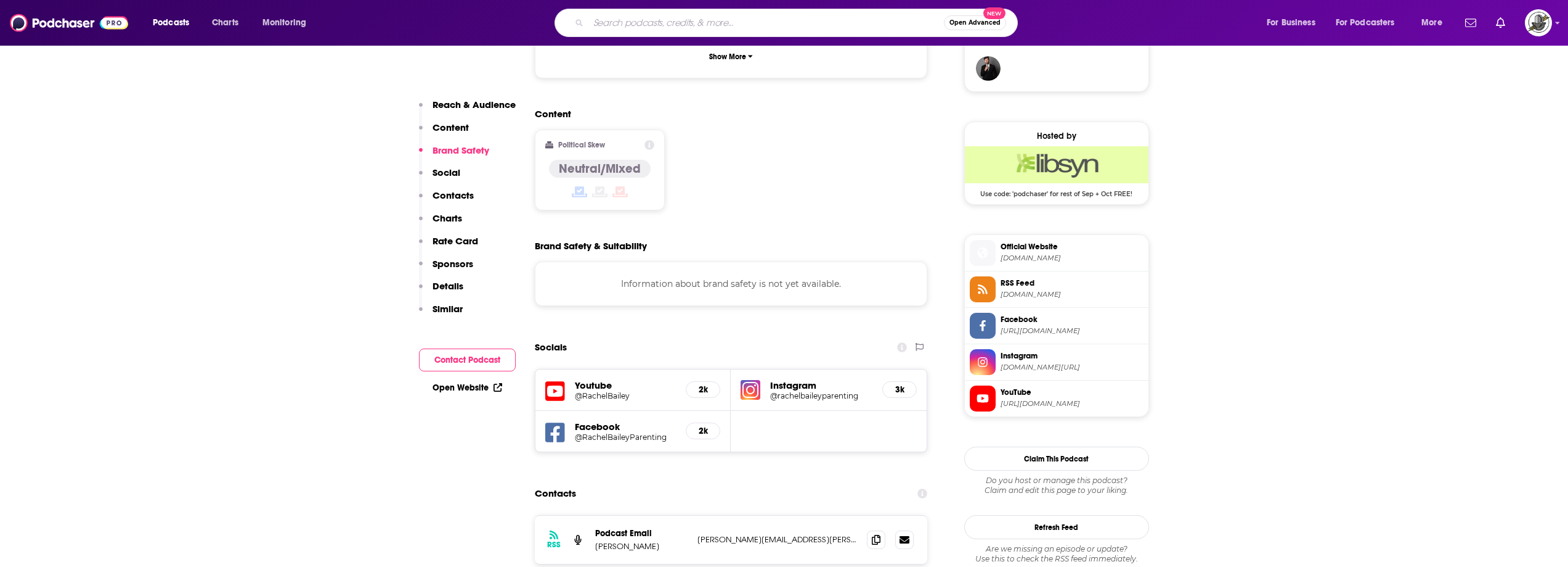
click at [857, 19] on input "Search podcasts, credits, & more..." at bounding box center [766, 22] width 355 height 20
paste input "Parenting Decoded"
type input "Parenting Decoded"
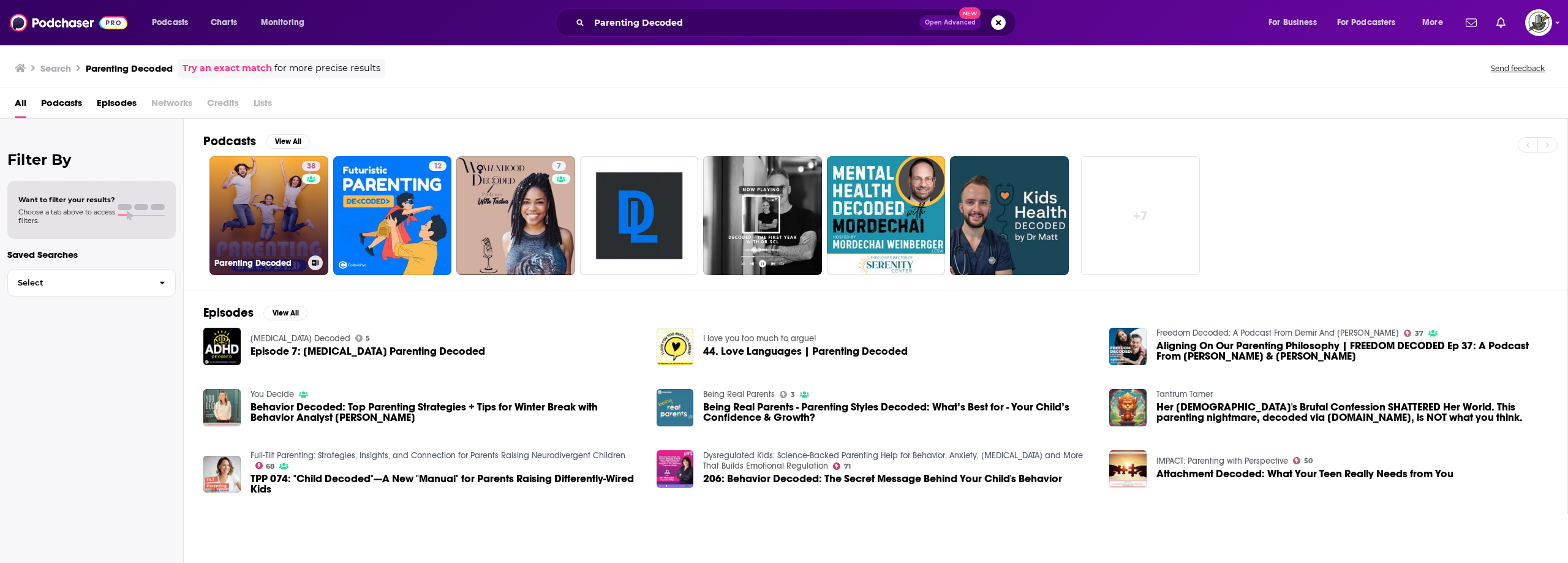
click at [322, 225] on div "38" at bounding box center [312, 208] width 21 height 94
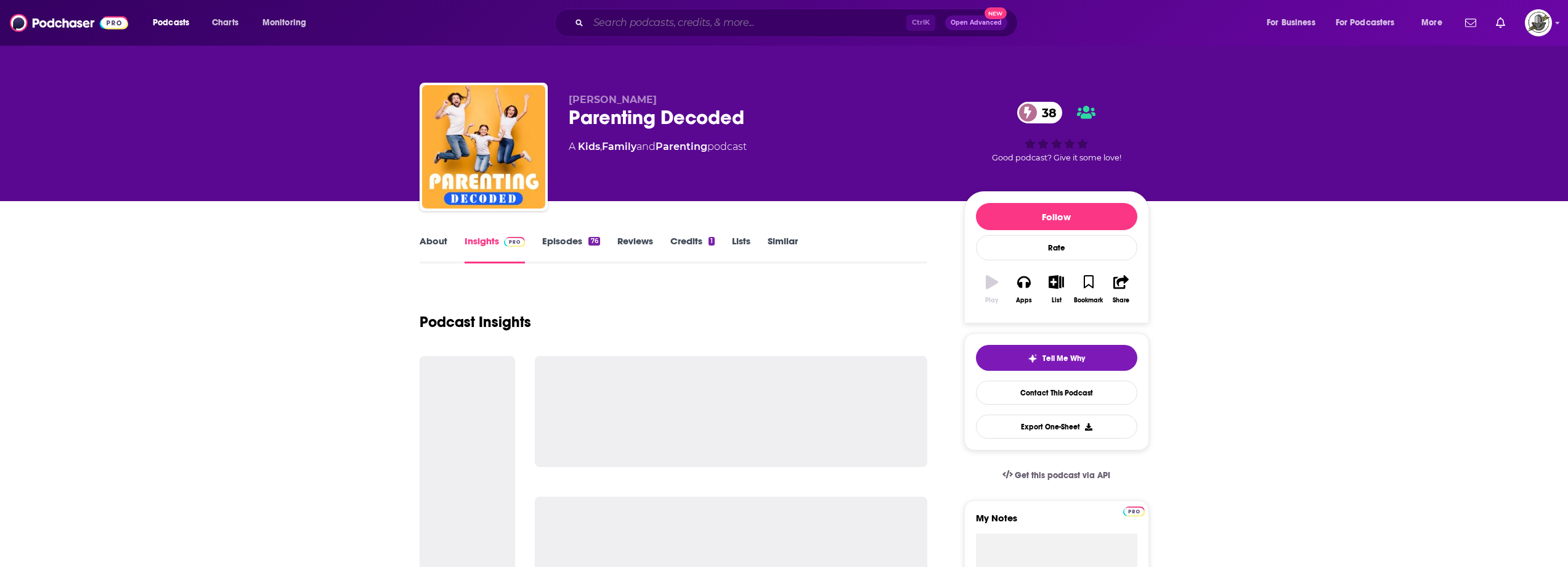
click at [847, 27] on input "Search podcasts, credits, & more..." at bounding box center [747, 22] width 318 height 20
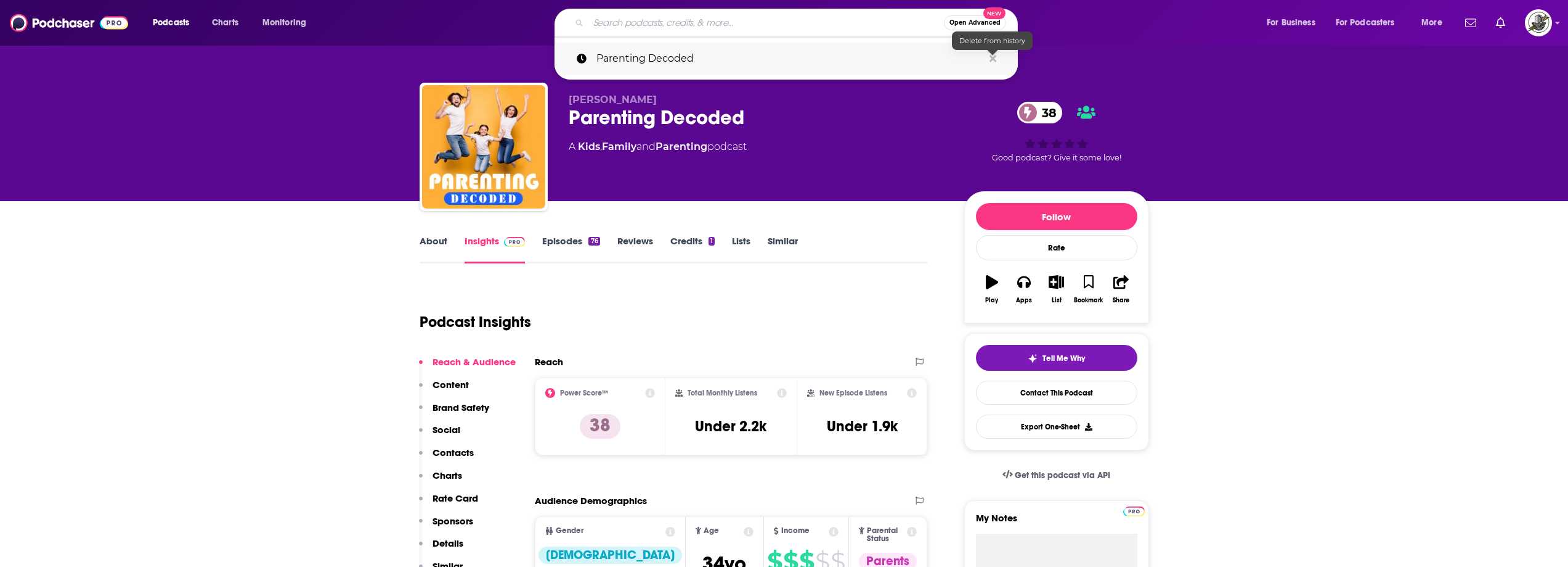
click at [992, 59] on icon "Search podcasts, credits, & more..." at bounding box center [993, 58] width 7 height 7
click at [907, 168] on div "Mary Eschen Parenting Decoded 38 A Kids , Family and Parenting podcast" at bounding box center [756, 143] width 375 height 99
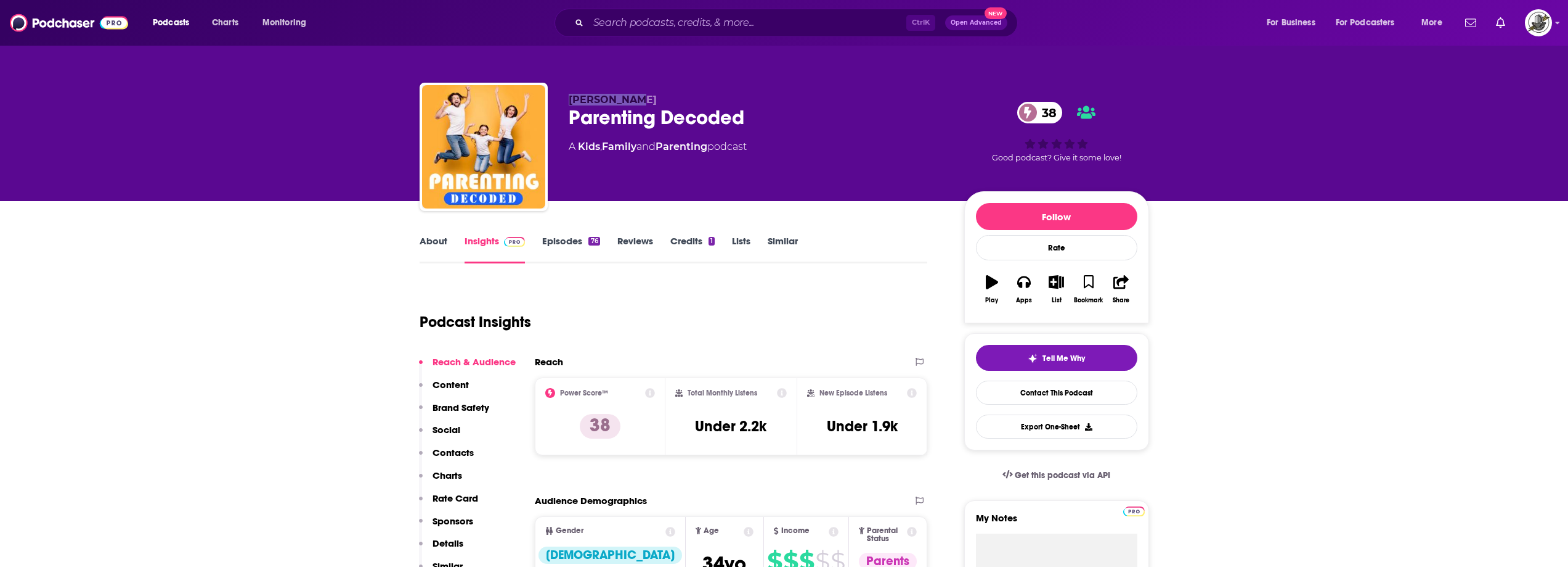
drag, startPoint x: 570, startPoint y: 103, endPoint x: 644, endPoint y: 97, distance: 74.2
click at [644, 97] on p "Mary Eschen" at bounding box center [756, 100] width 375 height 12
copy span "Mary Eschen"
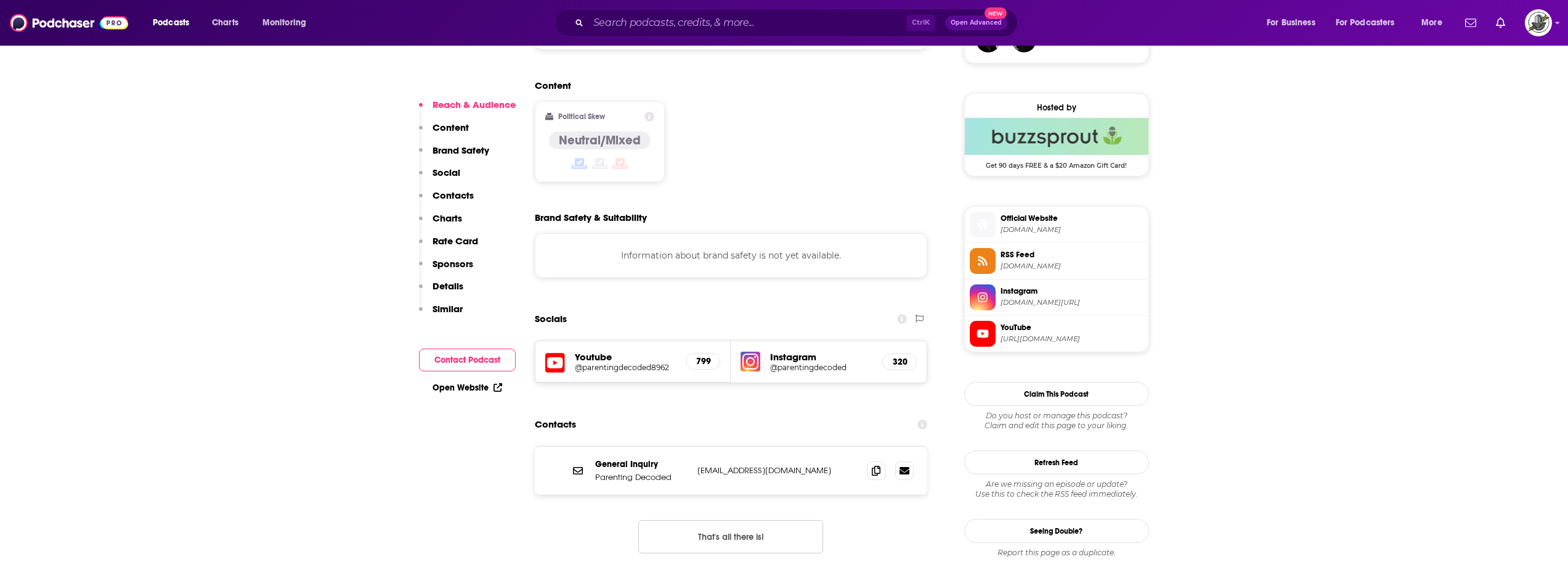
scroll to position [987, 0]
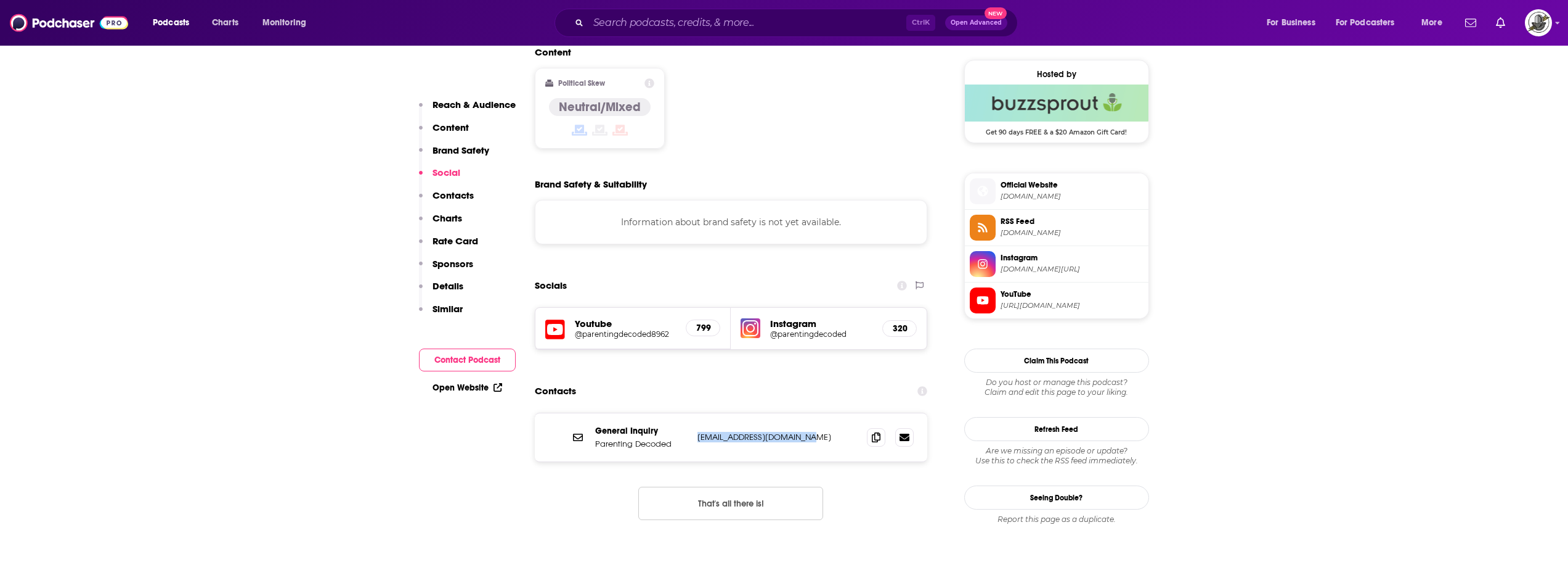
drag, startPoint x: 692, startPoint y: 378, endPoint x: 818, endPoint y: 373, distance: 126.1
click at [818, 413] on div "General Inquiry Parenting Decoded info@parentingdecoded.com info@parentingdecod…" at bounding box center [731, 437] width 393 height 48
copy div "info@parentingdecoded.com"
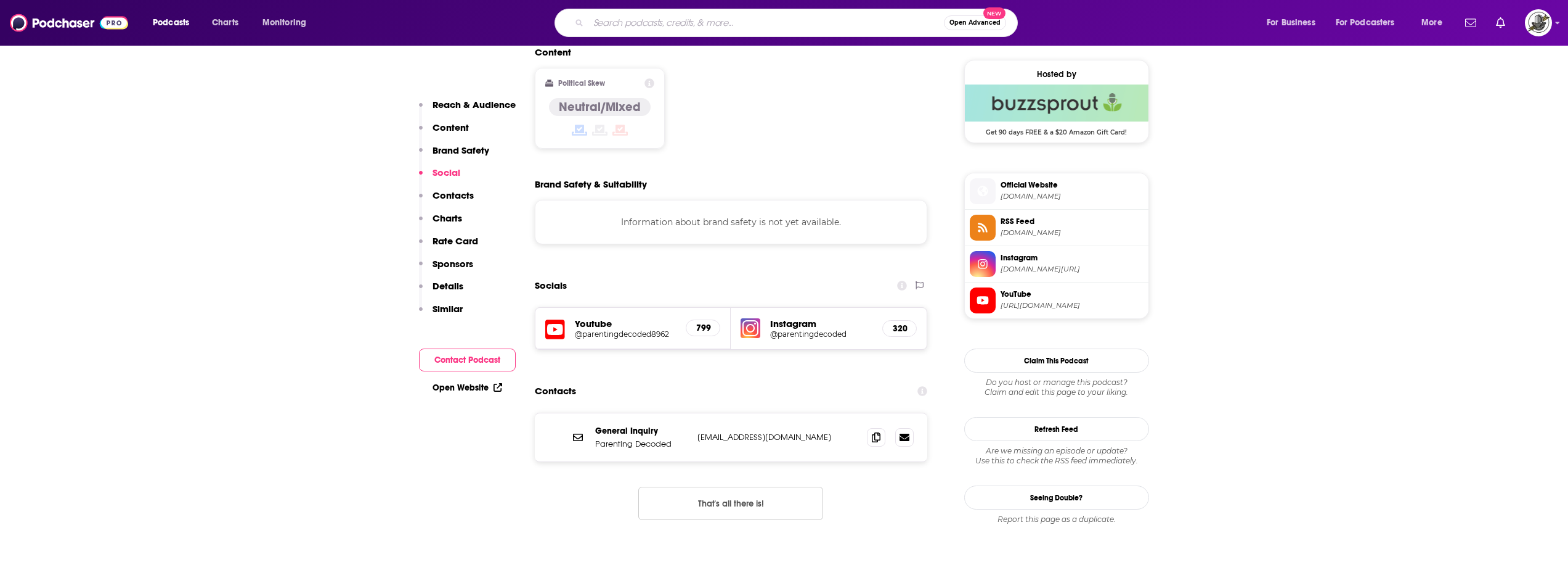
paste input "Raising Me"
click at [831, 23] on input "Search podcasts, credits, & more..." at bounding box center [766, 22] width 355 height 20
type input "Raising Me"
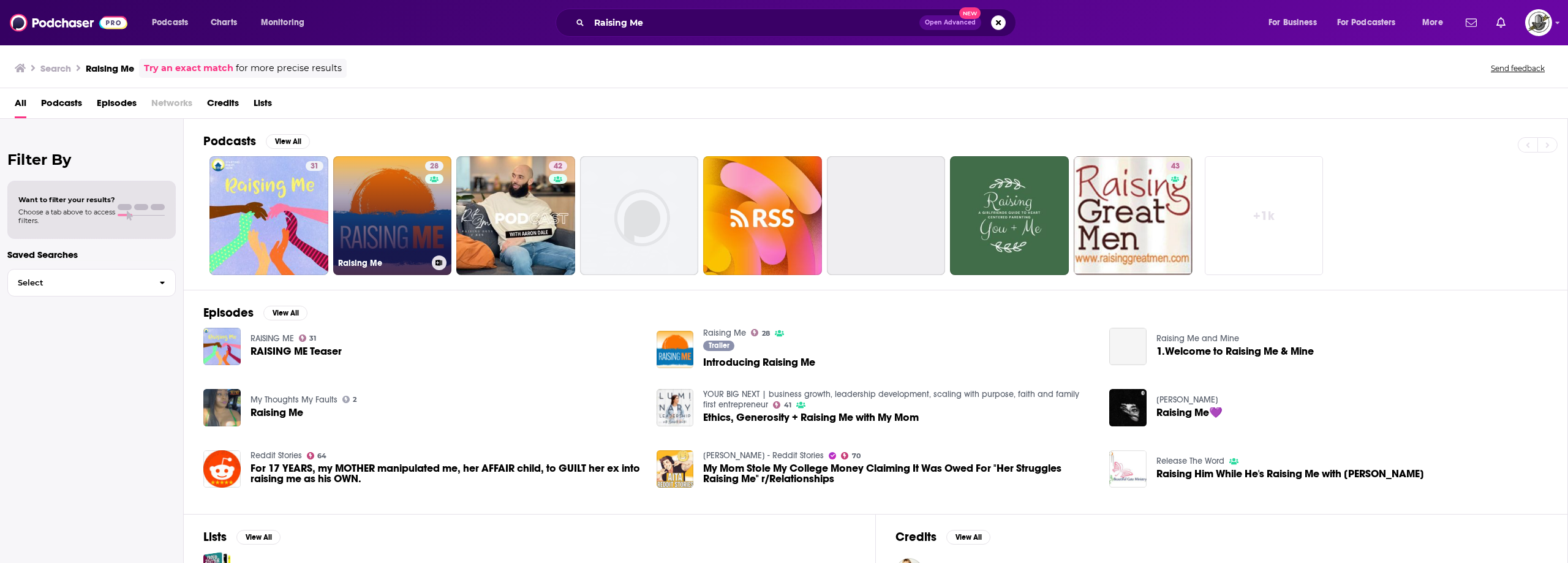
click at [394, 200] on link "28 Raising Me" at bounding box center [392, 216] width 119 height 119
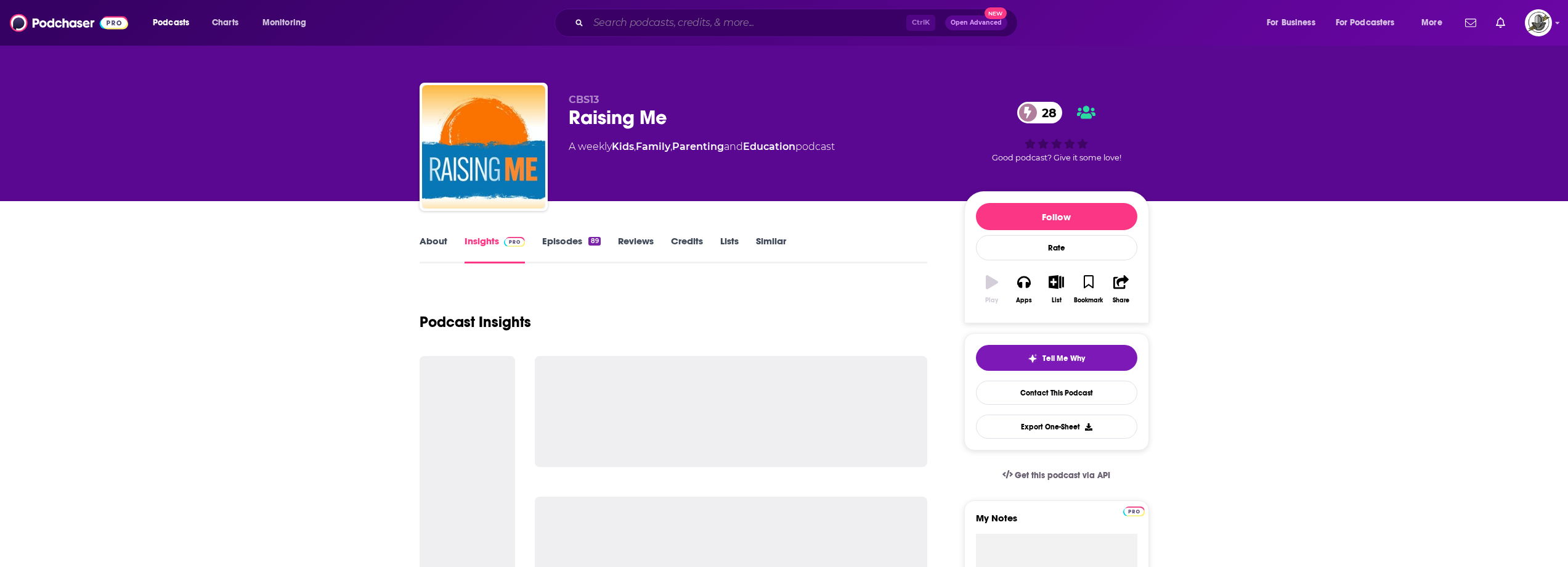
click at [736, 26] on input "Search podcasts, credits, & more..." at bounding box center [747, 22] width 318 height 20
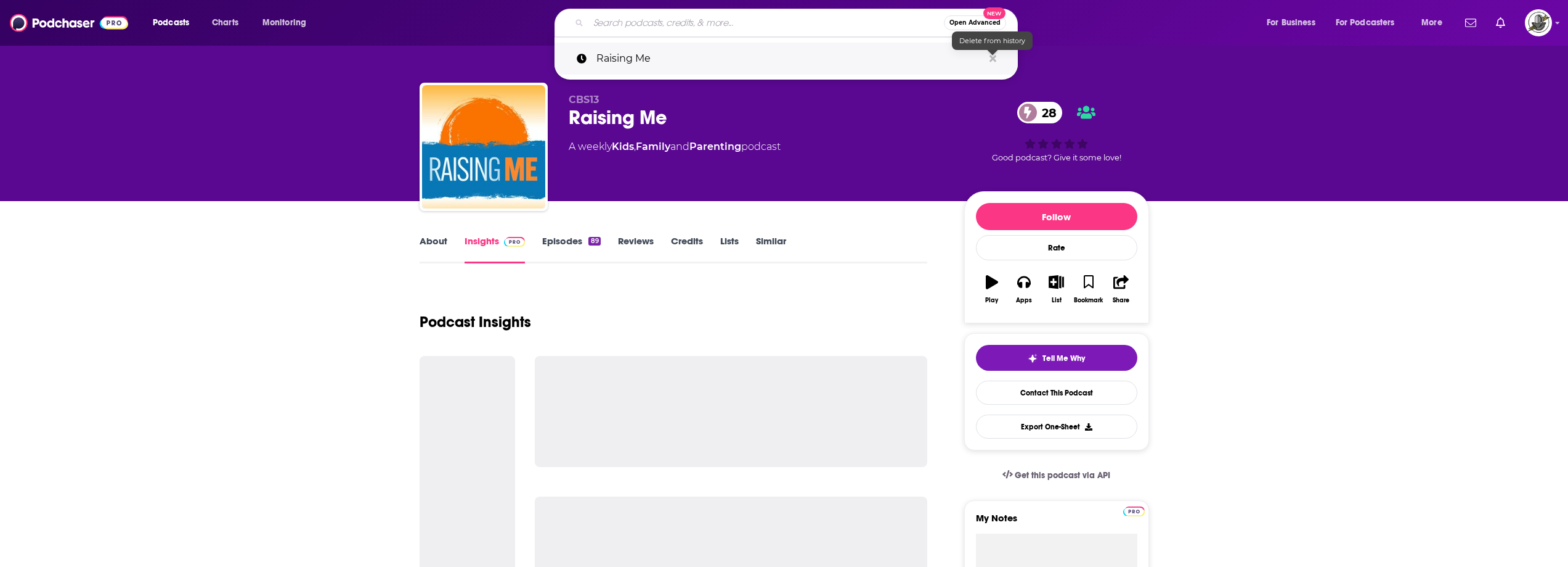
click at [995, 62] on icon "Search podcasts, credits, & more..." at bounding box center [993, 59] width 7 height 10
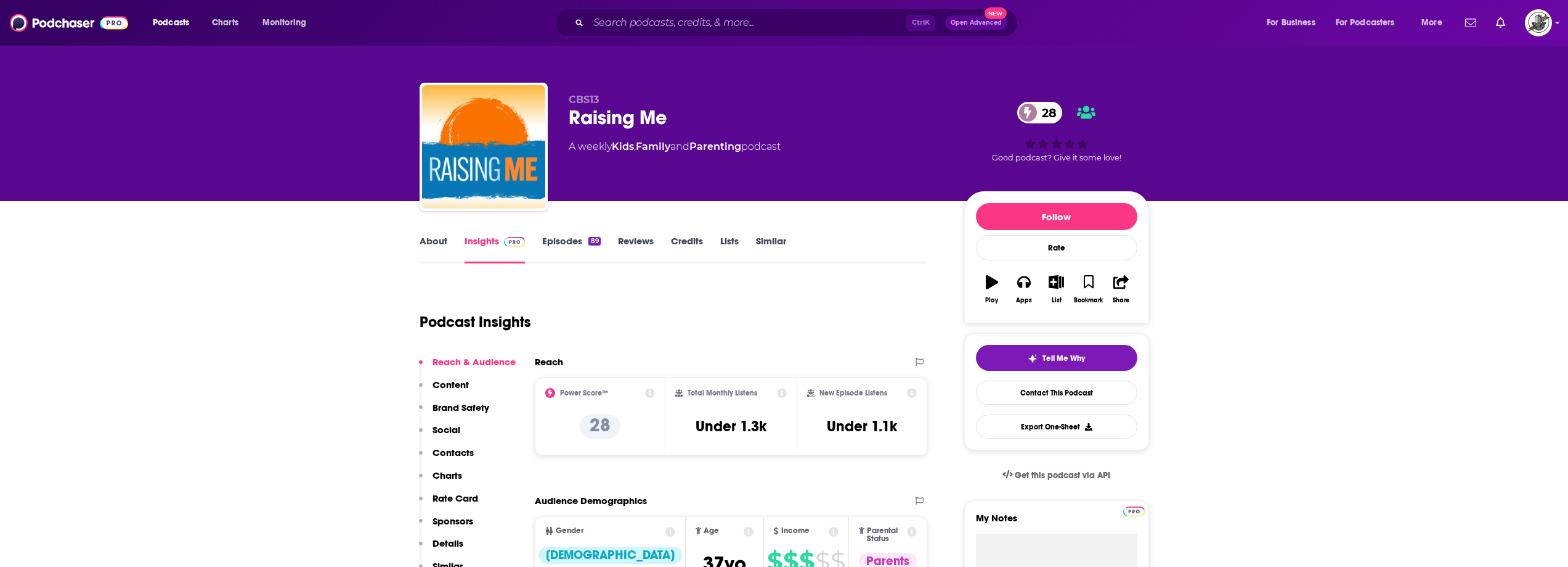
click at [889, 175] on div "CBS13 Raising Me 28 A weekly Kids , Family and Parenting podcast" at bounding box center [756, 143] width 375 height 99
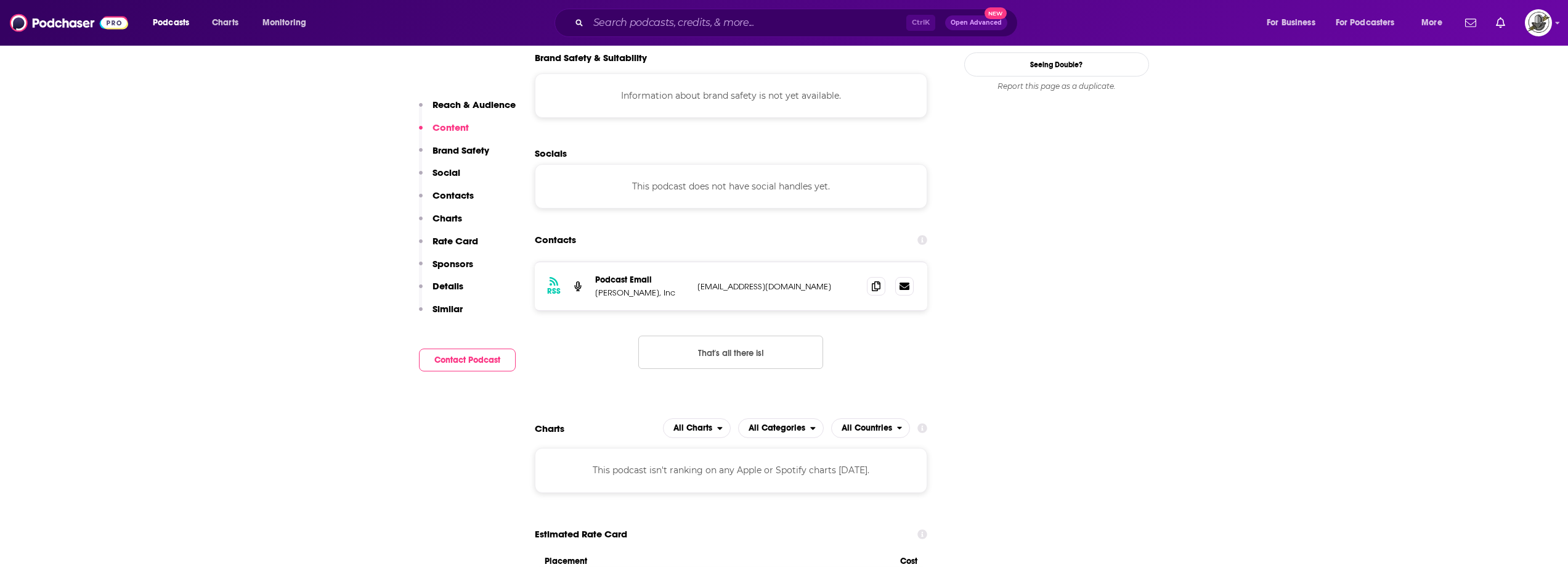
scroll to position [1110, 0]
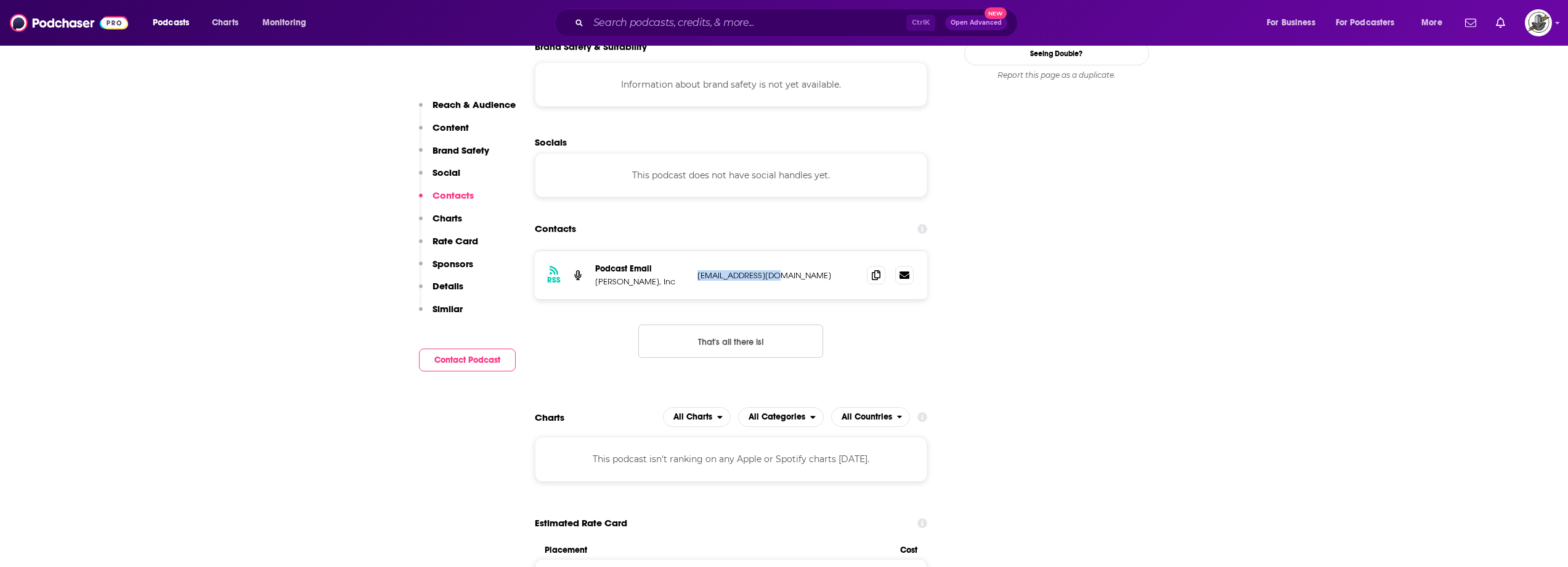
drag, startPoint x: 695, startPoint y: 210, endPoint x: 814, endPoint y: 213, distance: 119.0
click at [814, 251] on div "RSS Podcast Email Sinclair, Inc podcasts@sbgtv.com podcasts@sbgtv.com" at bounding box center [731, 275] width 393 height 48
click at [788, 32] on input "Search podcasts, credits, & more..." at bounding box center [747, 22] width 318 height 20
paste input "Dadville with Dave Barnes and Jon McLaughlin"
type input "Dadville with Dave Barnes and Jon McLaughlin"
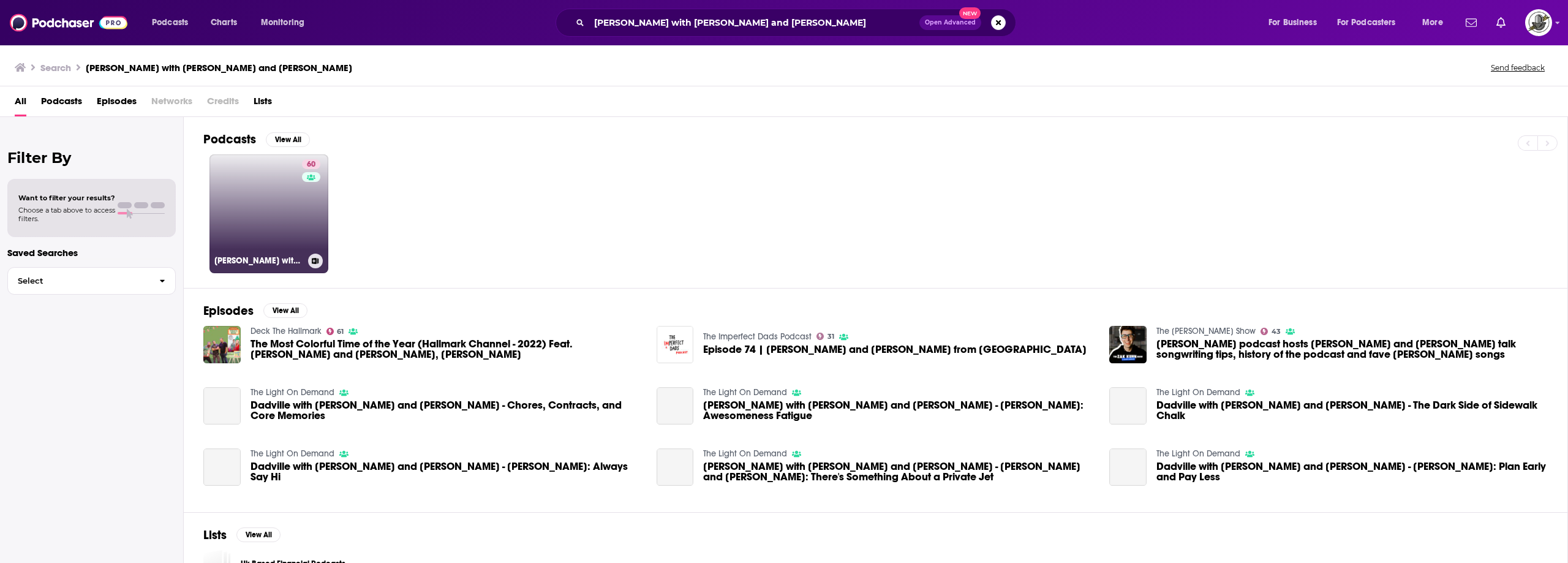
click at [282, 226] on link "60 Dadville with Dave Barnes and Jon McLaughlin" at bounding box center [268, 214] width 119 height 119
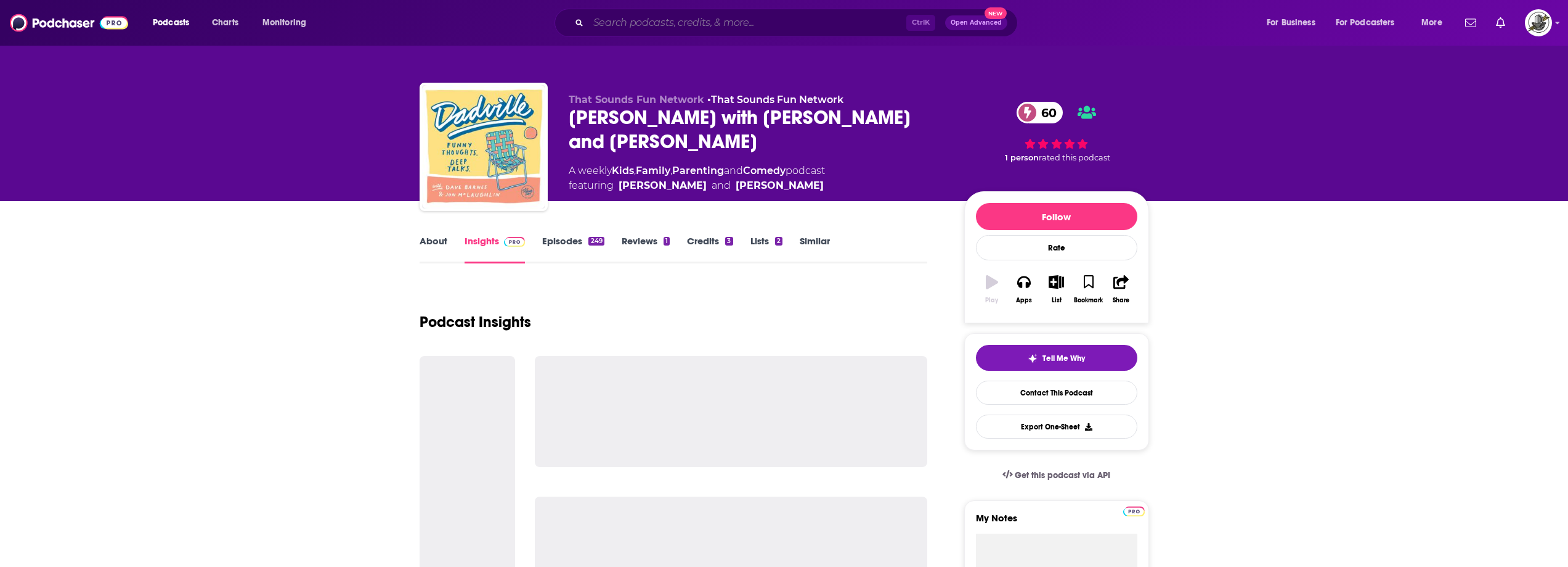
click at [697, 30] on input "Search podcasts, credits, & more..." at bounding box center [747, 22] width 318 height 20
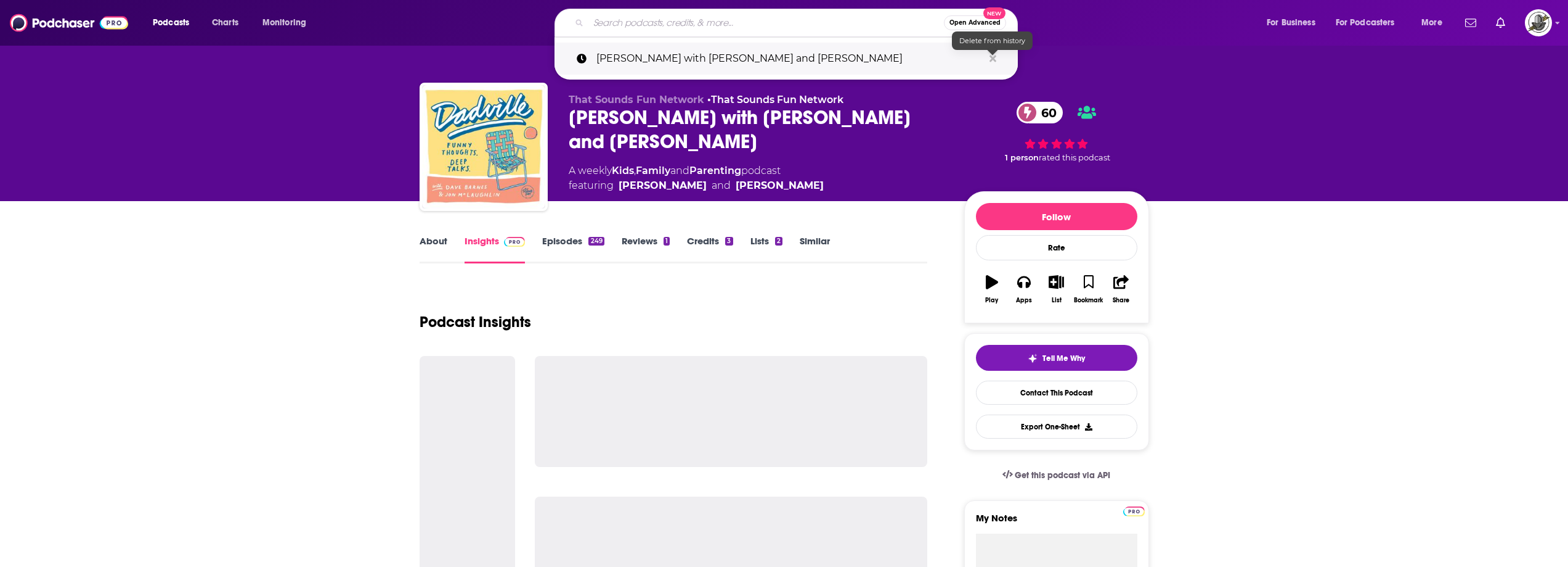
click at [995, 54] on icon "Search podcasts, credits, & more..." at bounding box center [993, 59] width 7 height 10
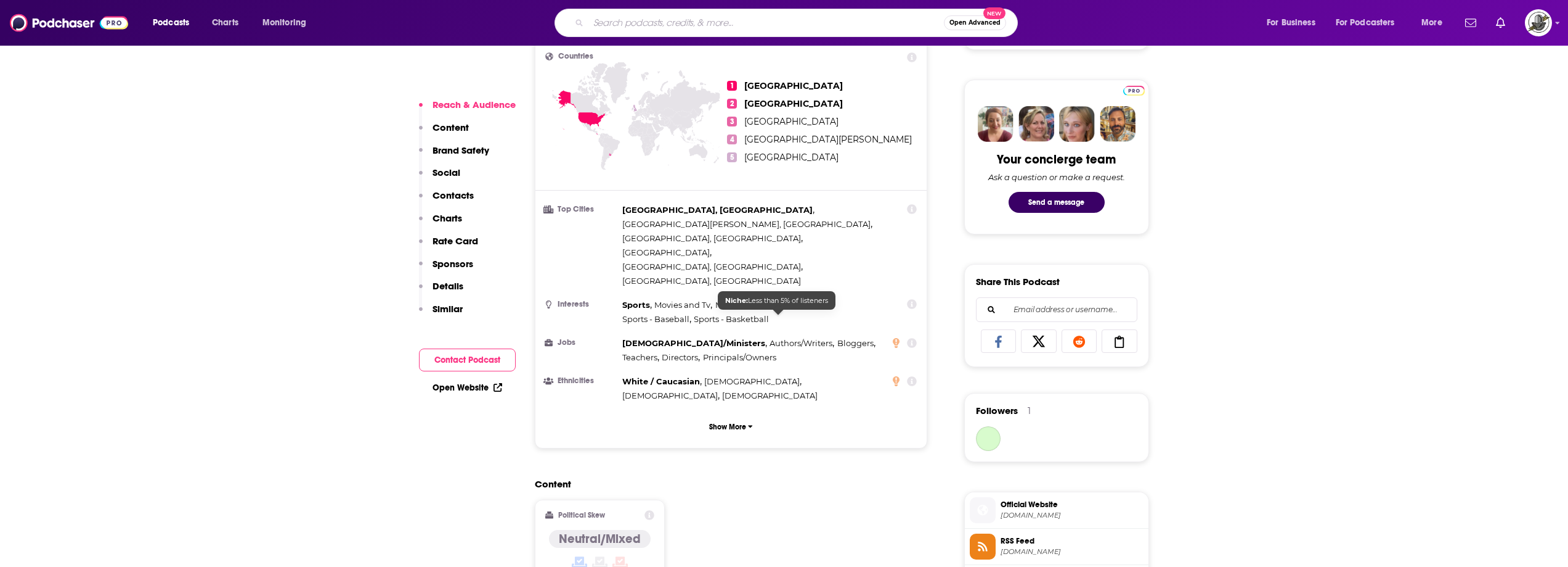
scroll to position [863, 0]
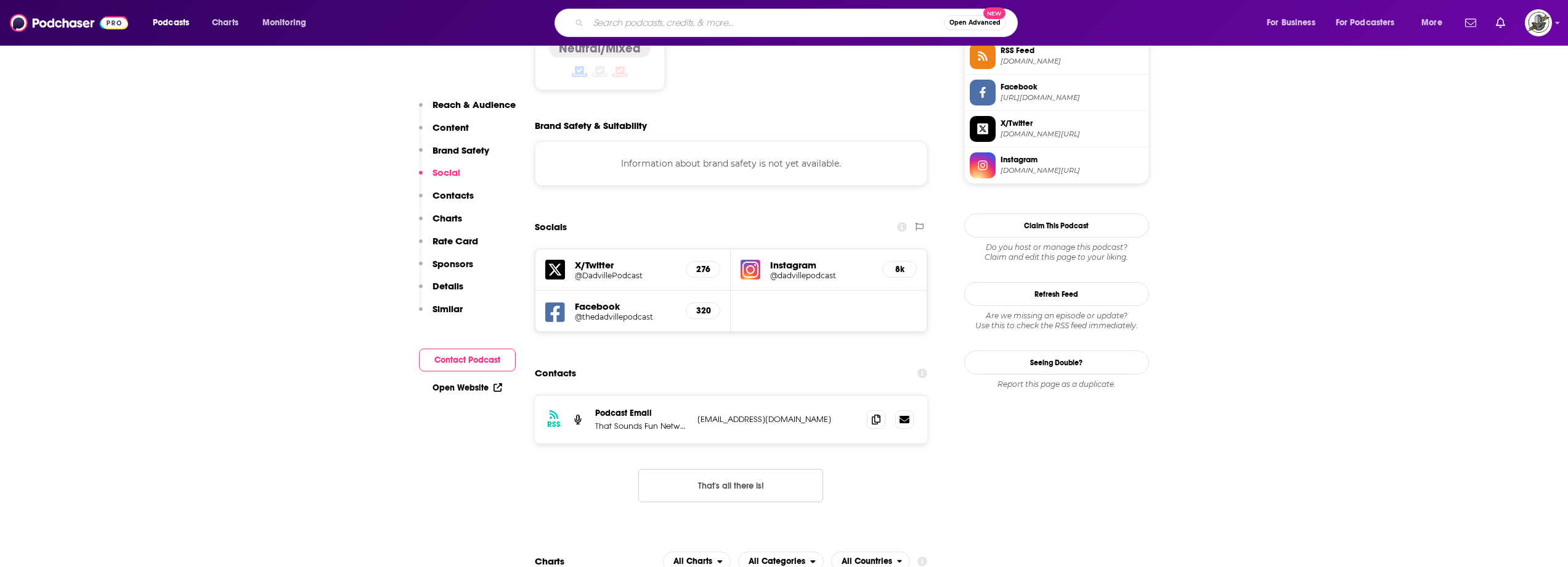
scroll to position [1048, 0]
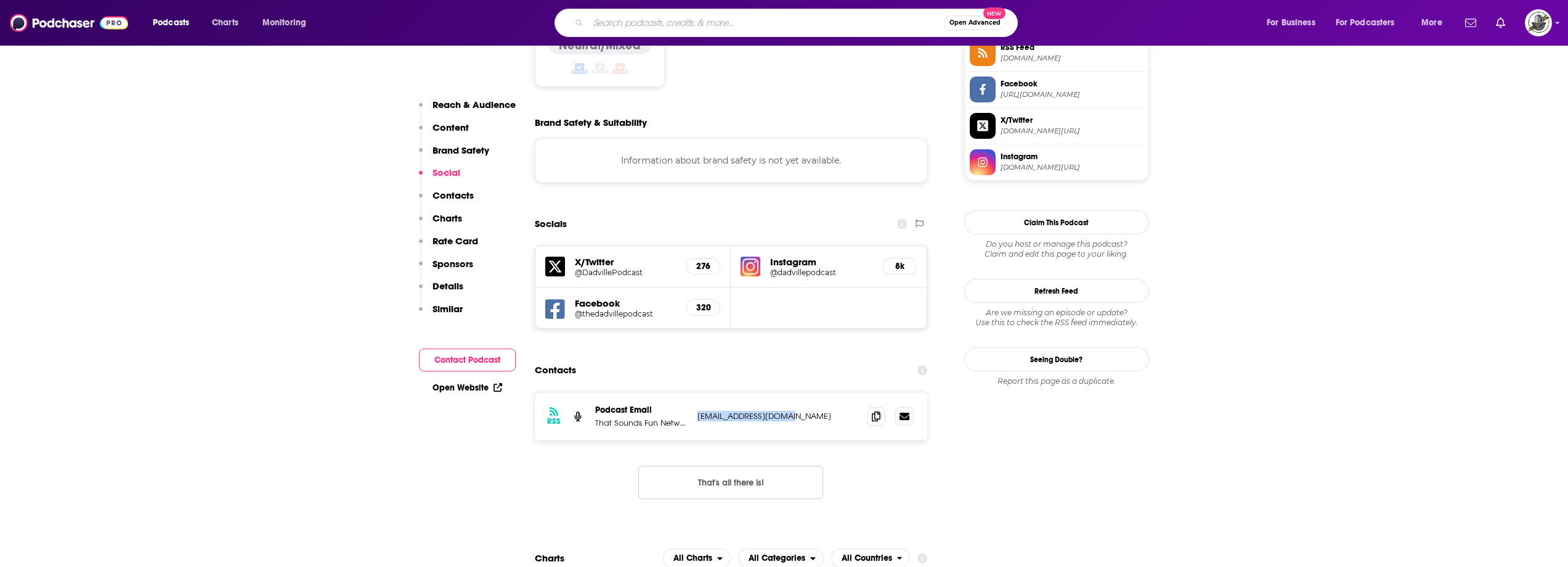
drag, startPoint x: 692, startPoint y: 345, endPoint x: 797, endPoint y: 342, distance: 105.0
click at [797, 392] on div "RSS Podcast Email That Sounds Fun Network dadvillepod@gmail.com dadvillepod@gma…" at bounding box center [731, 416] width 393 height 48
paste input "The Christian Parenting Podcast"
type input "The Christian Parenting Podcast"
click at [804, 23] on input "The Christian Parenting Podcast" at bounding box center [766, 22] width 355 height 20
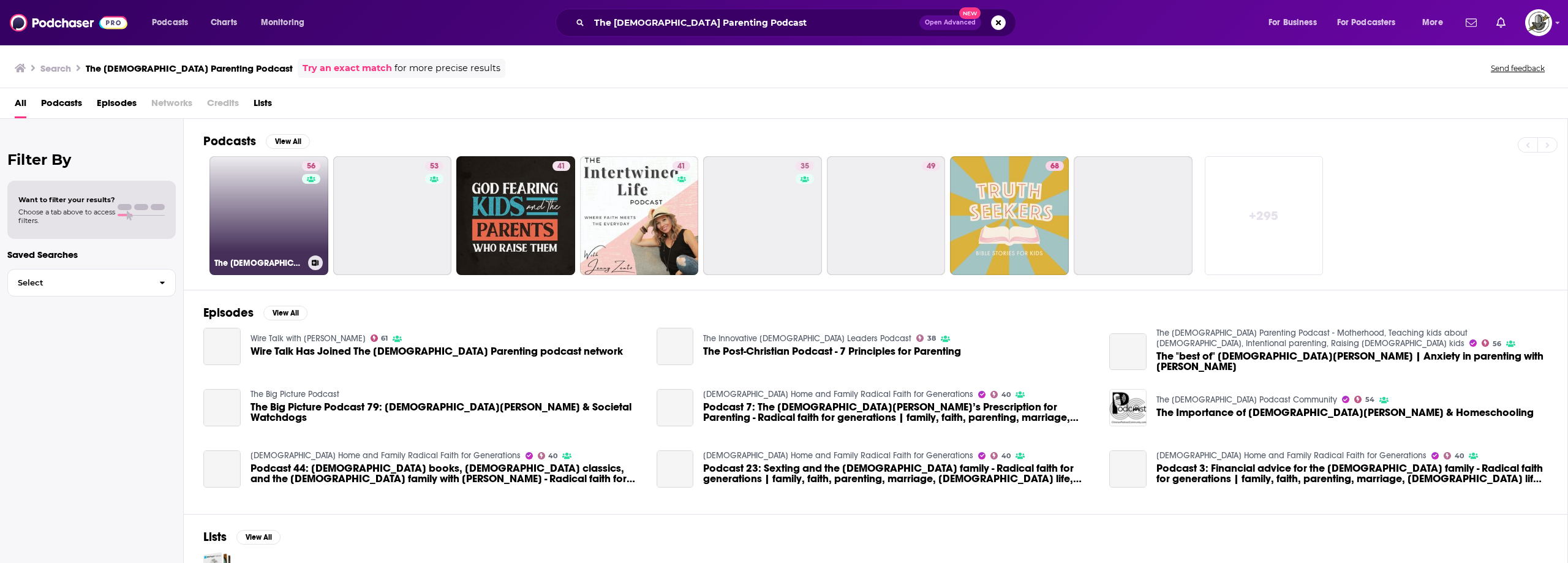
click at [253, 204] on link "56 The Christian Parenting Podcast - Motherhood, Teaching kids about Jesus, Int…" at bounding box center [268, 216] width 119 height 119
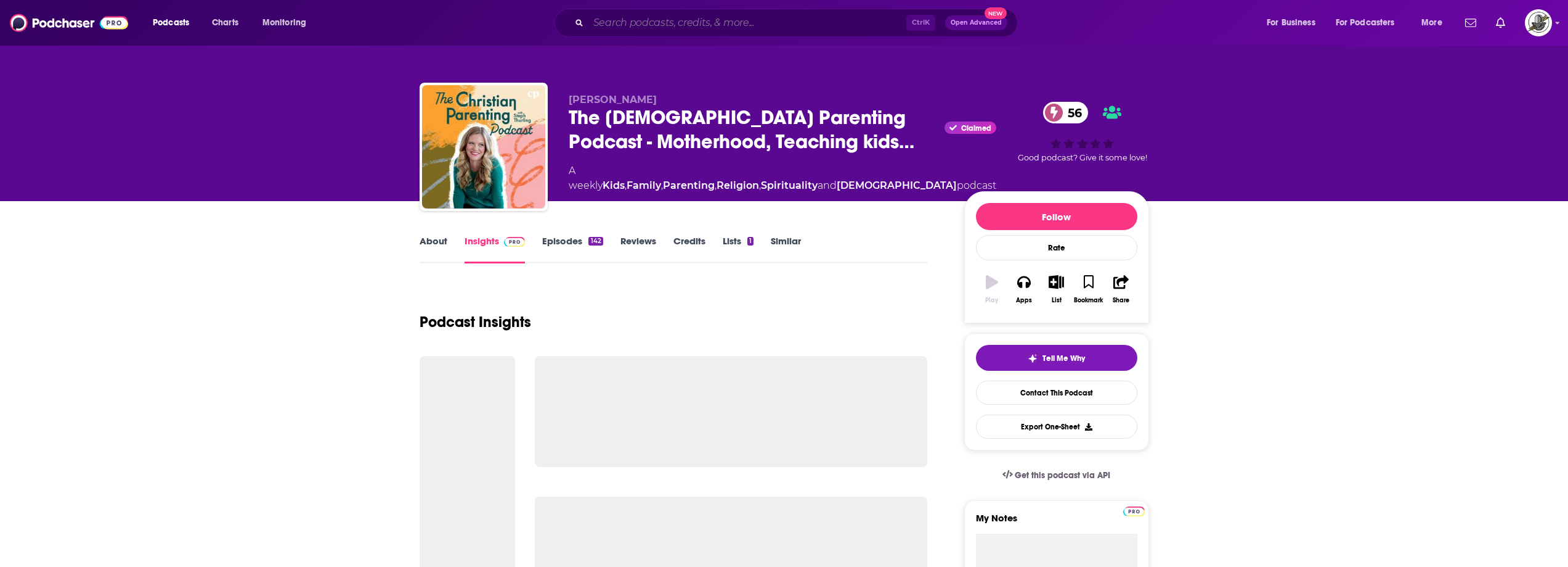
drag, startPoint x: 710, startPoint y: 28, endPoint x: 746, endPoint y: 37, distance: 37.1
click at [710, 27] on input "Search podcasts, credits, & more..." at bounding box center [747, 22] width 318 height 20
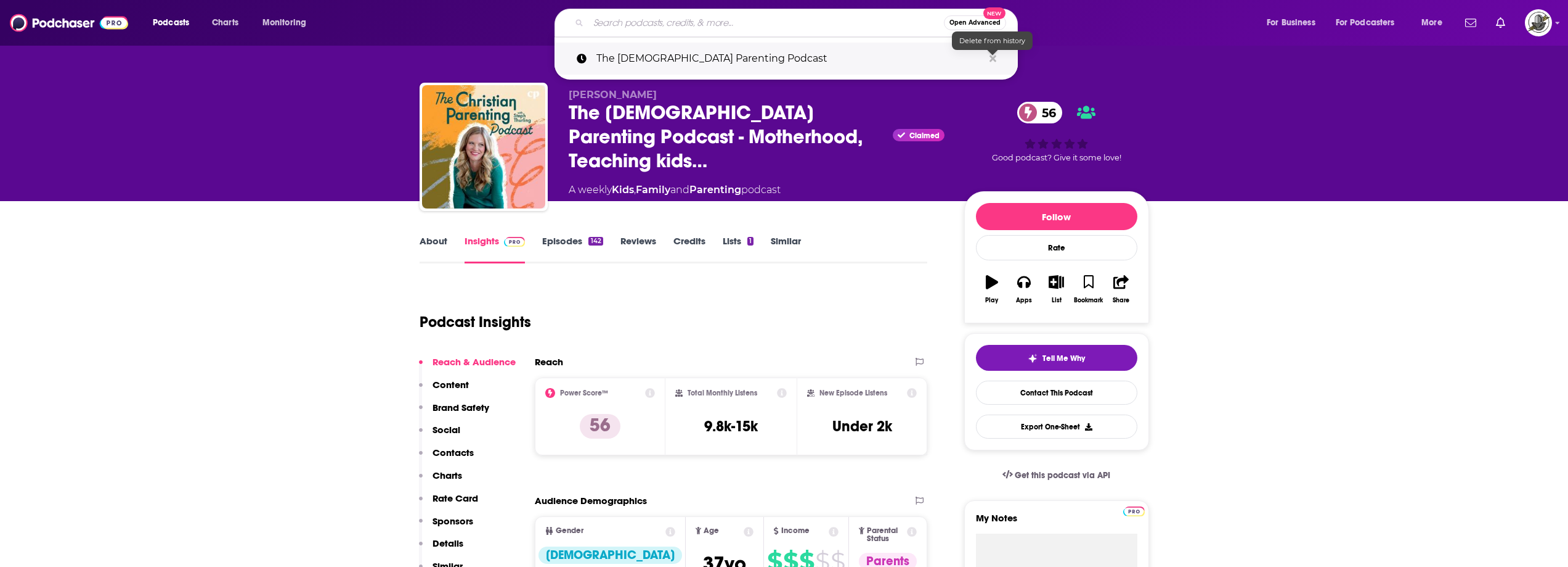
click at [991, 58] on icon "Search podcasts, credits, & more..." at bounding box center [993, 59] width 7 height 10
click at [854, 342] on div "Podcast Insights" at bounding box center [668, 314] width 498 height 62
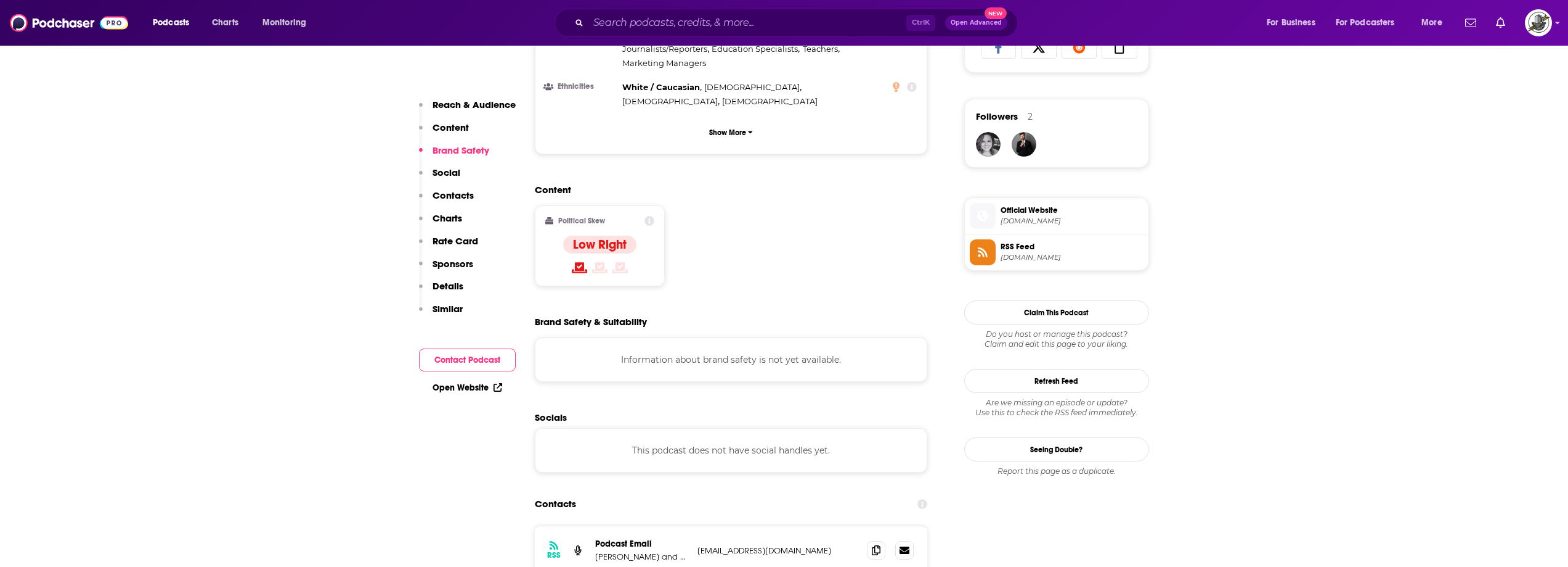
scroll to position [1048, 0]
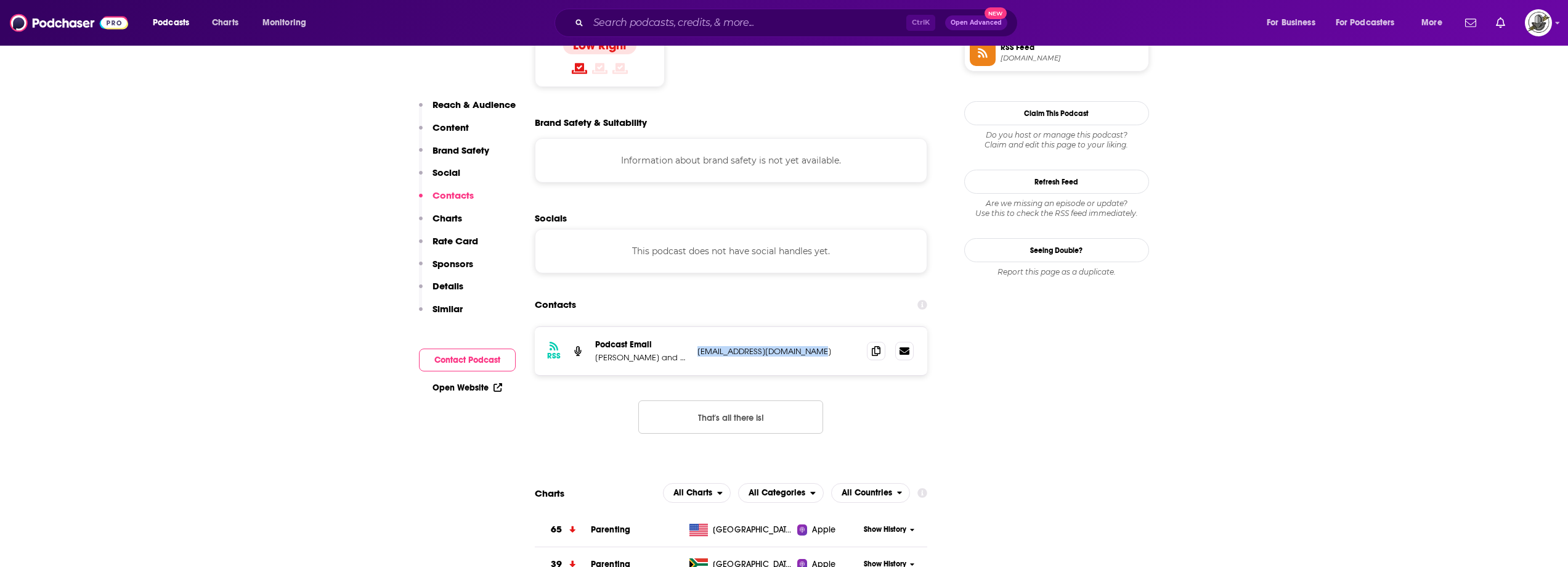
drag, startPoint x: 696, startPoint y: 276, endPoint x: 816, endPoint y: 274, distance: 120.0
click at [816, 327] on div "RSS Podcast Email Sherilyn R. Grant and Christian Parenting info@christianparen…" at bounding box center [731, 351] width 393 height 48
click at [825, 12] on div "Ctrl K Open Advanced New" at bounding box center [786, 23] width 464 height 29
click at [825, 22] on input "Search podcasts, credits, & more..." at bounding box center [747, 22] width 318 height 20
click at [779, 34] on div "Ctrl K Open Advanced New" at bounding box center [786, 23] width 464 height 29
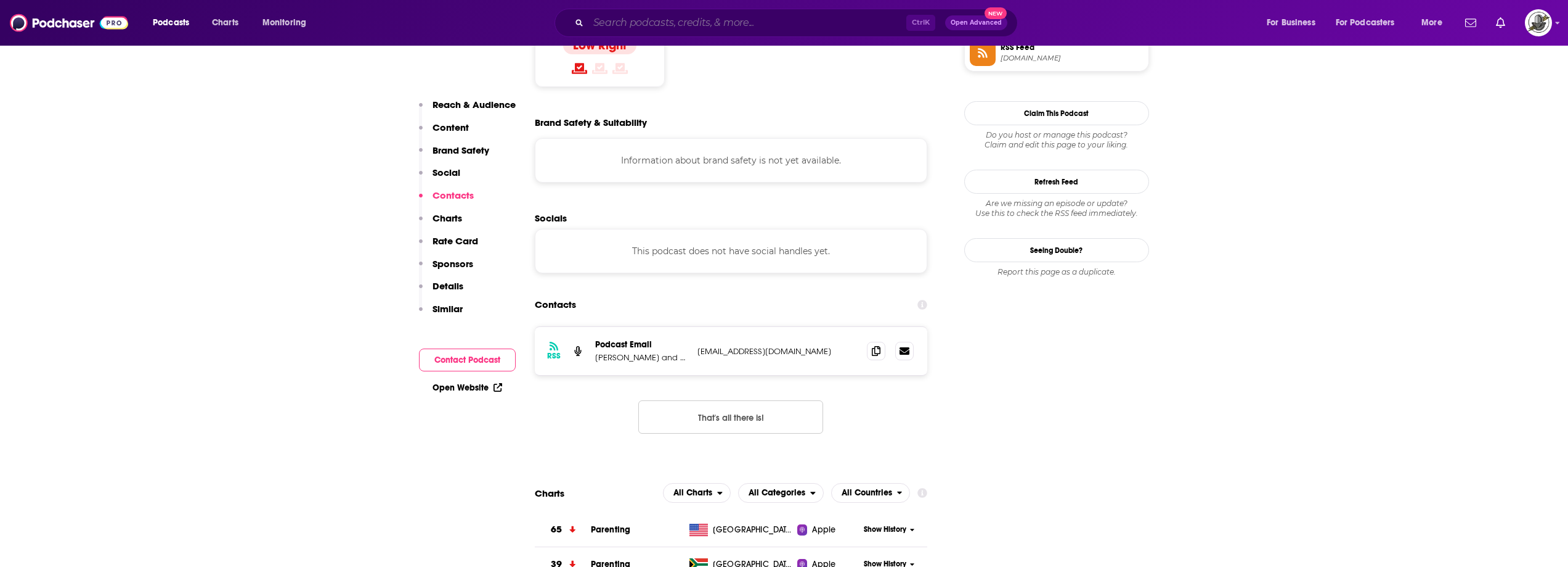
click at [758, 24] on input "Search podcasts, credits, & more..." at bounding box center [747, 22] width 318 height 20
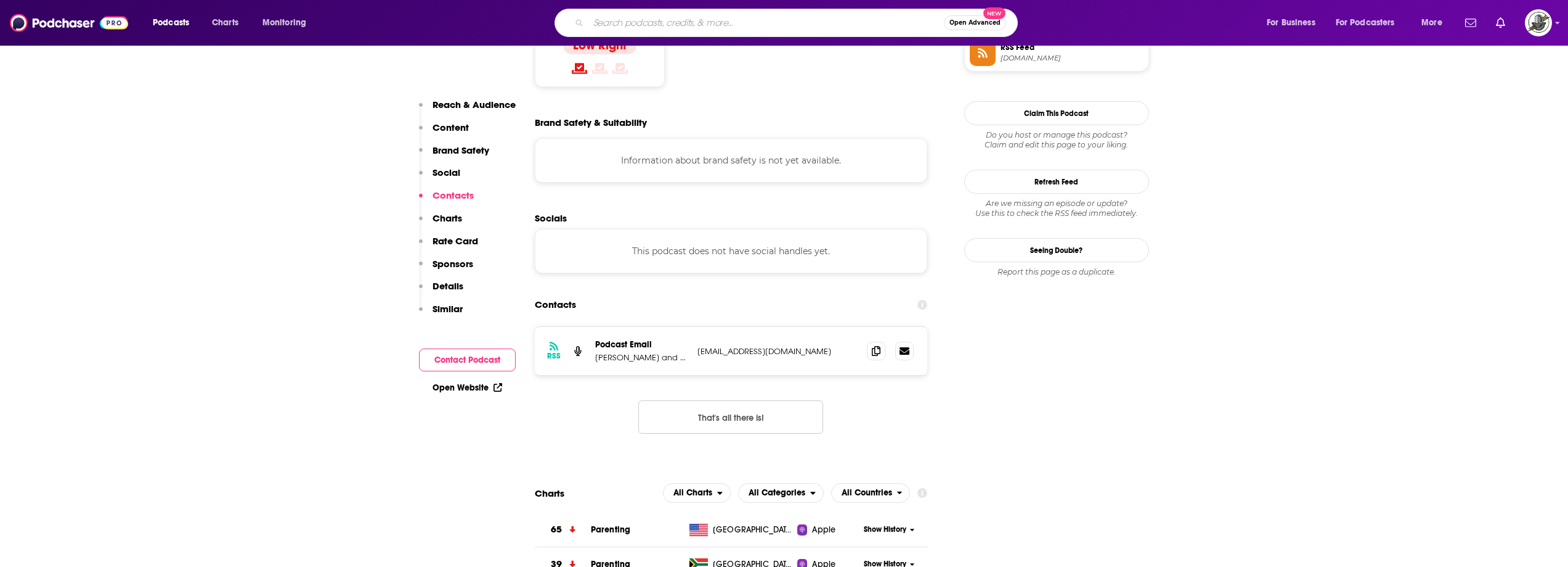
paste input "Parenting With Vanessa Kahlon"
type input "Parenting With Vanessa Kahlon"
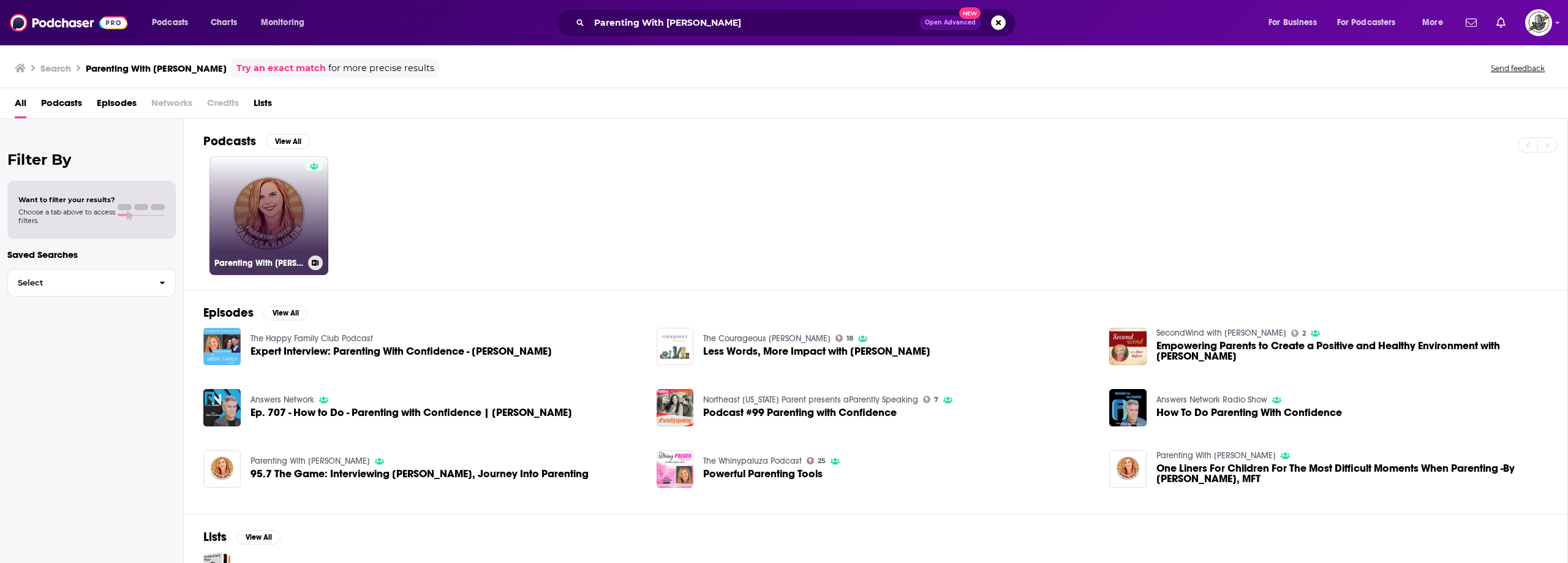
click at [323, 209] on div at bounding box center [314, 208] width 18 height 94
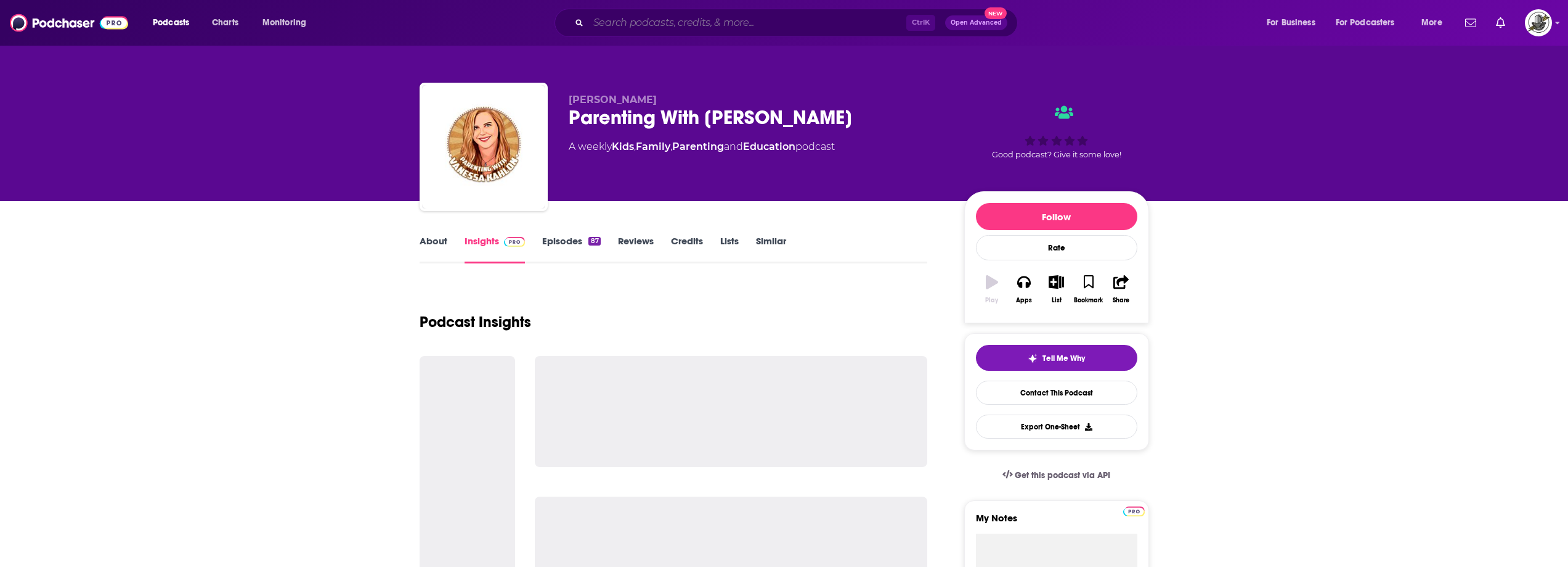
click at [818, 15] on input "Search podcasts, credits, & more..." at bounding box center [747, 22] width 318 height 20
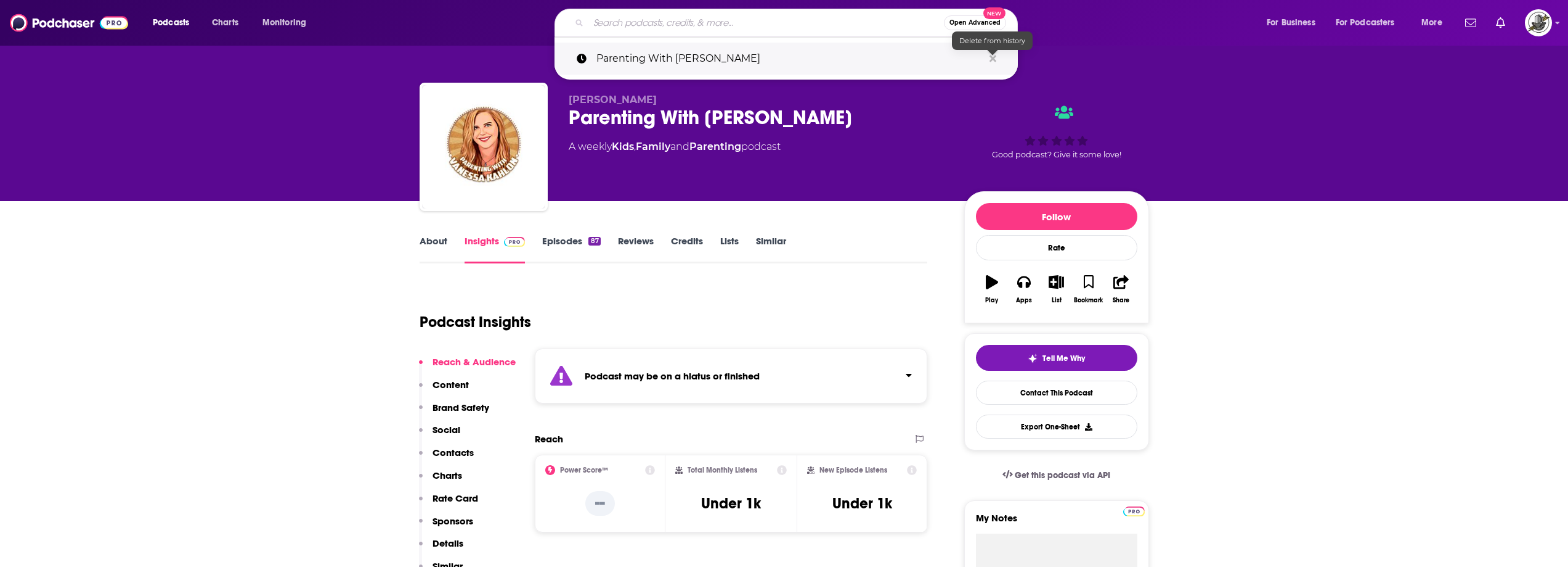
click at [994, 60] on icon "Search podcasts, credits, & more..." at bounding box center [993, 58] width 7 height 7
click at [894, 251] on div "About Insights Episodes 87 Reviews Credits Lists Similar" at bounding box center [673, 248] width 508 height 30
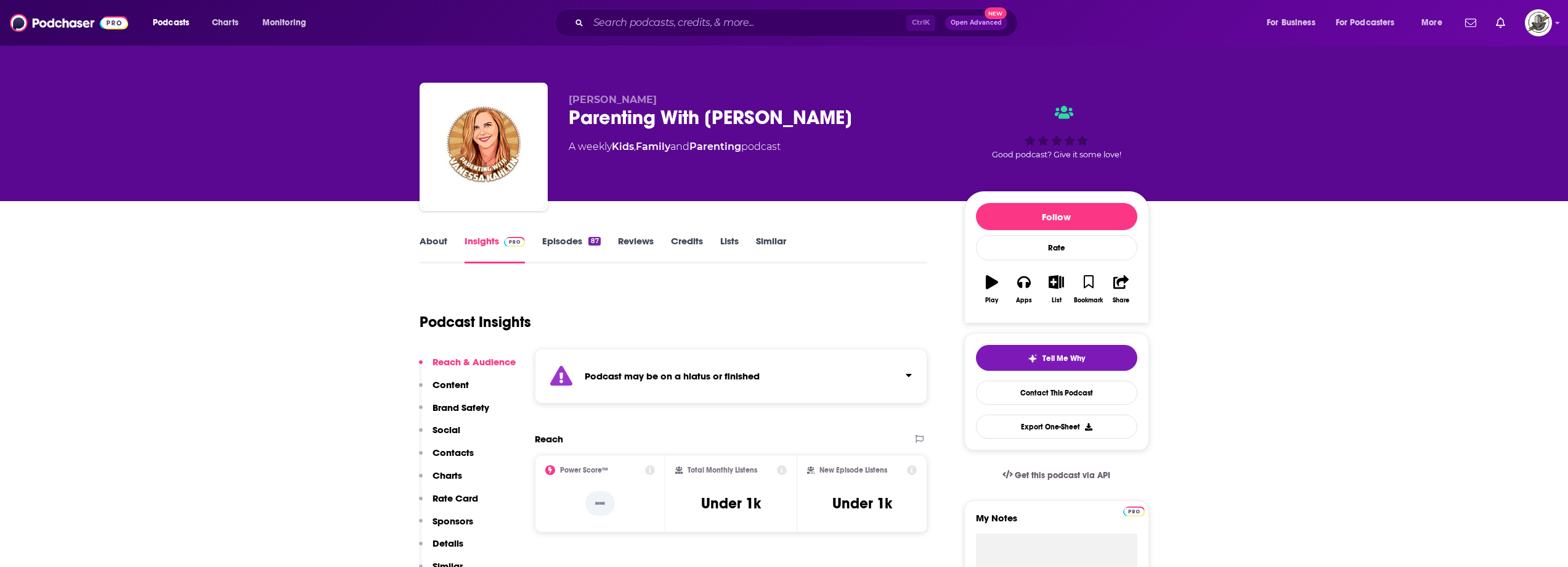
click at [847, 377] on div "Podcast may be on a hiatus or finished" at bounding box center [731, 376] width 393 height 55
click at [846, 377] on p "Podcast may be on a hiatus or finished" at bounding box center [715, 376] width 261 height 12
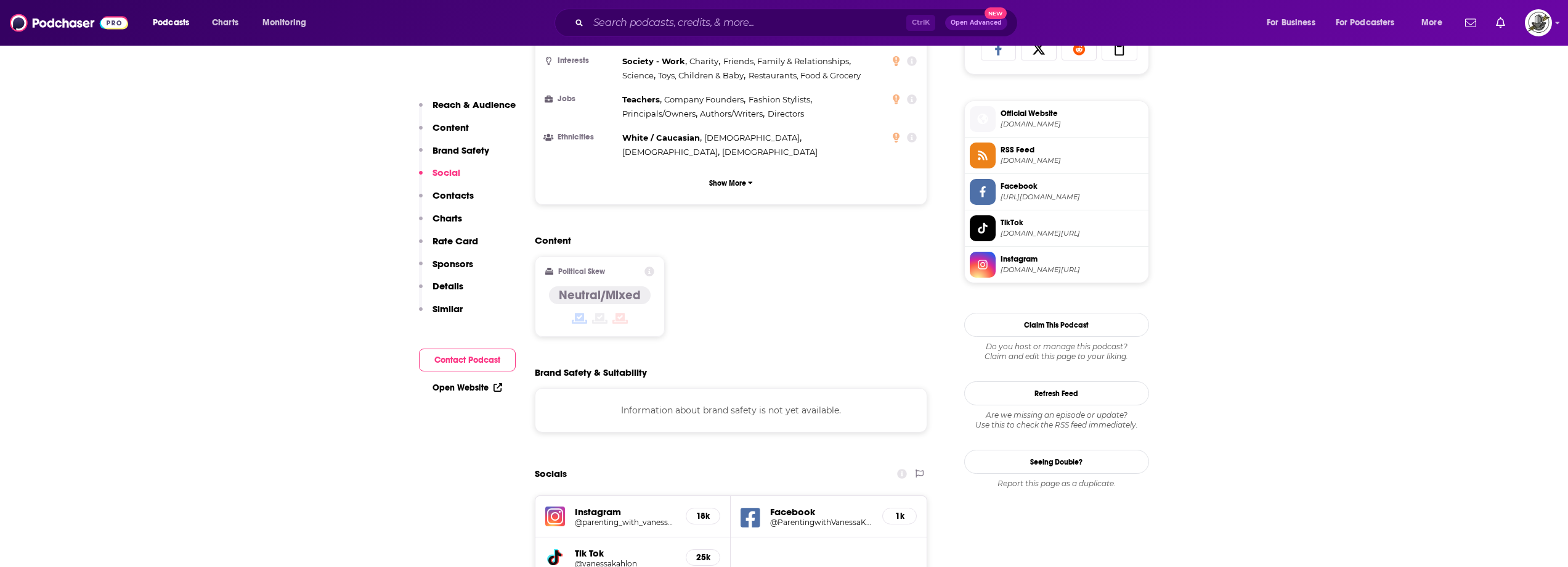
scroll to position [1048, 0]
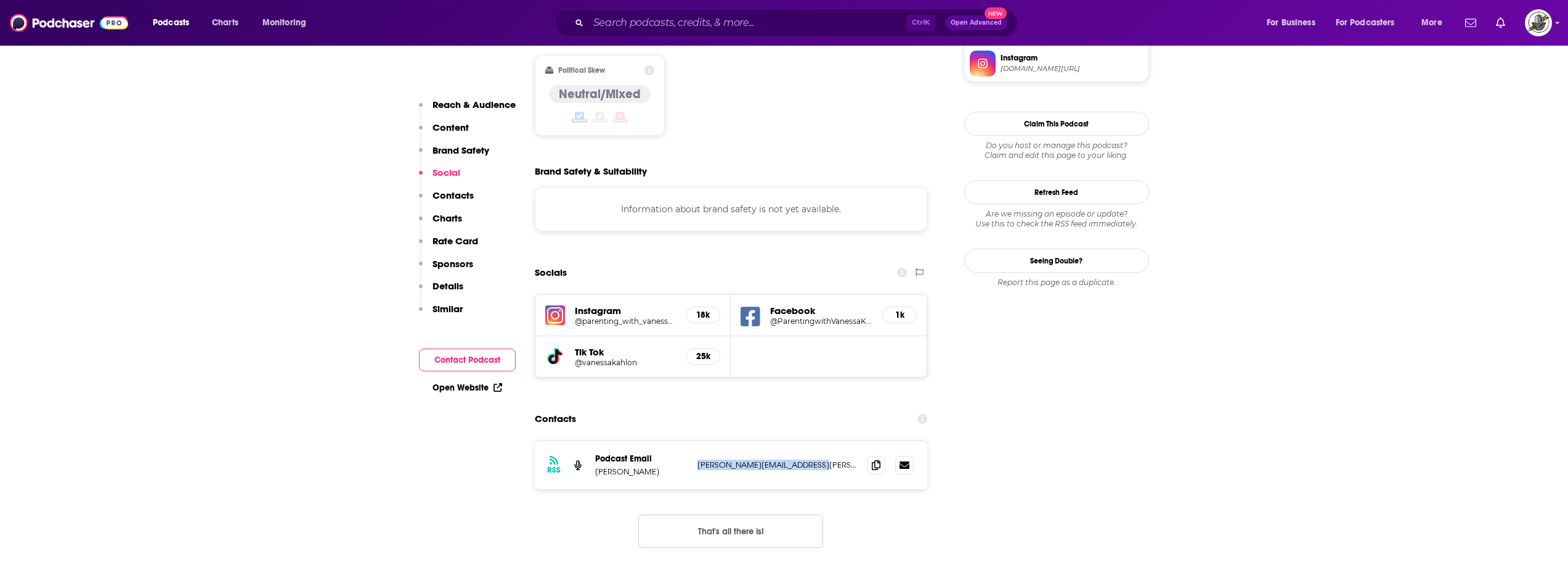
drag, startPoint x: 696, startPoint y: 416, endPoint x: 820, endPoint y: 418, distance: 124.0
click at [820, 441] on div "RSS Podcast Email Vanessa Kahlon Vanessa.Kahlon@kfsschool.org Vanessa.Kahlon@kf…" at bounding box center [731, 465] width 393 height 48
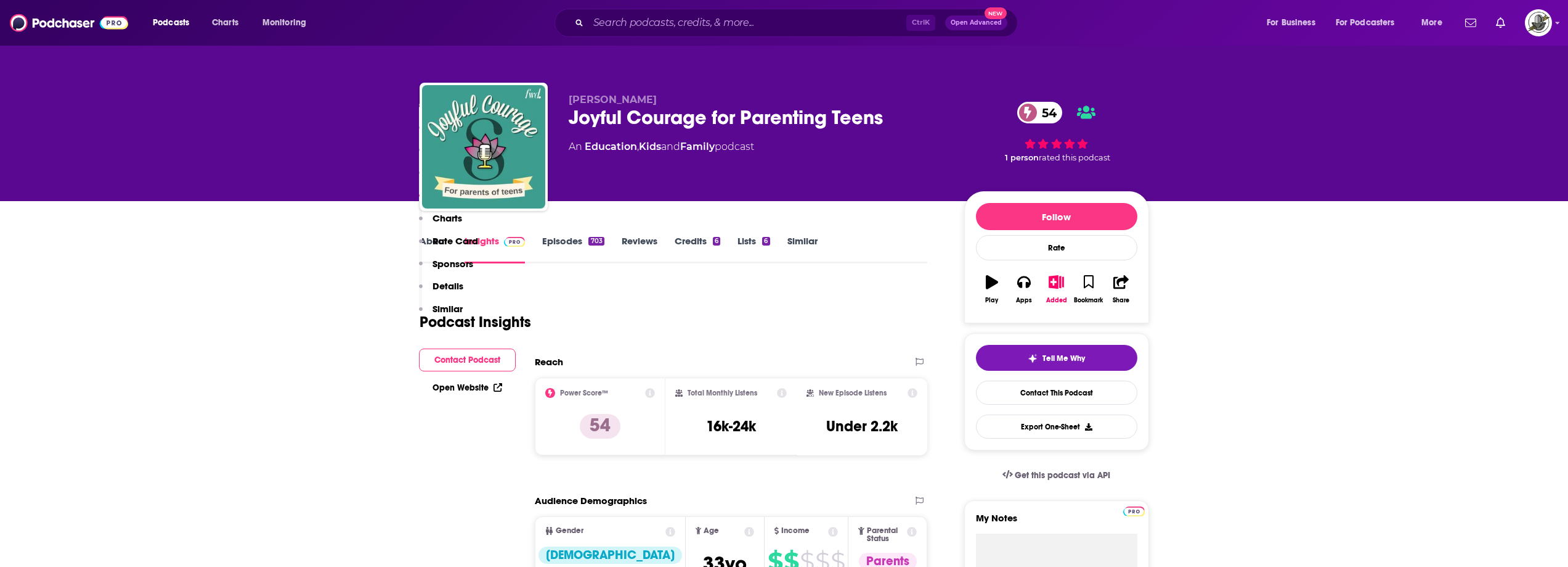
scroll to position [1480, 0]
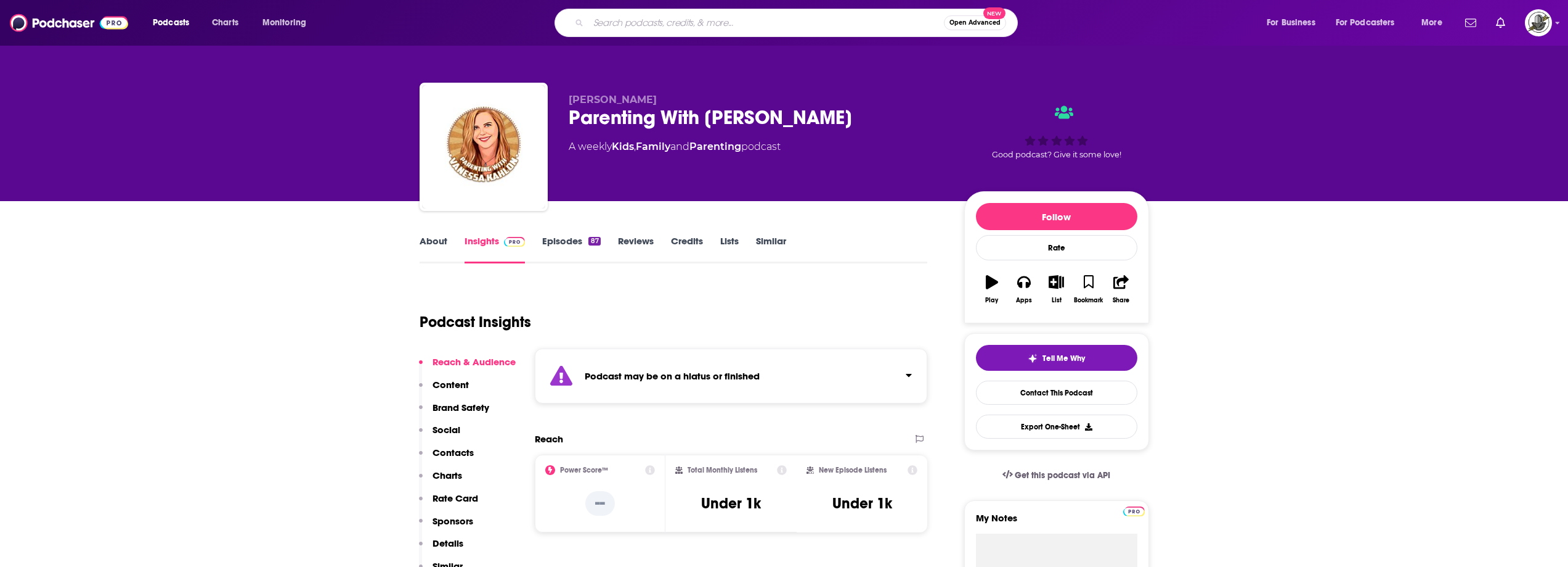
click at [777, 30] on input "Search podcasts, credits, & more..." at bounding box center [766, 22] width 355 height 20
paste input "The Balanced Parent Podcast"
type input "The Balanced Parent Podcast"
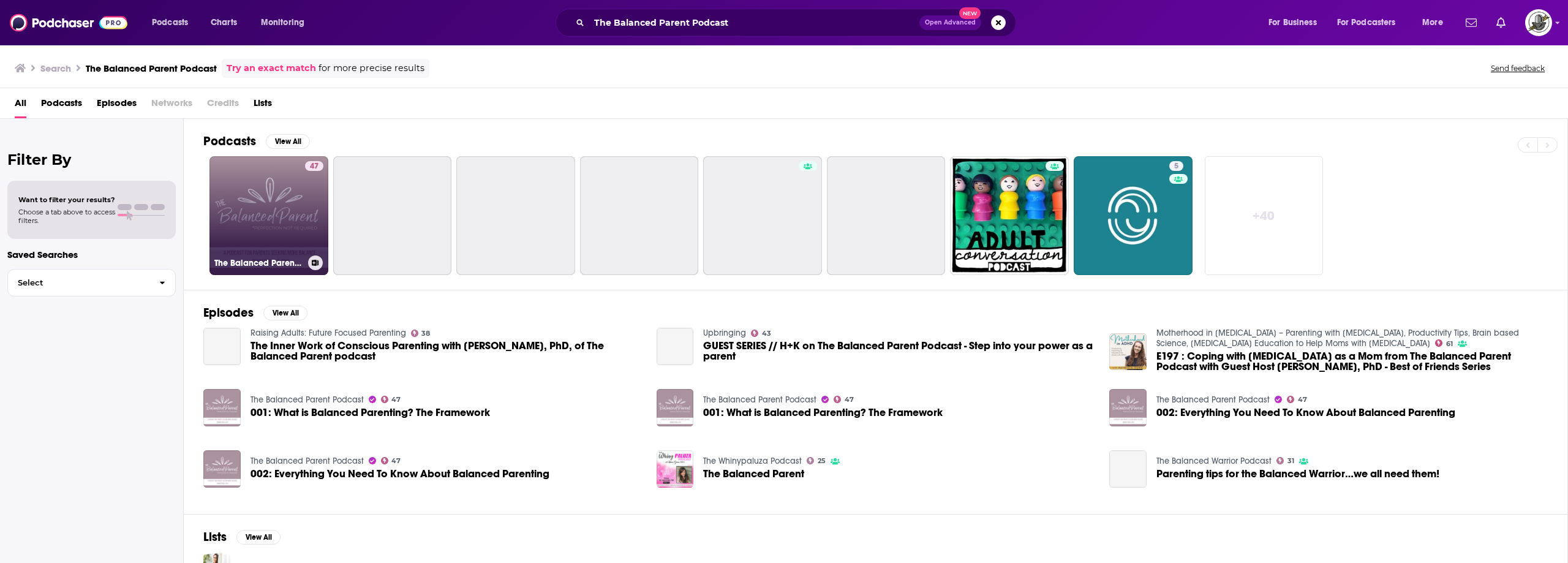
click at [262, 226] on link "47 The Balanced Parent Podcast" at bounding box center [268, 216] width 119 height 119
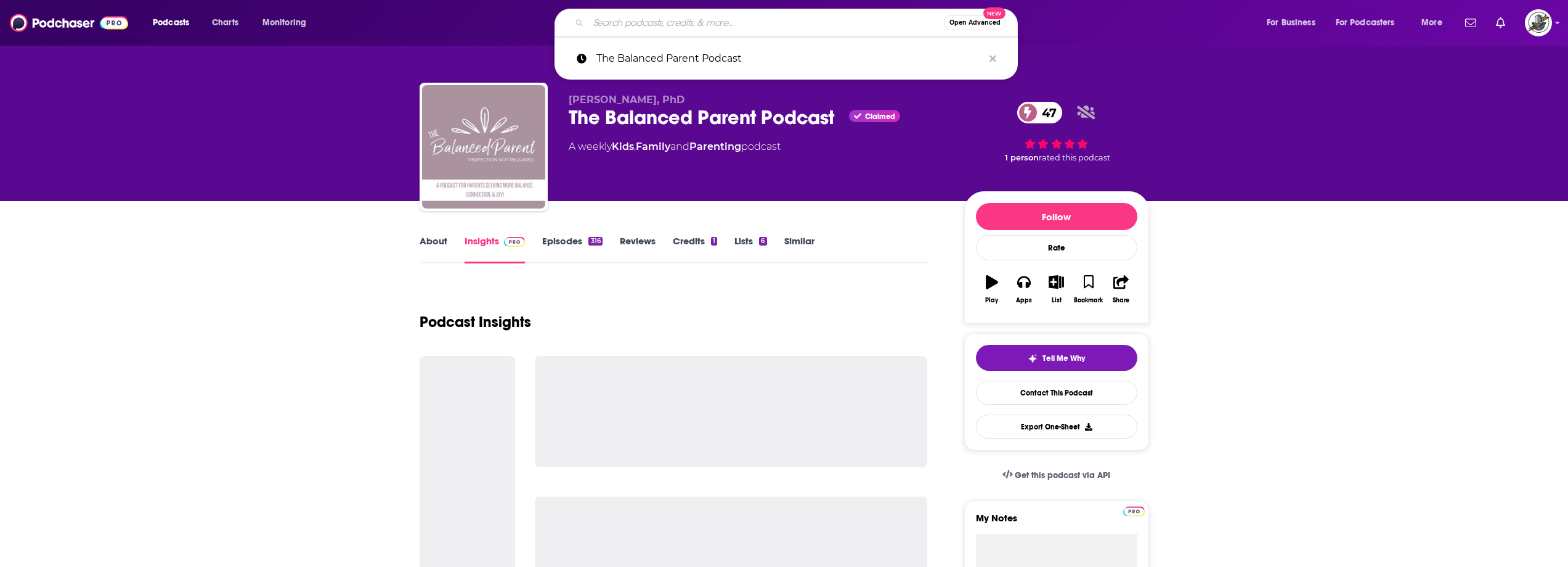
click at [832, 23] on input "Search podcasts, credits, & more..." at bounding box center [766, 22] width 355 height 20
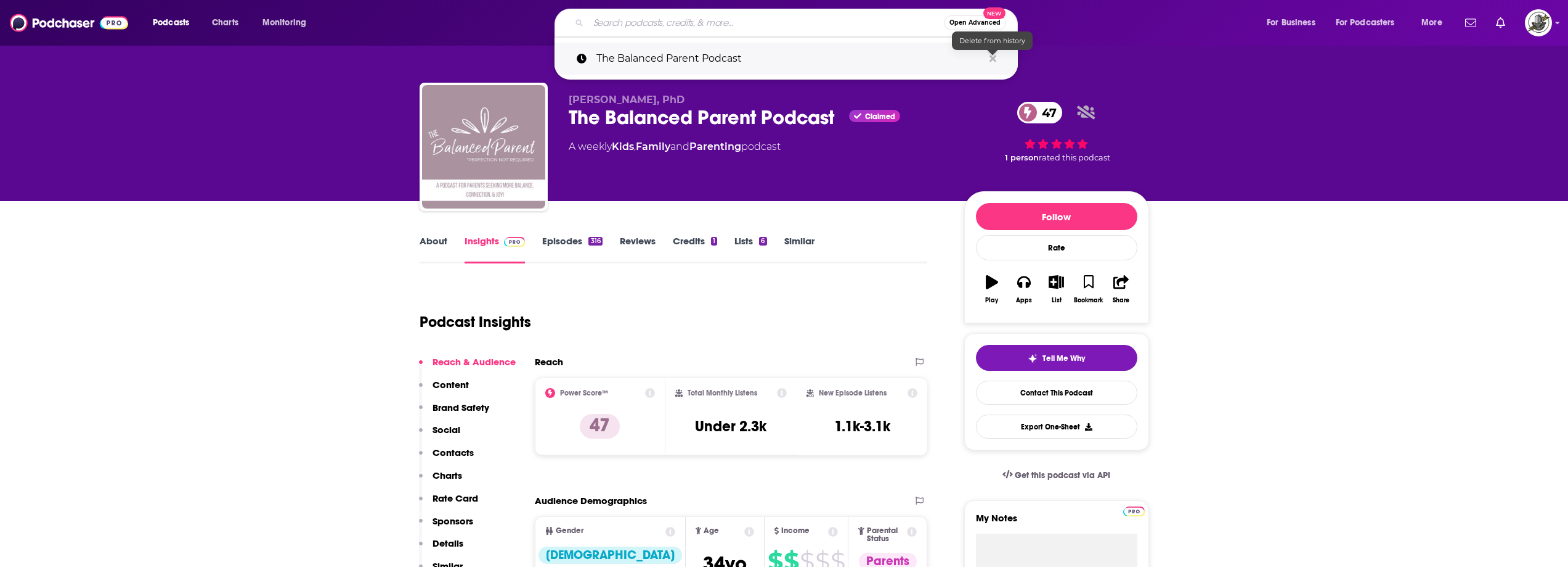
click at [991, 60] on icon "Search podcasts, credits, & more..." at bounding box center [993, 58] width 7 height 7
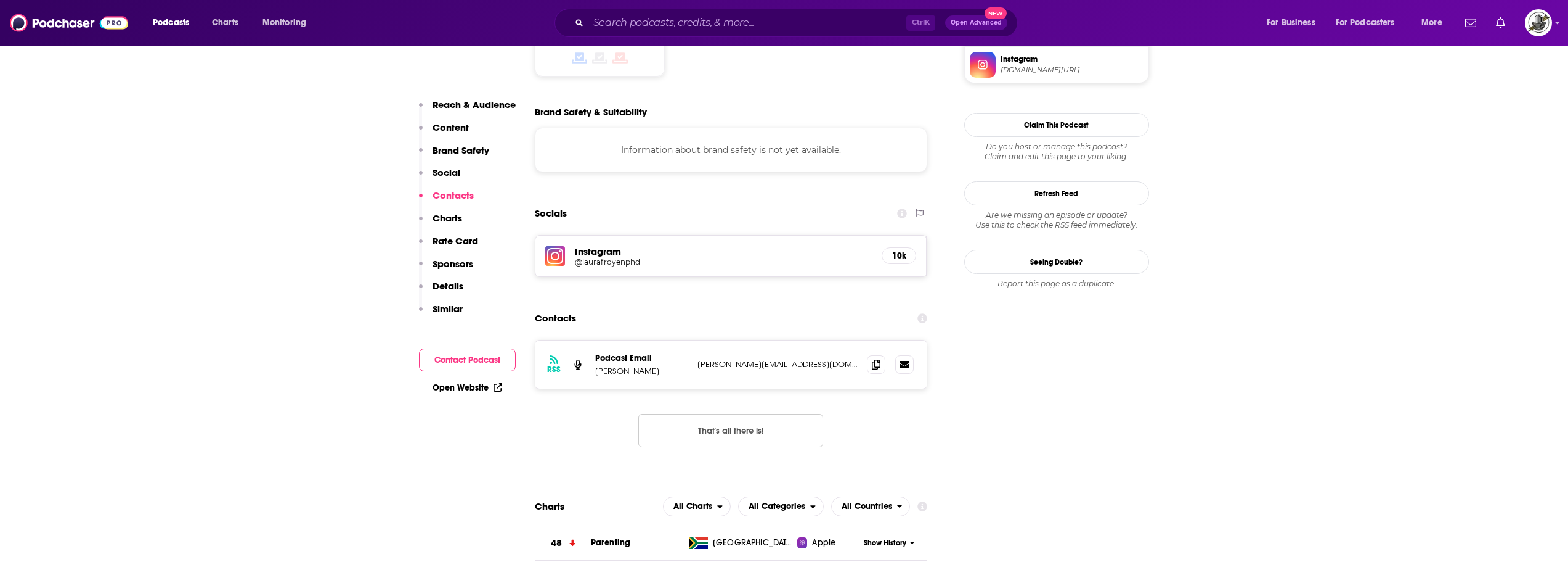
scroll to position [1110, 0]
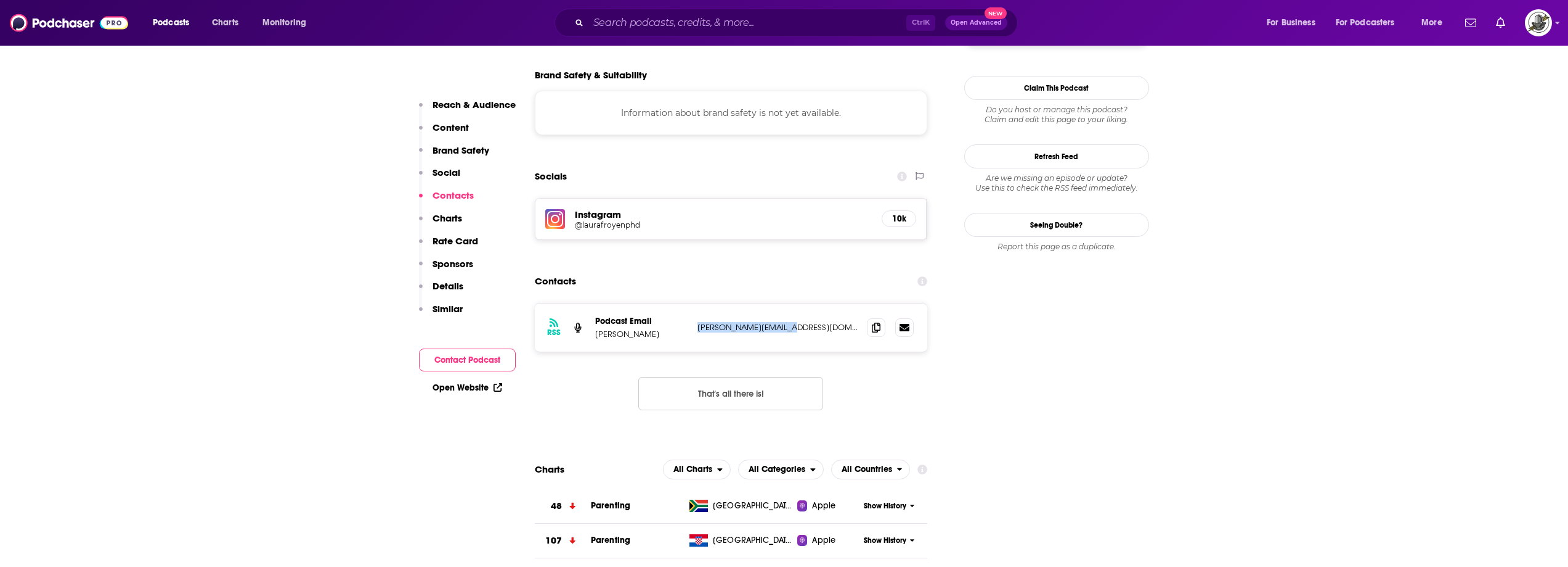
drag, startPoint x: 694, startPoint y: 251, endPoint x: 785, endPoint y: 245, distance: 91.2
click at [785, 304] on div "RSS Podcast Email Laura Froyen laura@laurafroyen.com laura@laurafroyen.com" at bounding box center [731, 328] width 393 height 48
copy p "laura@laurafroyen.com"
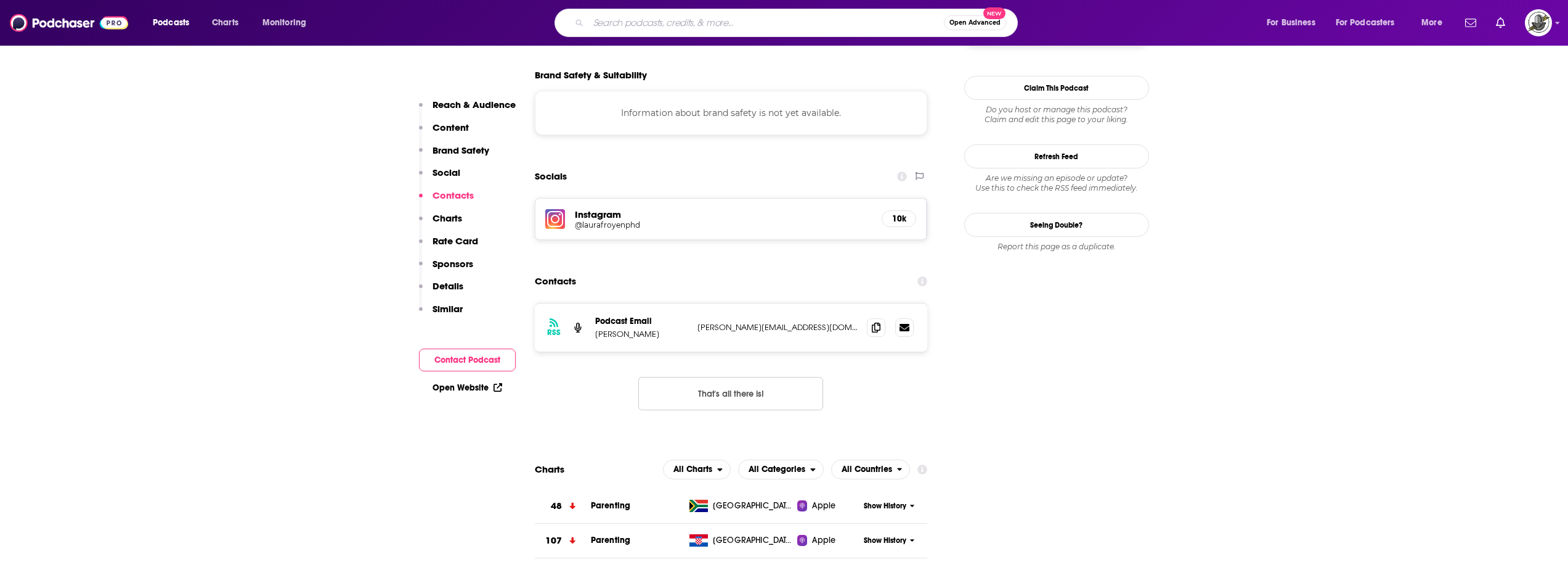
paste input "The Empowered Parent Podcast"
type input "The Empowered Parent Podcast"
click at [788, 16] on input "The Empowered Parent Podcast" at bounding box center [766, 22] width 355 height 20
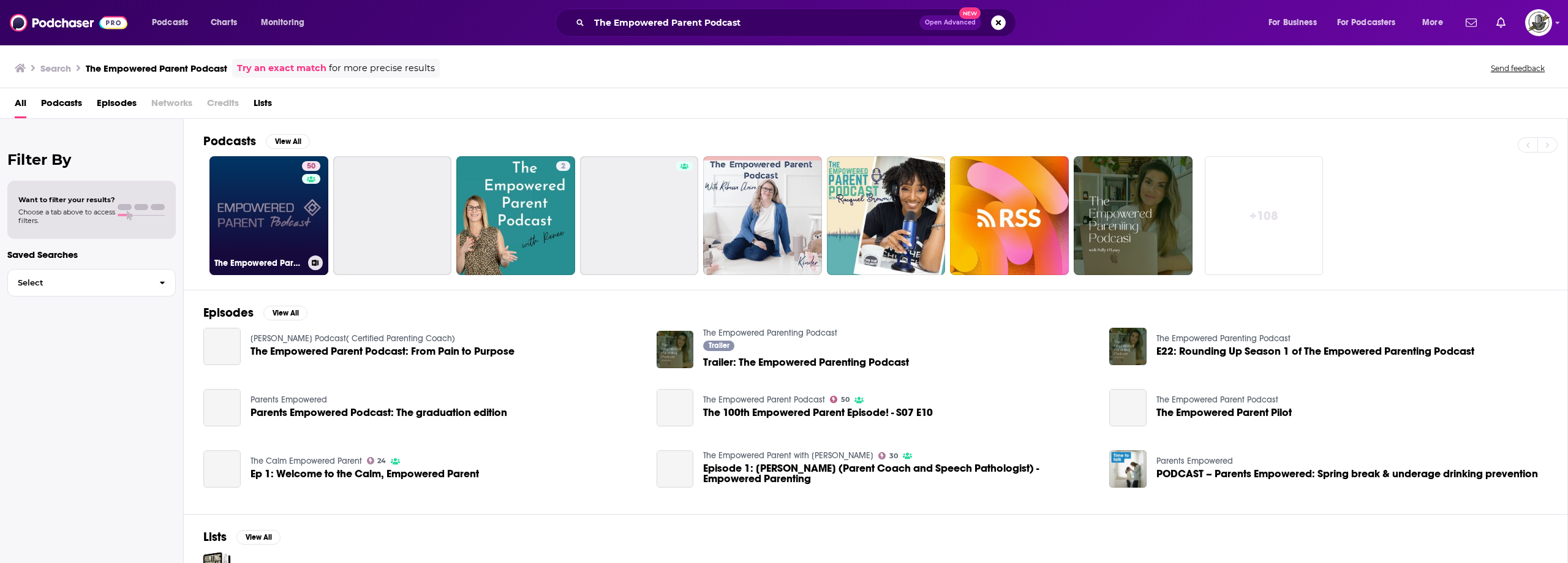
click at [261, 209] on link "50 The Empowered Parent Podcast" at bounding box center [268, 216] width 119 height 119
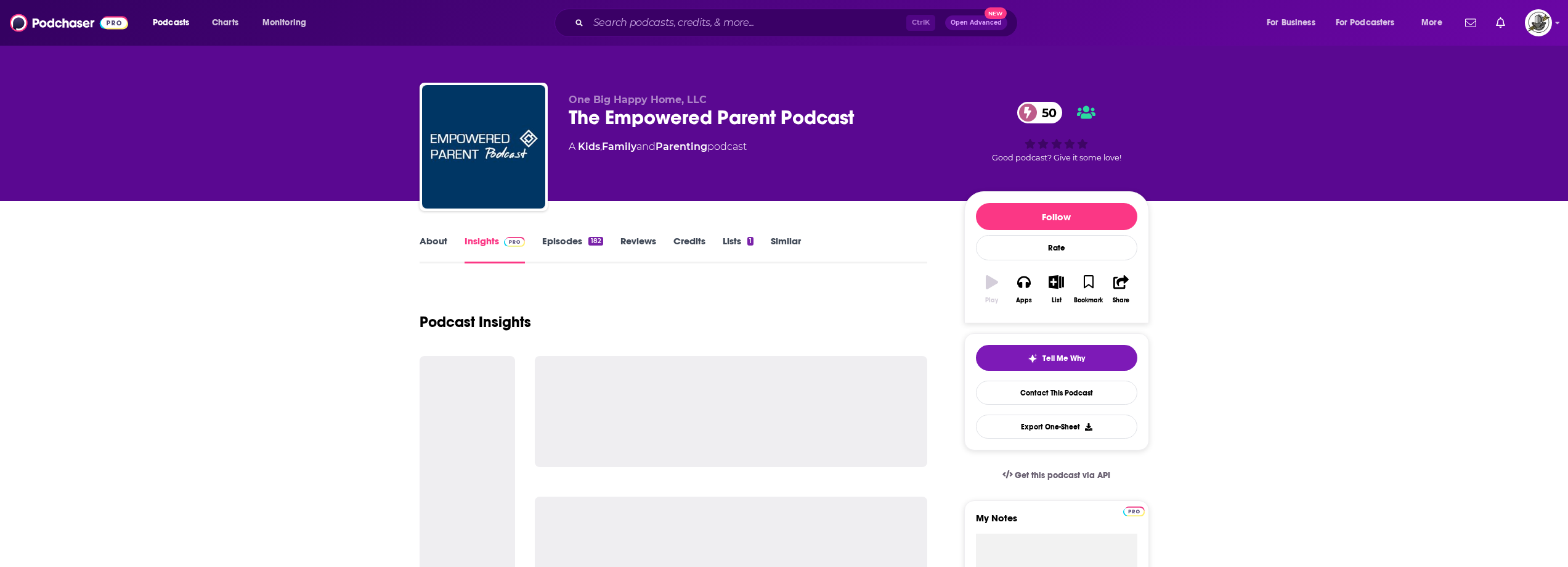
drag, startPoint x: 791, startPoint y: 34, endPoint x: 808, endPoint y: 27, distance: 18.4
click at [791, 34] on div "Ctrl K Open Advanced New" at bounding box center [786, 23] width 464 height 29
click at [816, 22] on input "Search podcasts, credits, & more..." at bounding box center [747, 22] width 318 height 20
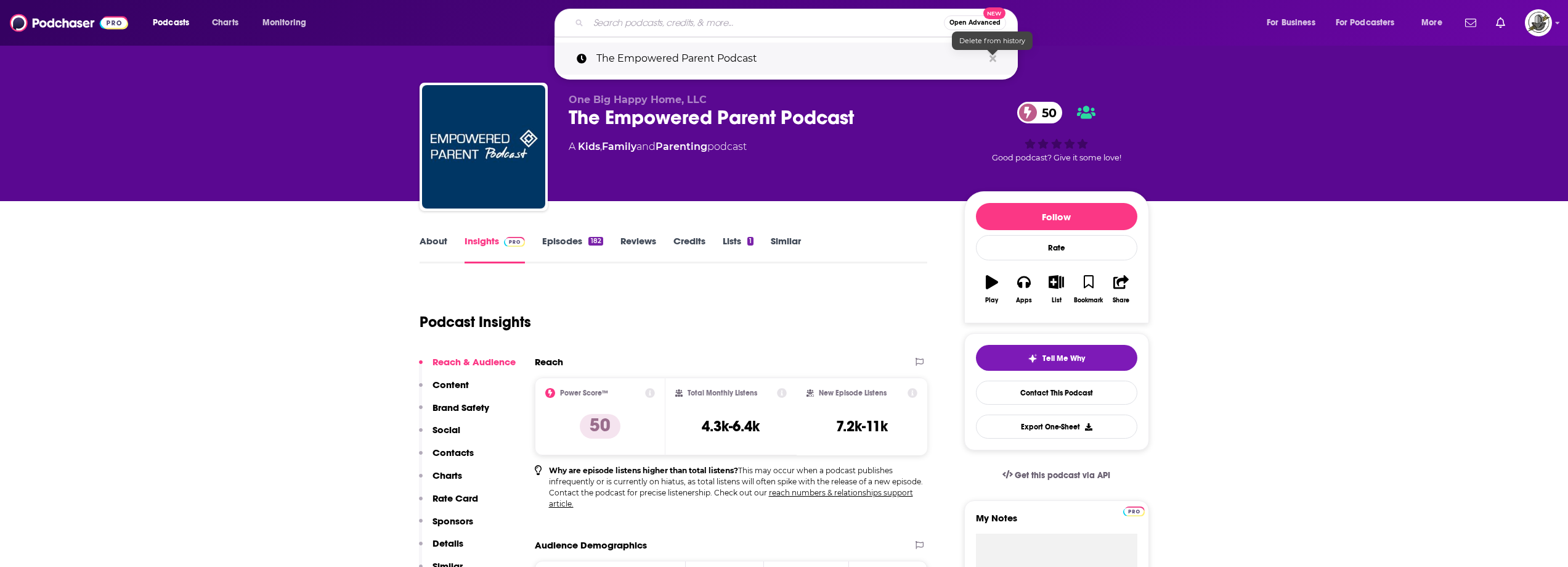
click at [994, 55] on icon "Search podcasts, credits, & more..." at bounding box center [993, 59] width 7 height 10
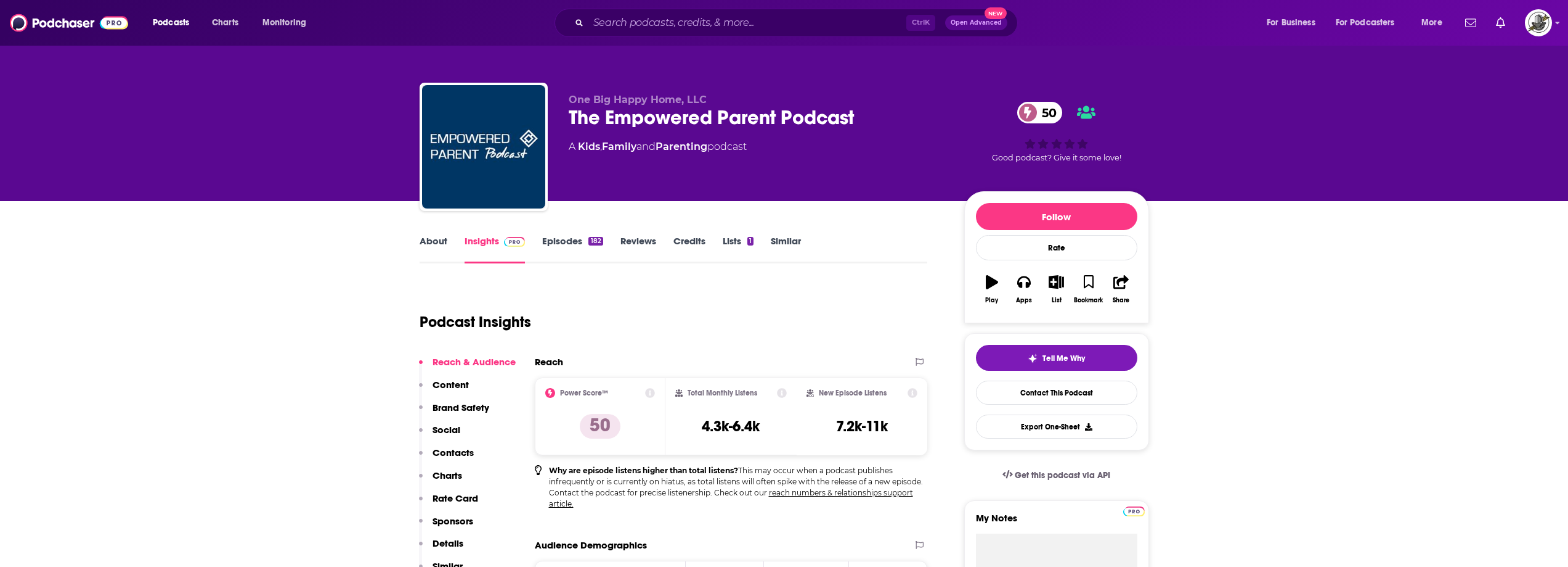
drag, startPoint x: 873, startPoint y: 219, endPoint x: 821, endPoint y: 328, distance: 120.8
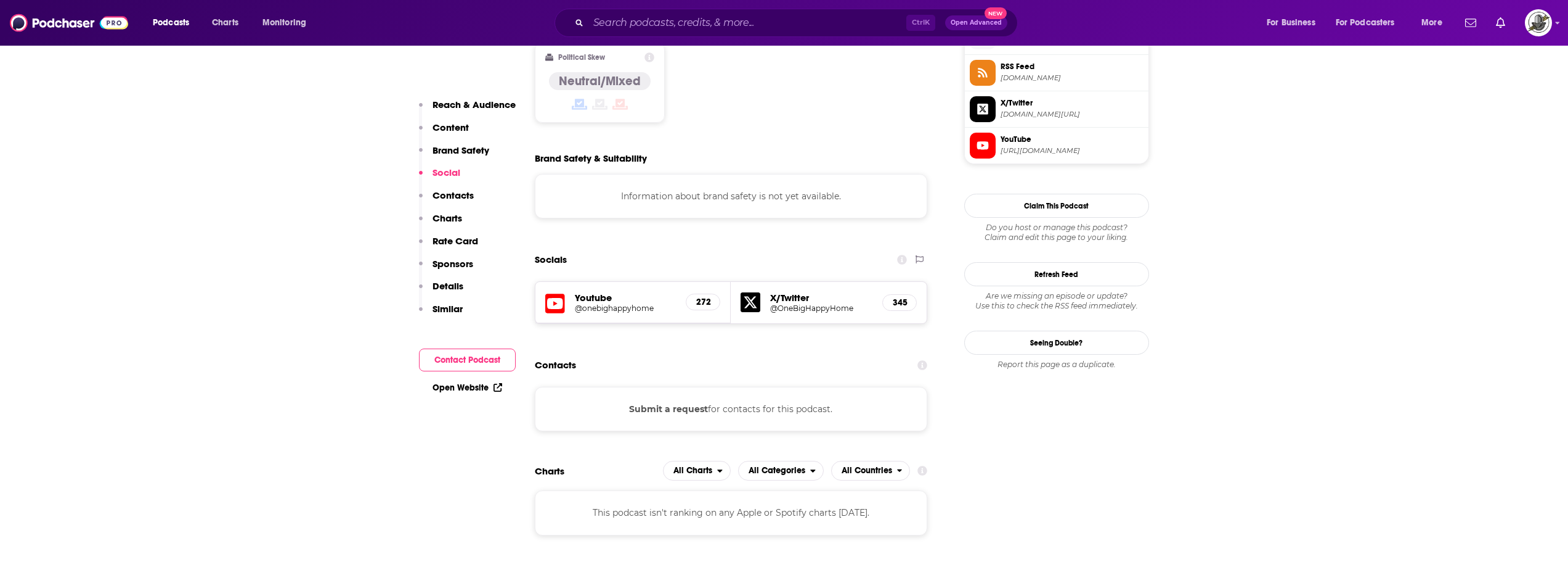
scroll to position [1048, 0]
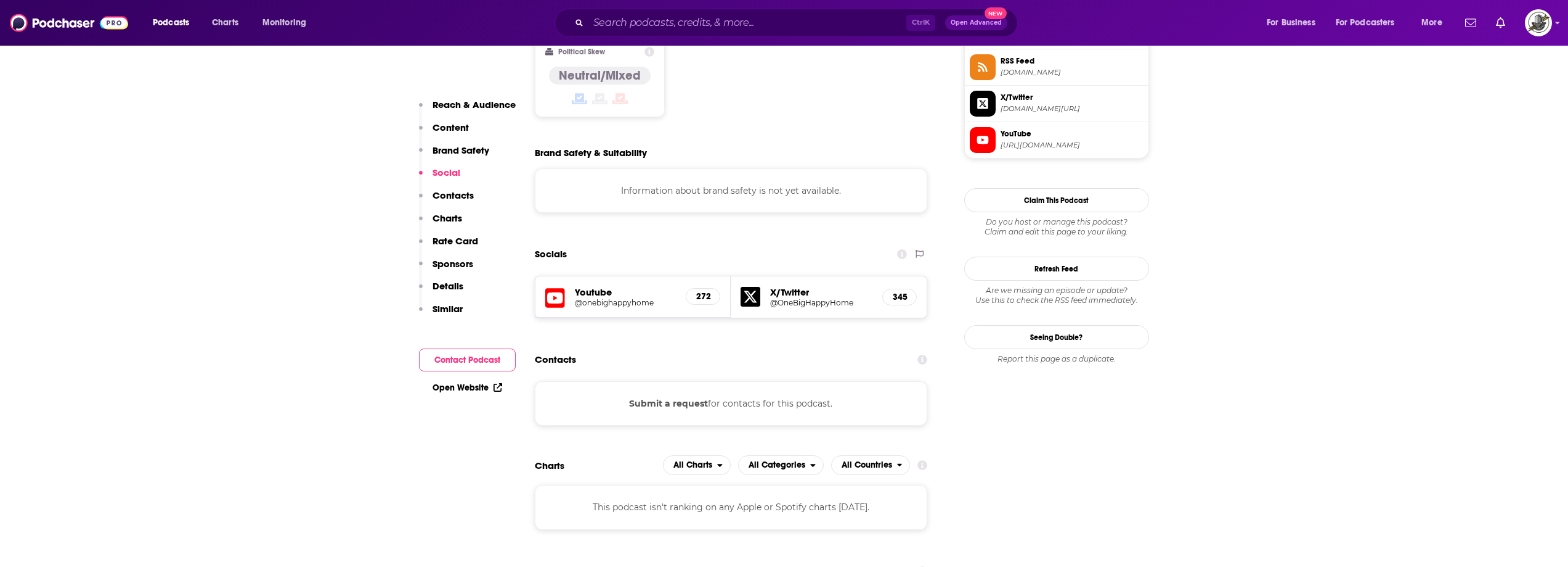
click at [551, 288] on icon at bounding box center [555, 298] width 20 height 20
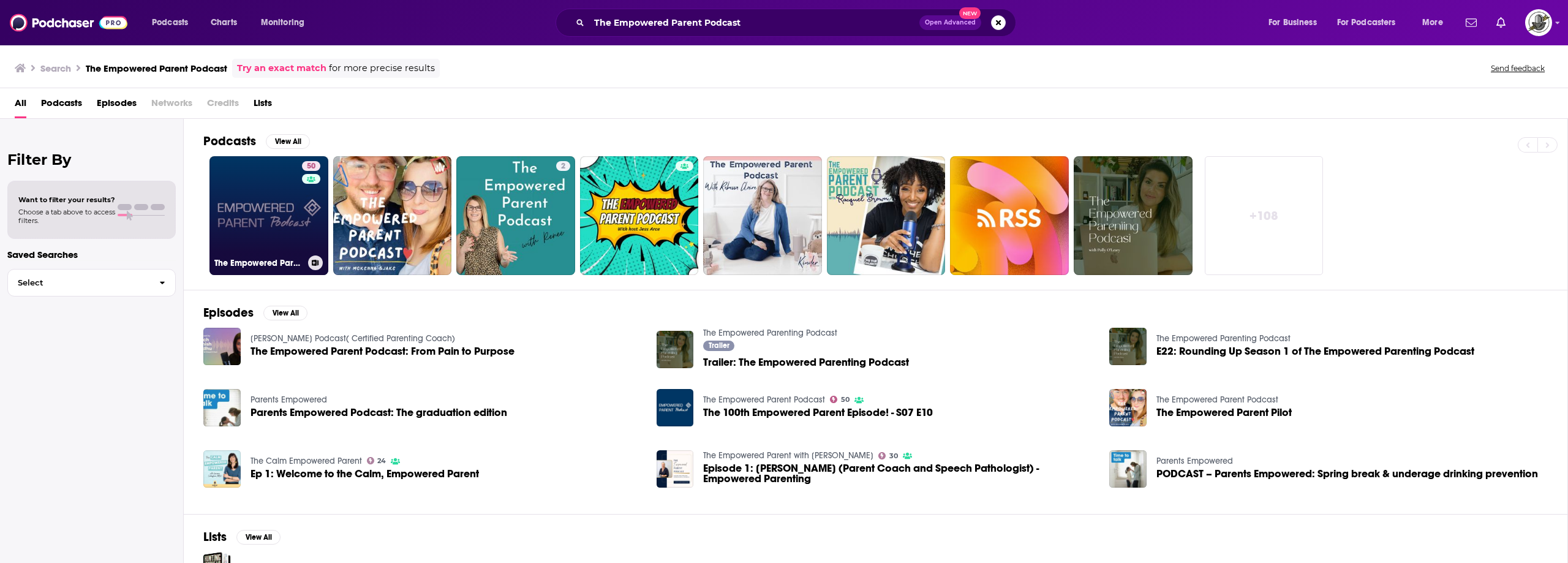
click at [269, 208] on link "50 The Empowered Parent Podcast" at bounding box center [268, 216] width 119 height 119
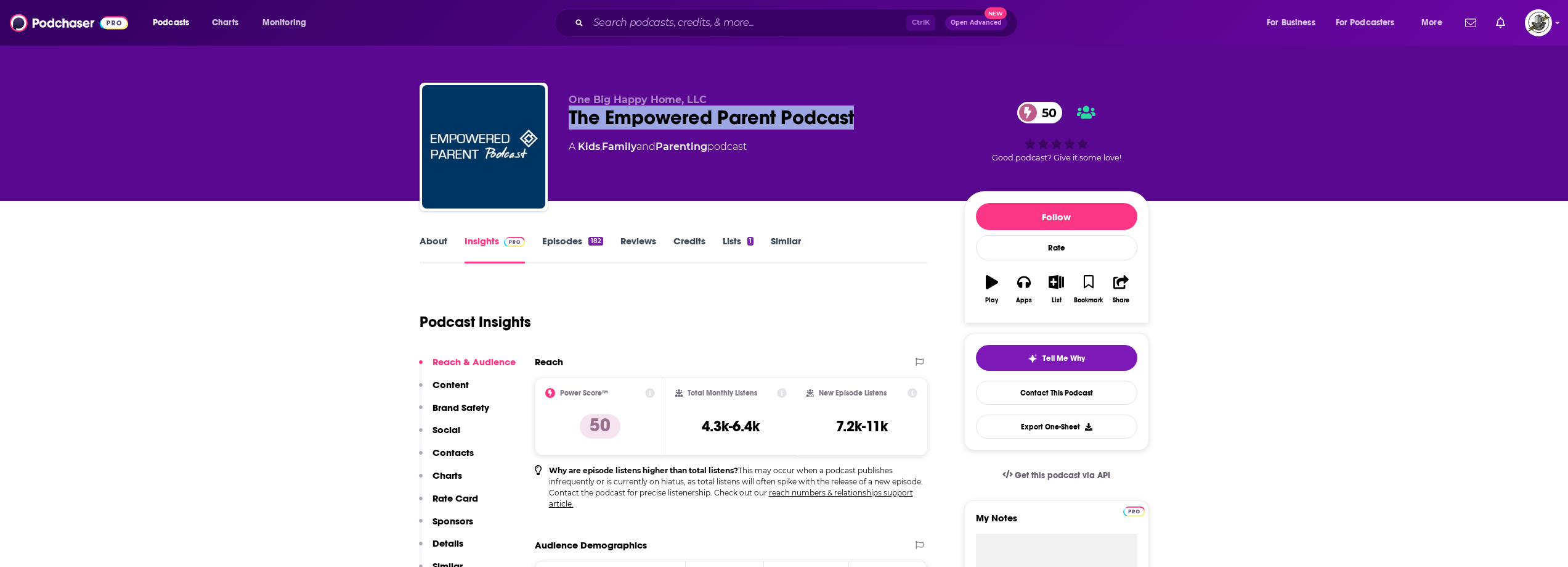
drag, startPoint x: 616, startPoint y: 118, endPoint x: 878, endPoint y: 113, distance: 262.0
click at [878, 113] on div "One Big Happy Home, LLC The Empowered Parent Podcast 50 A Kids , Family and Par…" at bounding box center [784, 149] width 730 height 134
copy h2 "The Empowered Parent Podcast"
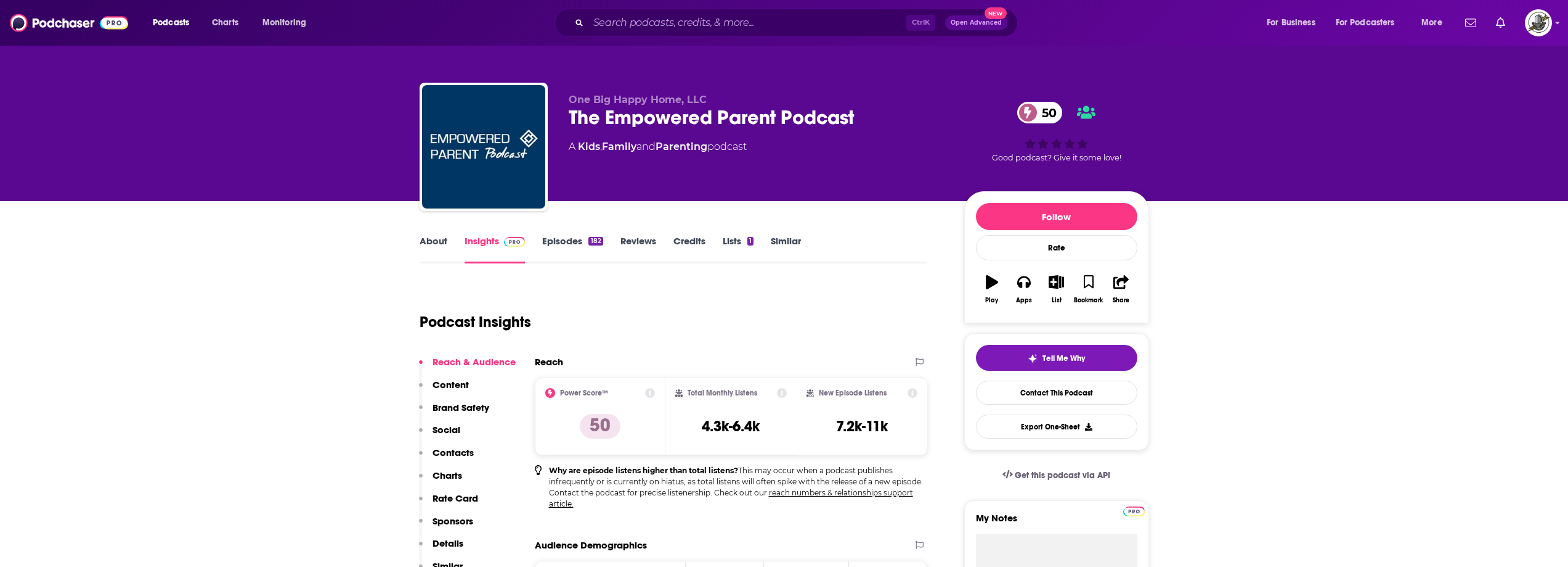
click at [916, 97] on p "One Big Happy Home, LLC" at bounding box center [756, 100] width 375 height 12
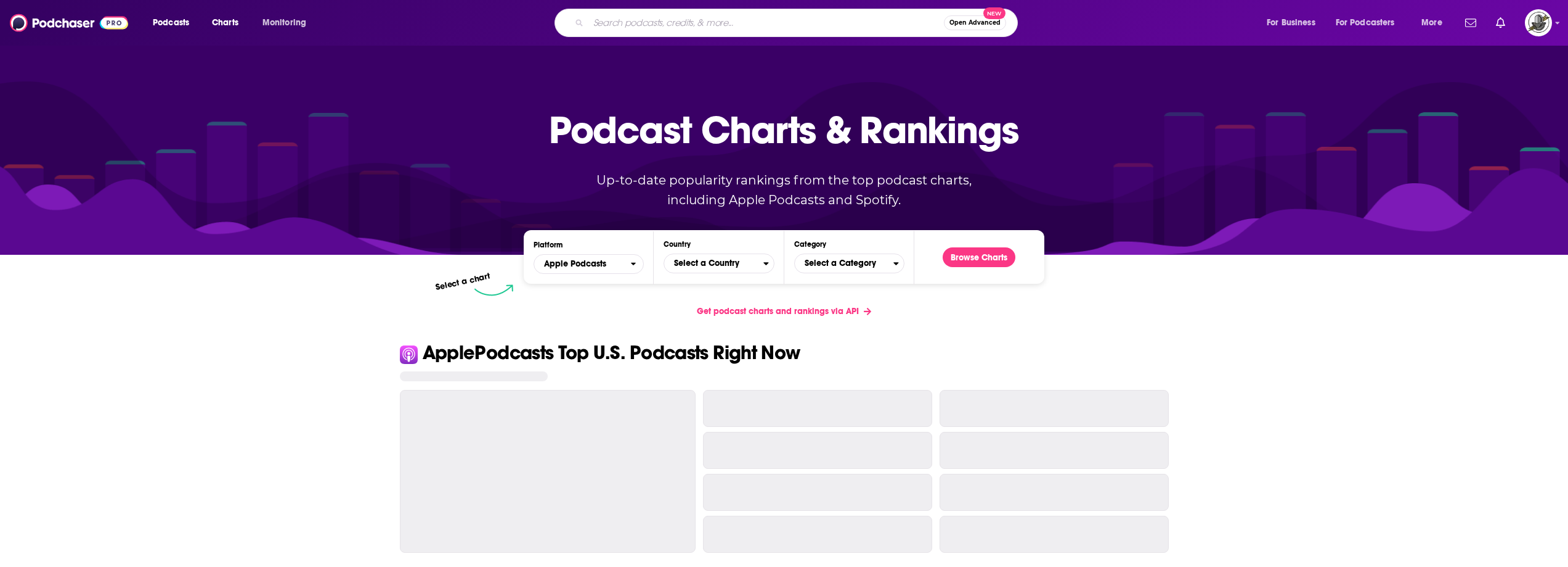
click at [771, 27] on input "Search podcasts, credits, & more..." at bounding box center [766, 22] width 355 height 20
type input "Reflect Forward"
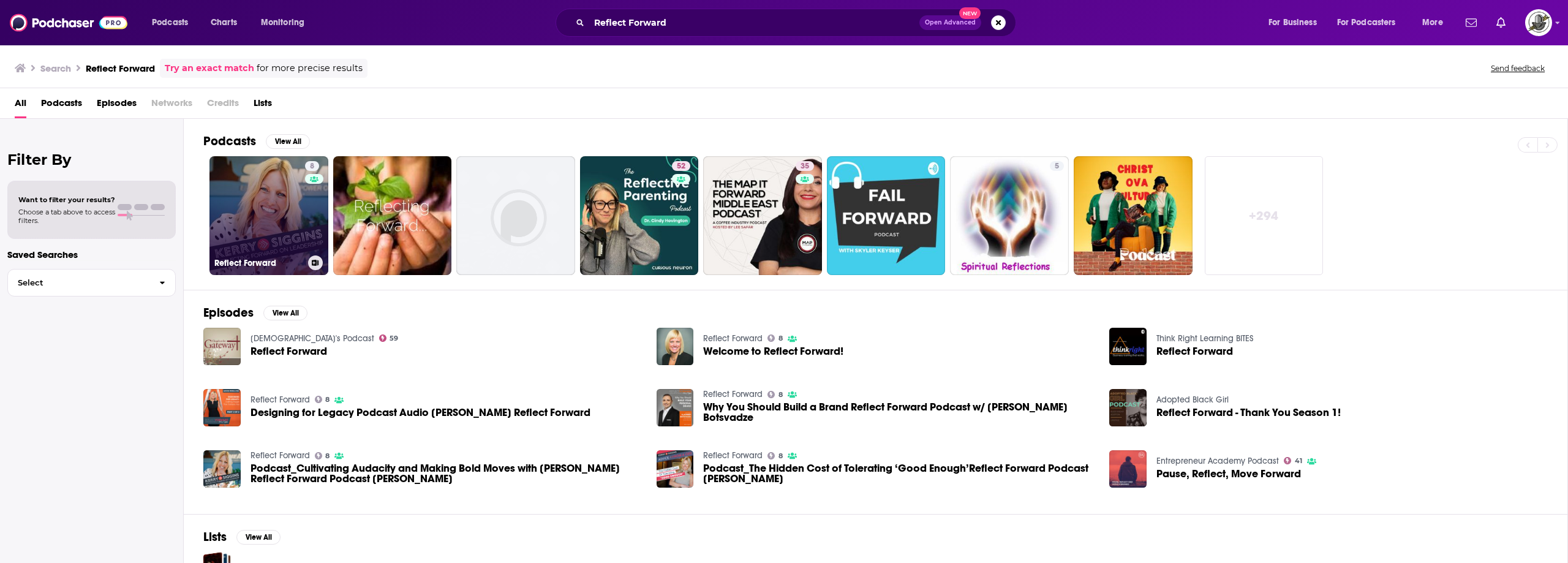
click at [289, 223] on link "8 Reflect Forward" at bounding box center [268, 216] width 119 height 119
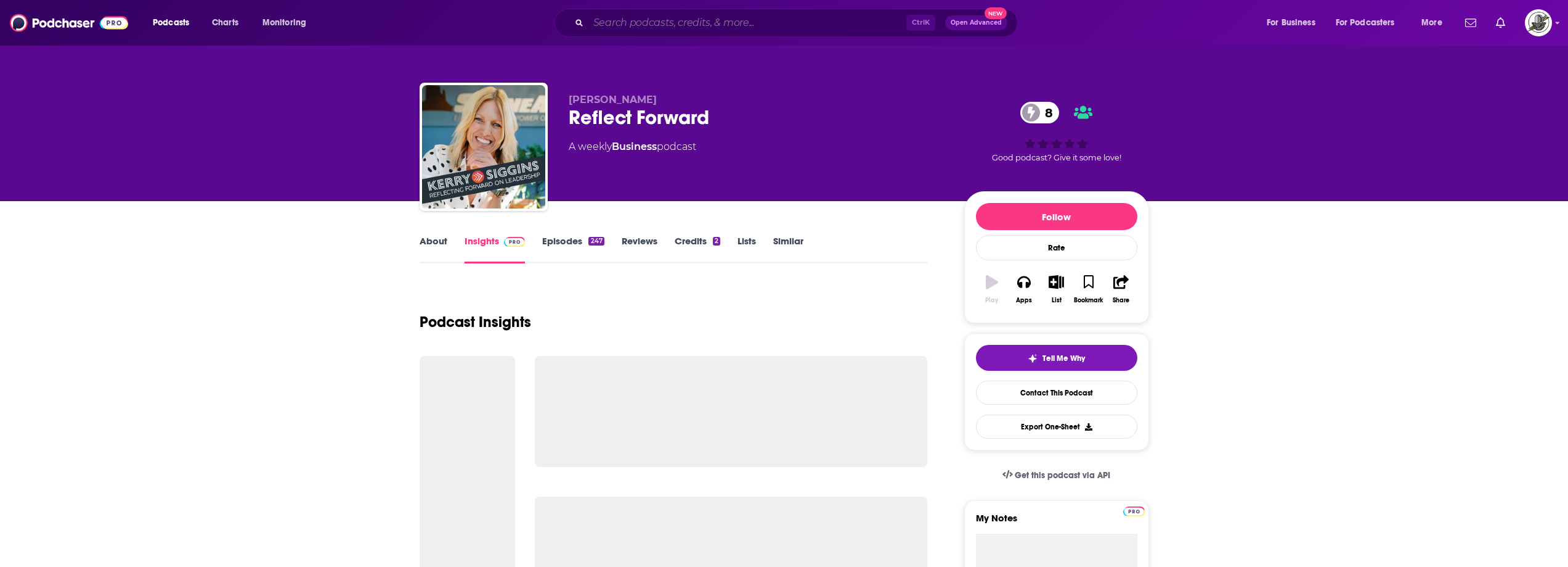
click at [830, 18] on input "Search podcasts, credits, & more..." at bounding box center [747, 22] width 318 height 20
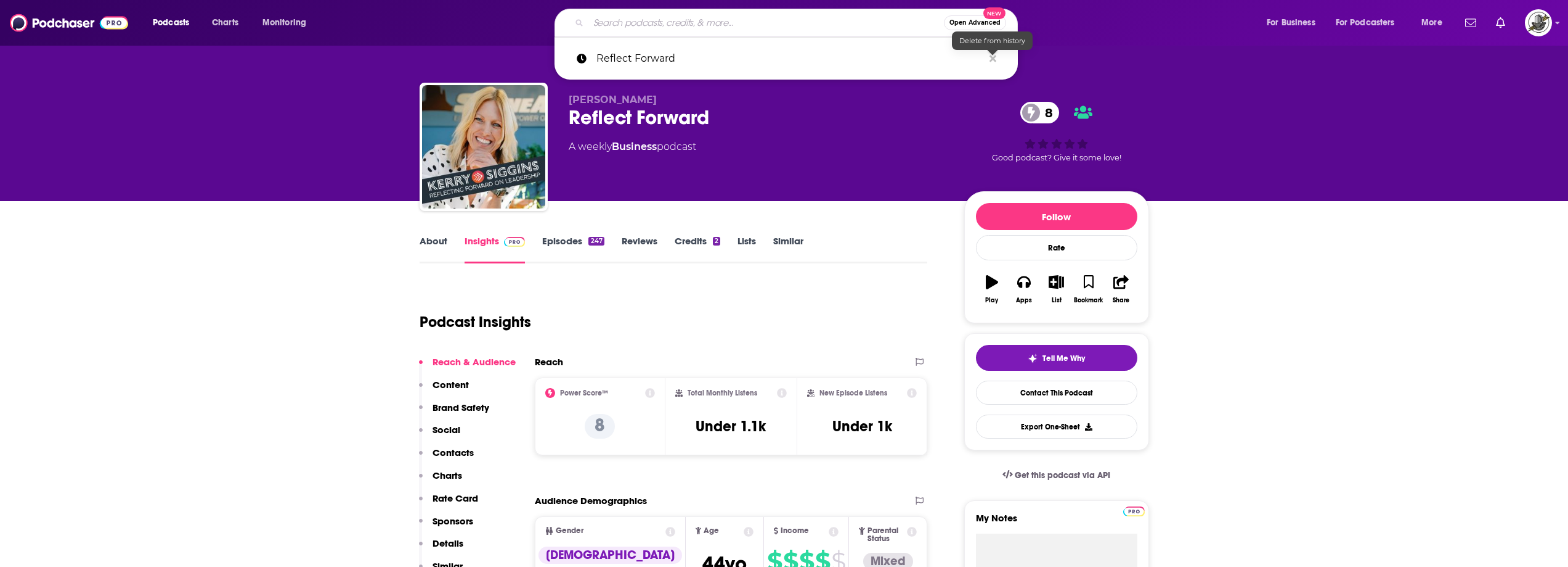
click at [990, 59] on icon "Search podcasts, credits, & more..." at bounding box center [993, 59] width 7 height 10
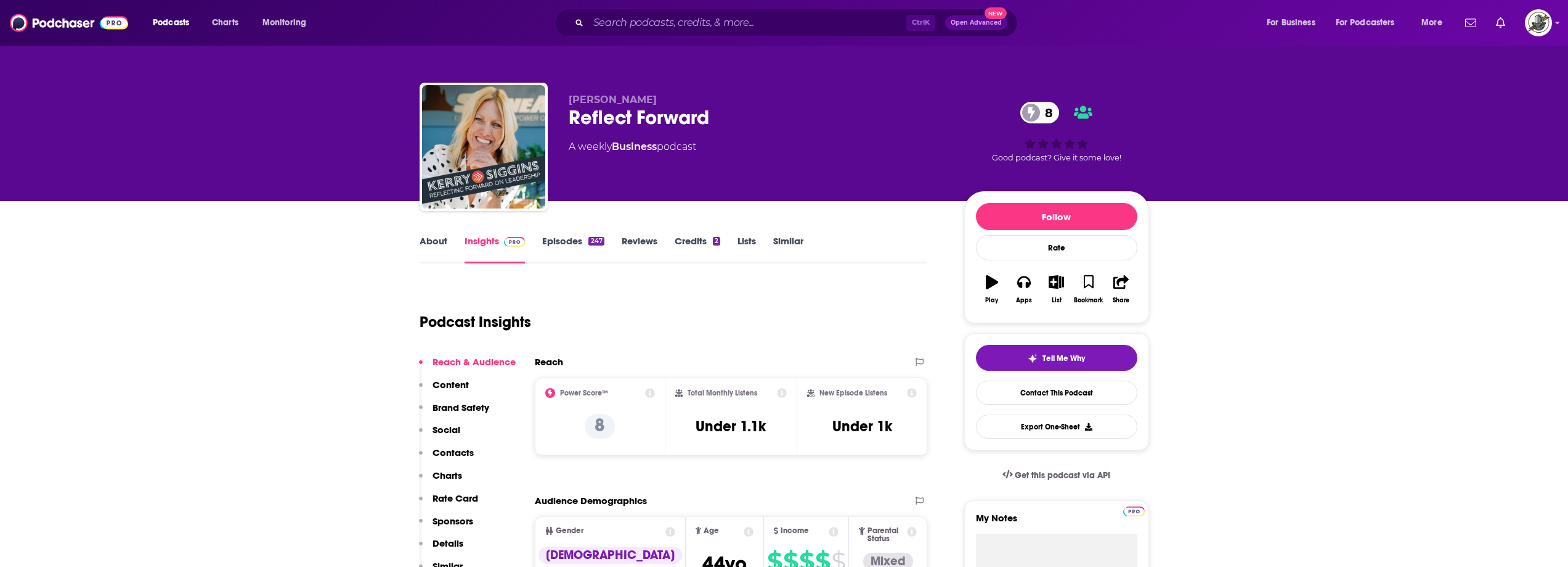
click at [849, 240] on div "About Insights Episodes 247 Reviews Credits 2 Lists Similar" at bounding box center [673, 248] width 508 height 30
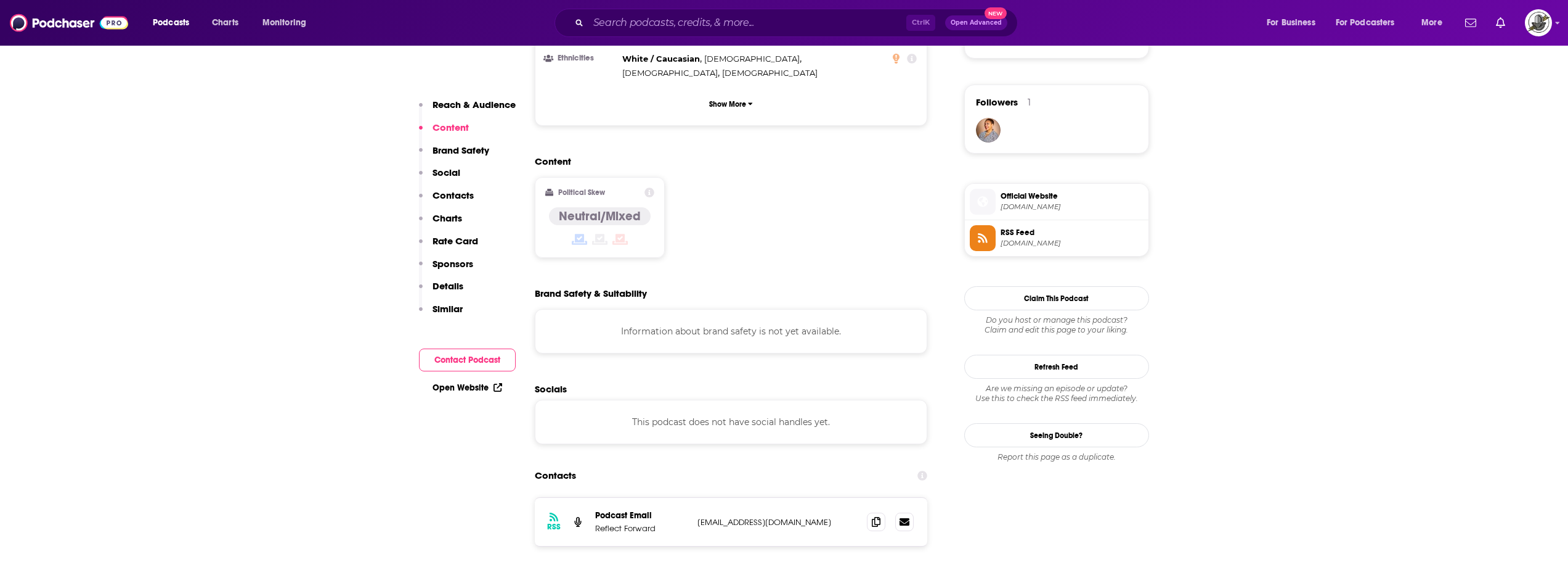
scroll to position [1048, 0]
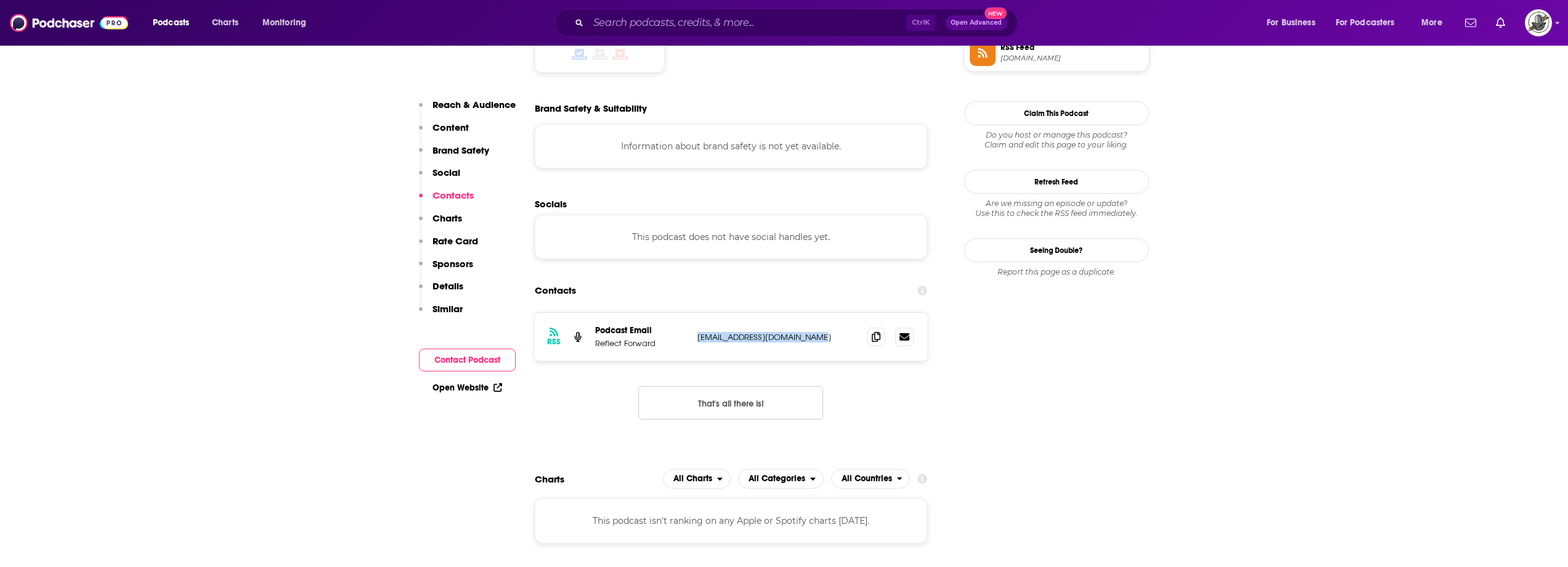
drag, startPoint x: 696, startPoint y: 288, endPoint x: 815, endPoint y: 294, distance: 119.2
click at [815, 312] on div "RSS Podcast Email Reflect Forward [EMAIL_ADDRESS][DOMAIN_NAME] [EMAIL_ADDRESS][…" at bounding box center [731, 336] width 393 height 48
copy p "[EMAIL_ADDRESS][DOMAIN_NAME]"
drag, startPoint x: 774, startPoint y: 4, endPoint x: 765, endPoint y: 20, distance: 18.4
click at [773, 5] on div "Podcasts Charts Monitoring Ctrl K Open Advanced New For Business For Podcasters…" at bounding box center [784, 22] width 1568 height 45
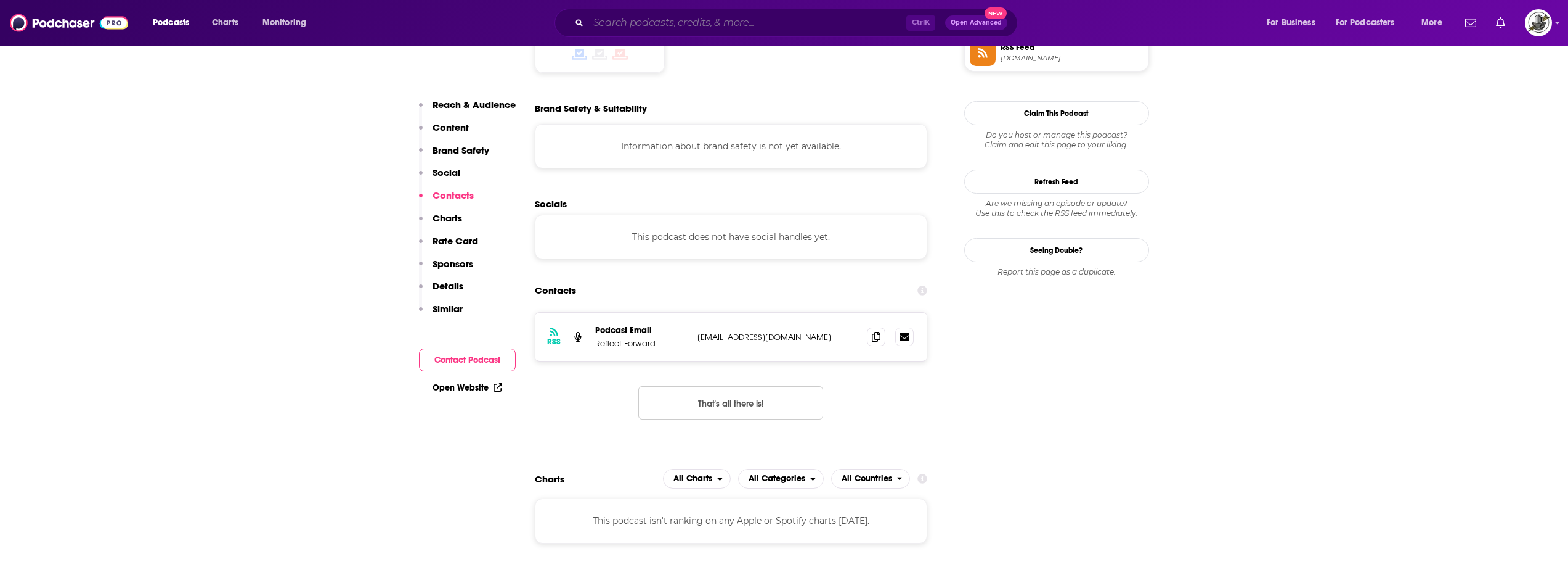
paste input "High Octane Leadership"
type input "High Octane Leadership"
click at [765, 20] on input "High Octane Leadership" at bounding box center [747, 22] width 318 height 20
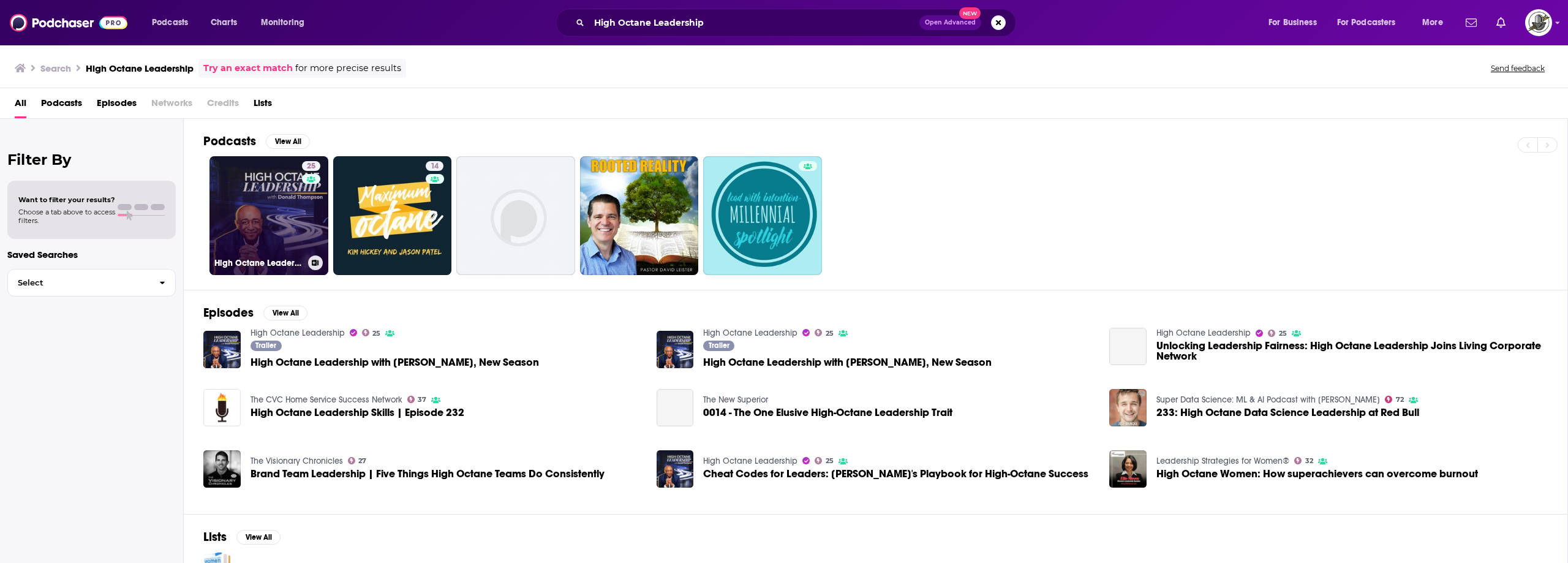
click at [307, 252] on div "25" at bounding box center [312, 208] width 21 height 94
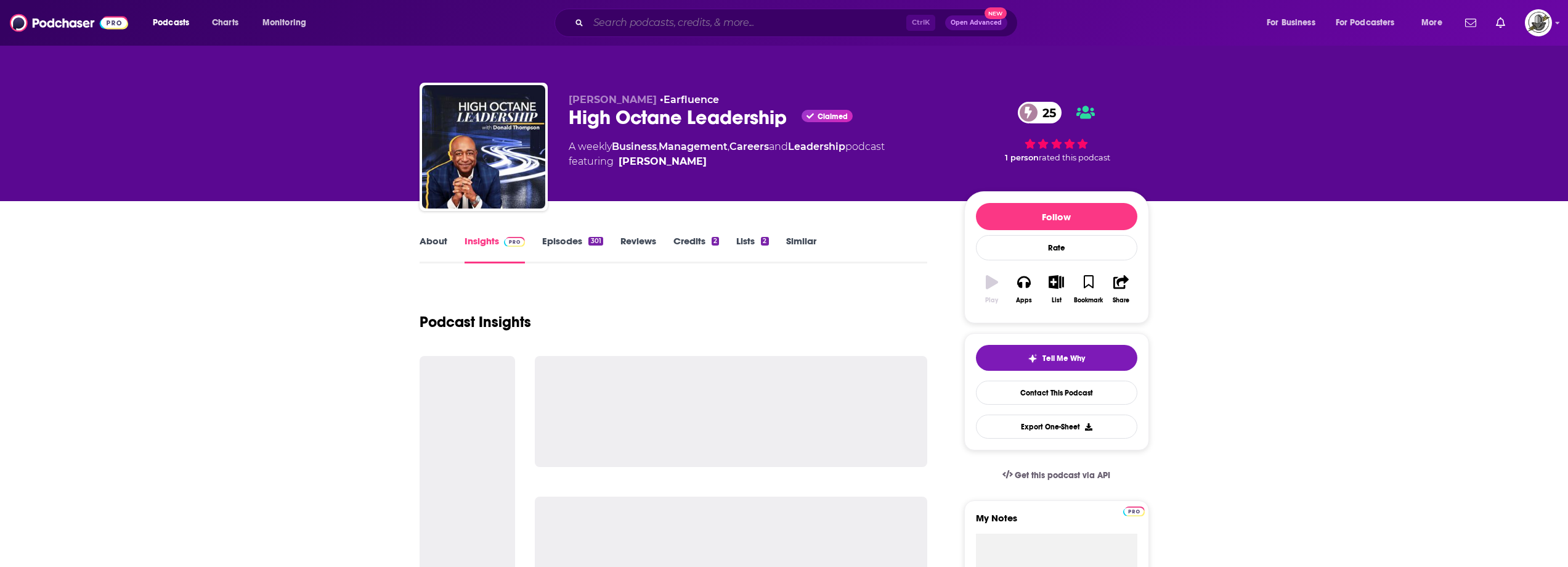
click at [679, 16] on input "Search podcasts, credits, & more..." at bounding box center [747, 22] width 318 height 20
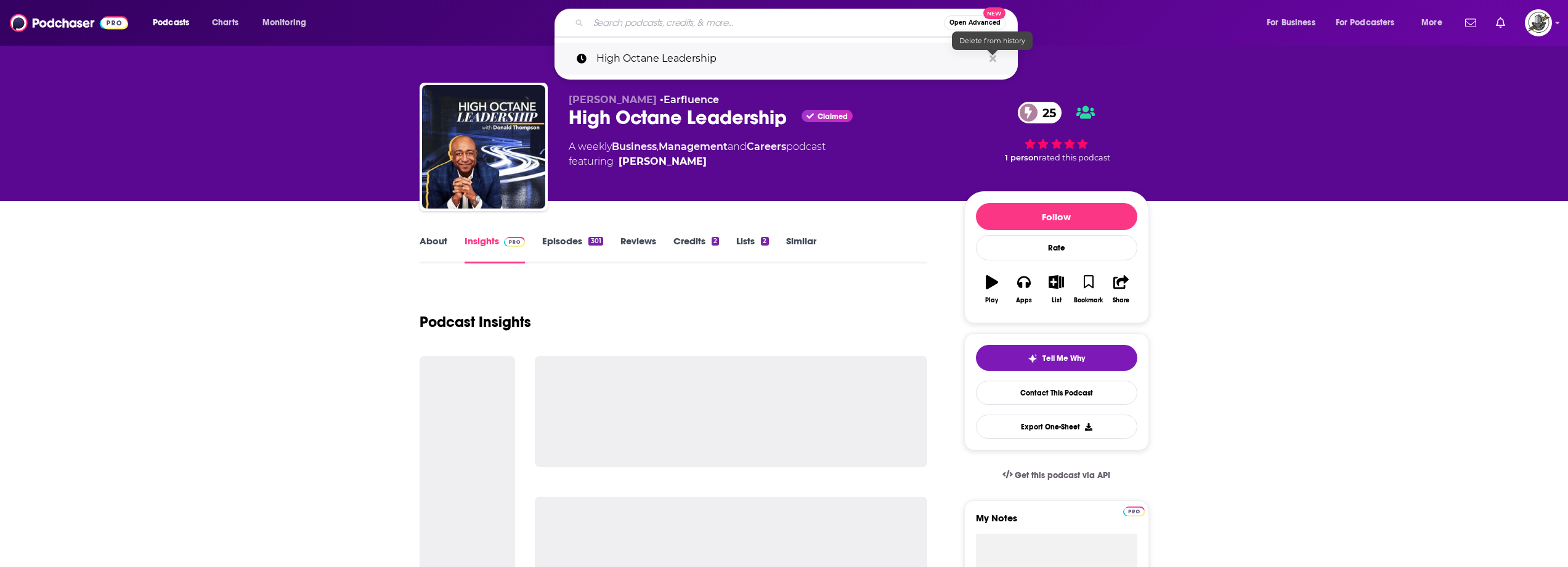
drag, startPoint x: 992, startPoint y: 58, endPoint x: 866, endPoint y: 337, distance: 306.1
click at [992, 58] on icon "Search podcasts, credits, & more..." at bounding box center [993, 58] width 7 height 7
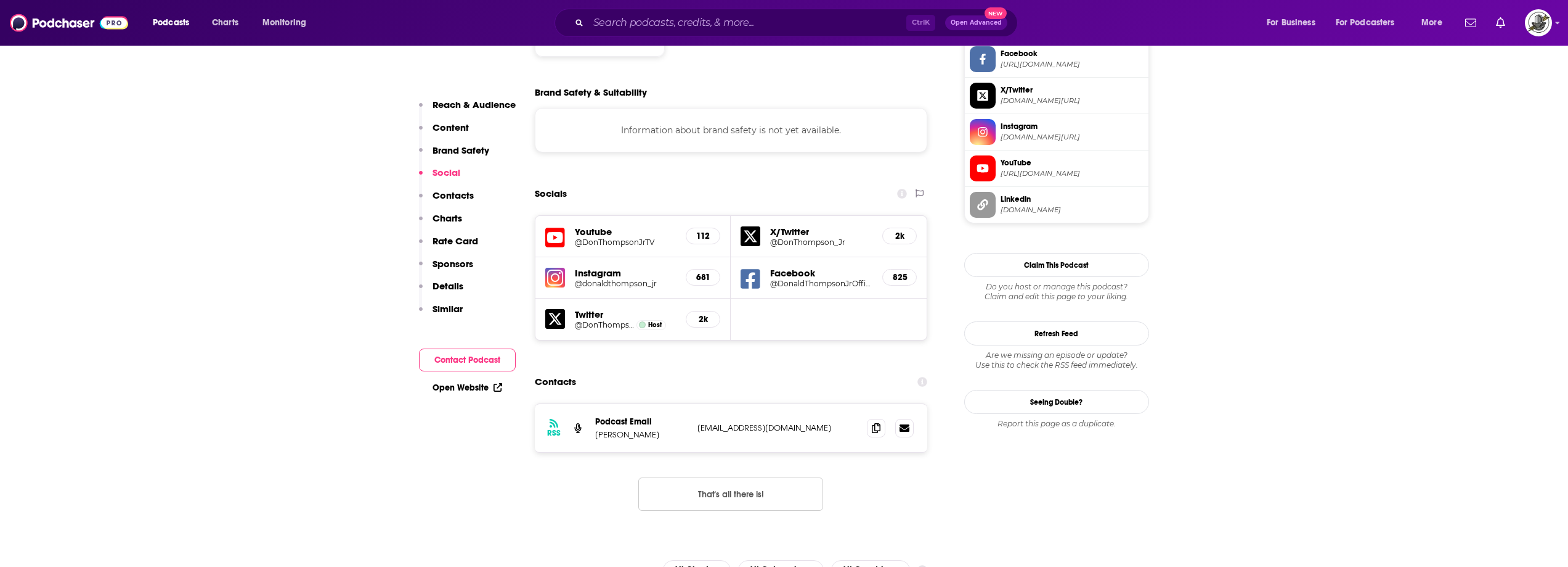
scroll to position [1110, 0]
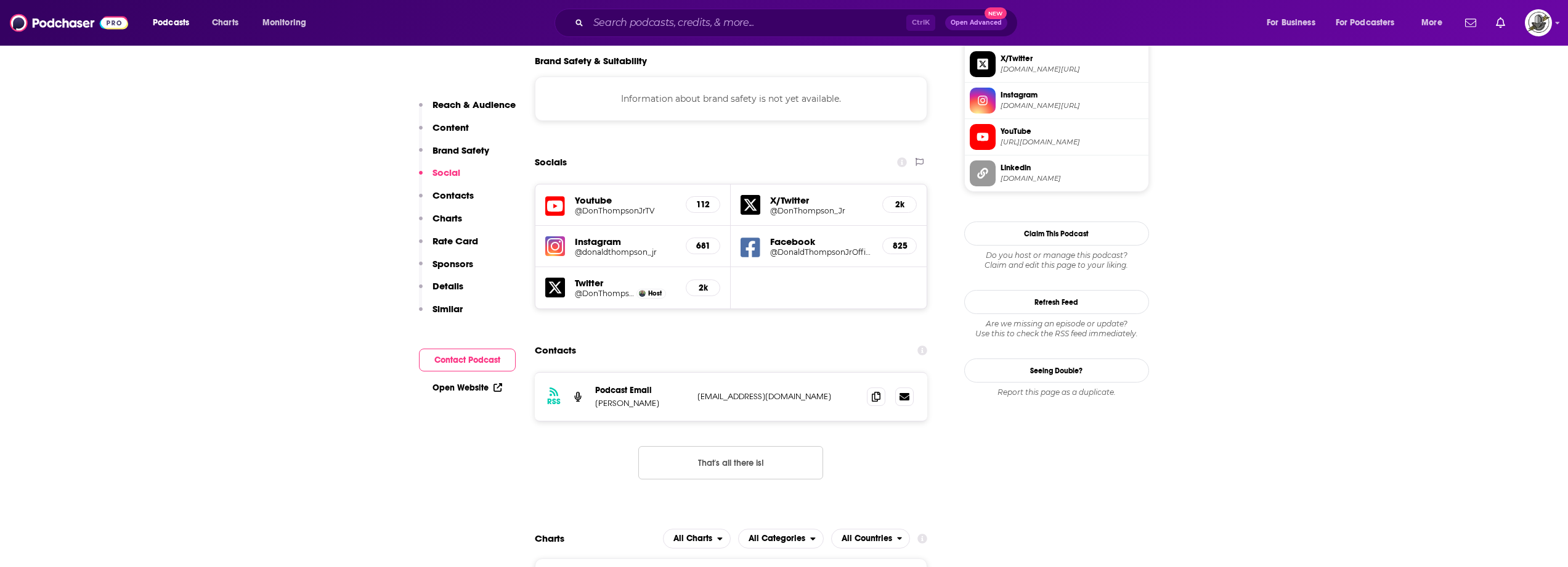
click at [751, 237] on icon at bounding box center [750, 247] width 20 height 20
click at [788, 16] on input "Search podcasts, credits, & more..." at bounding box center [747, 22] width 318 height 20
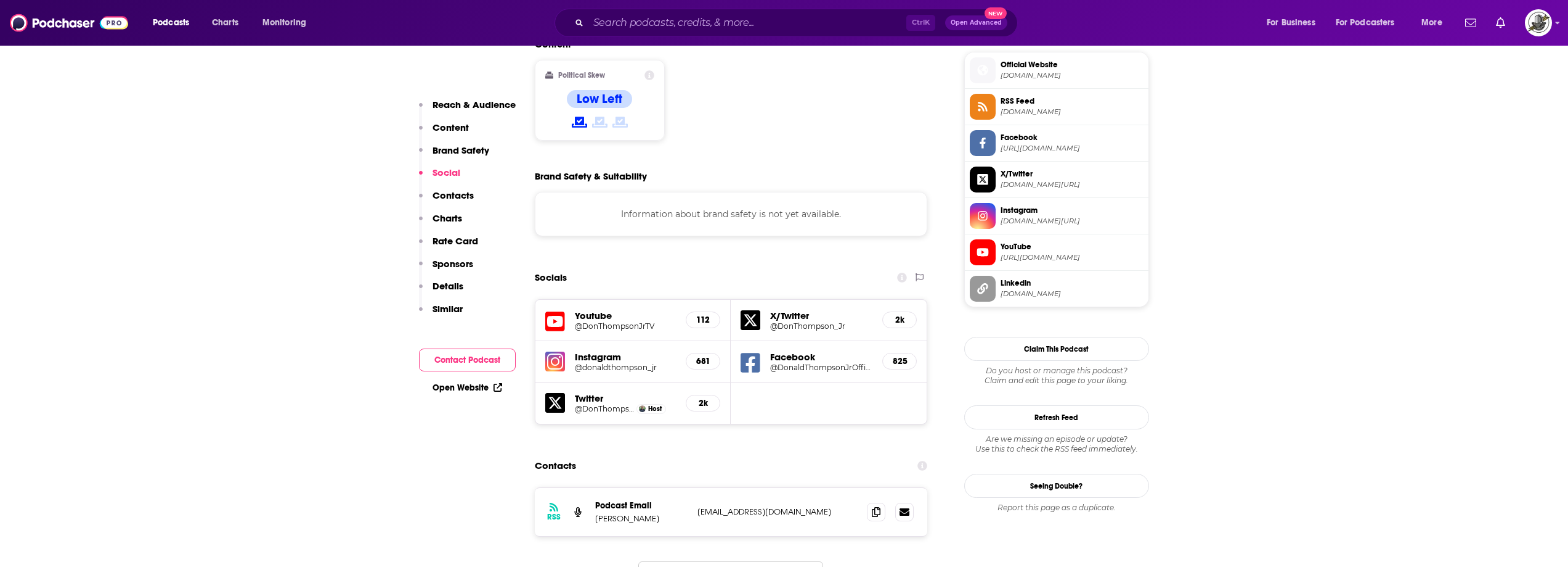
scroll to position [987, 0]
